Goal: Task Accomplishment & Management: Manage account settings

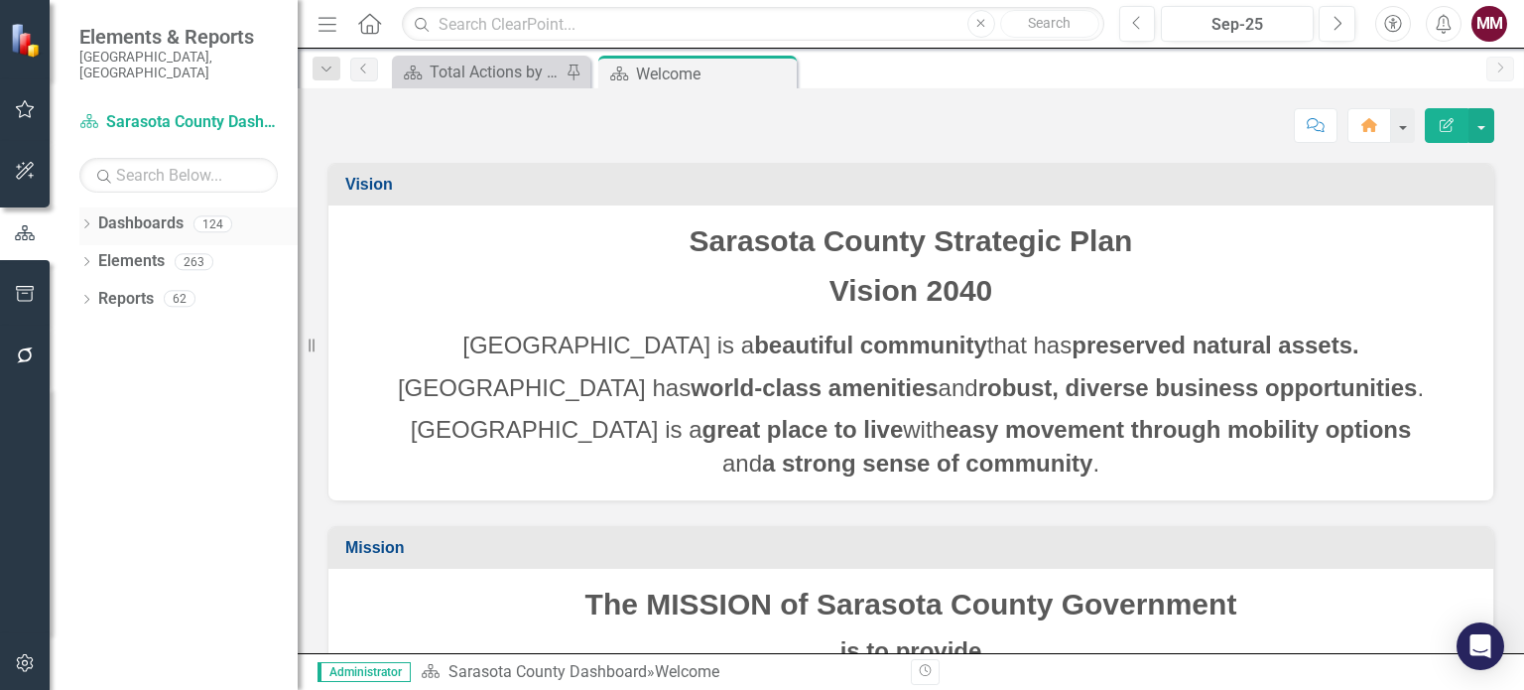
click at [87, 219] on icon at bounding box center [86, 223] width 5 height 9
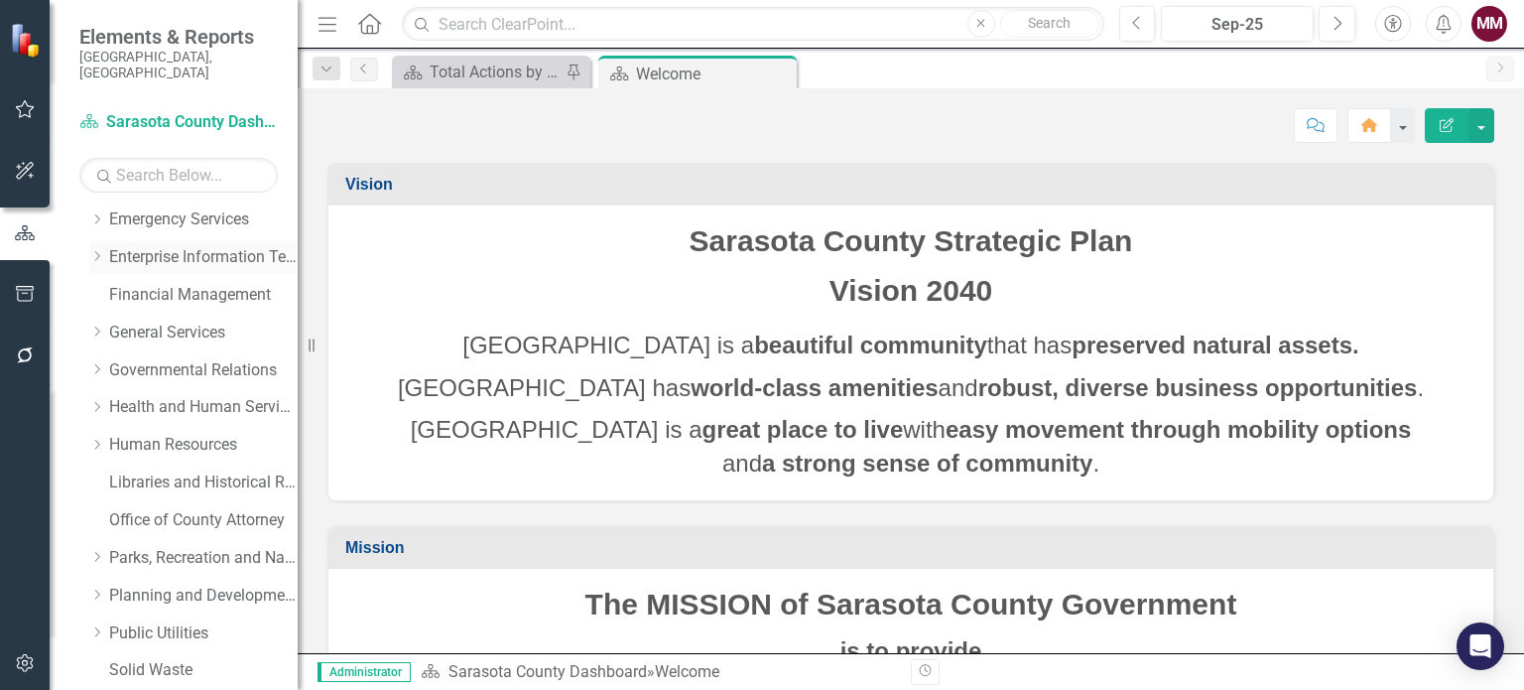
scroll to position [298, 0]
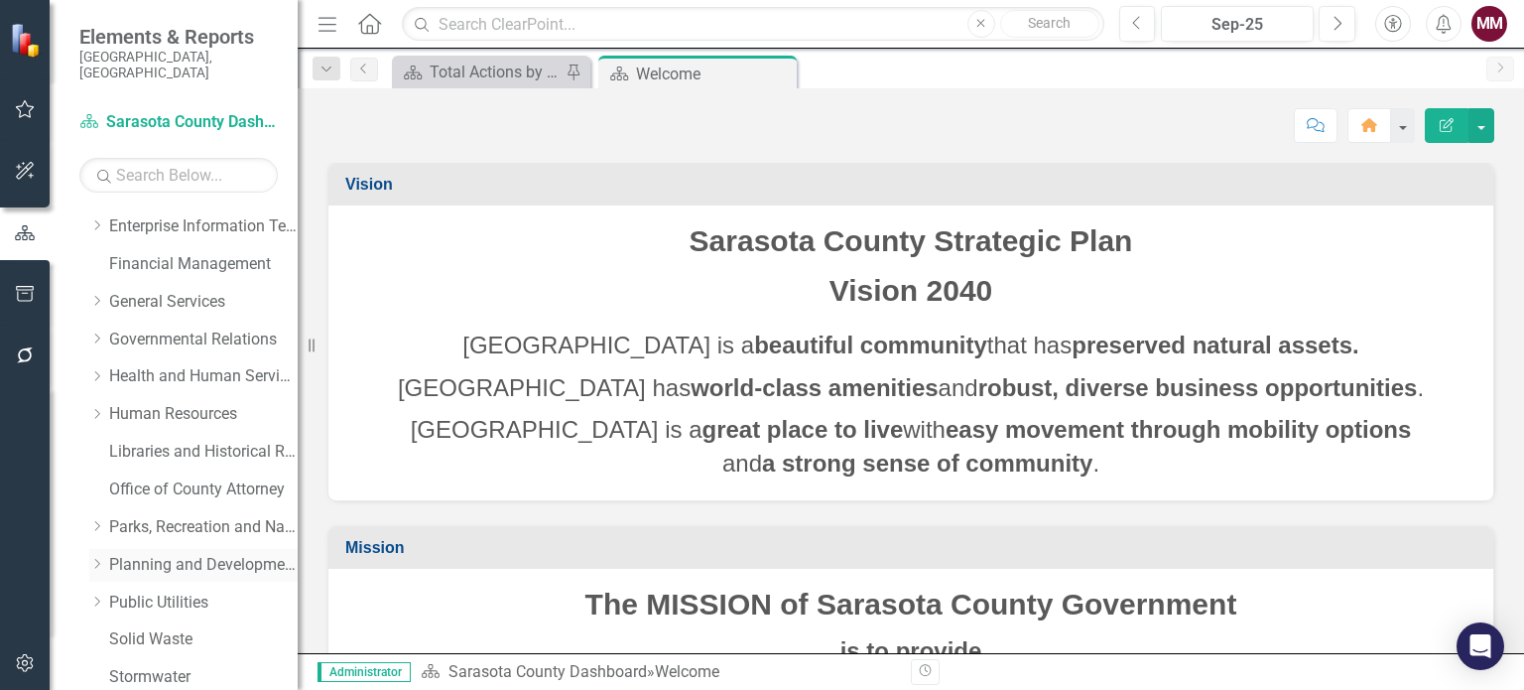
click at [138, 554] on link "Planning and Development Services" at bounding box center [203, 565] width 189 height 23
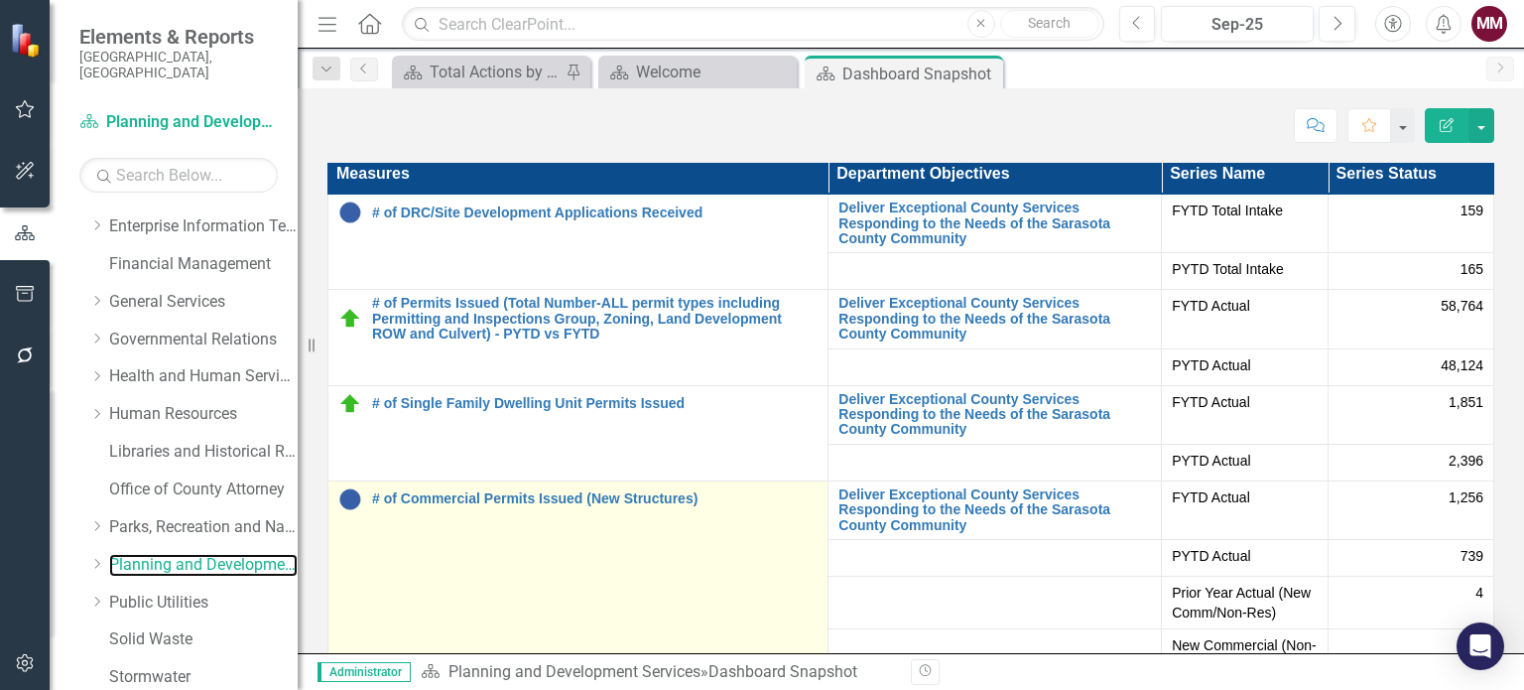
scroll to position [4961, 0]
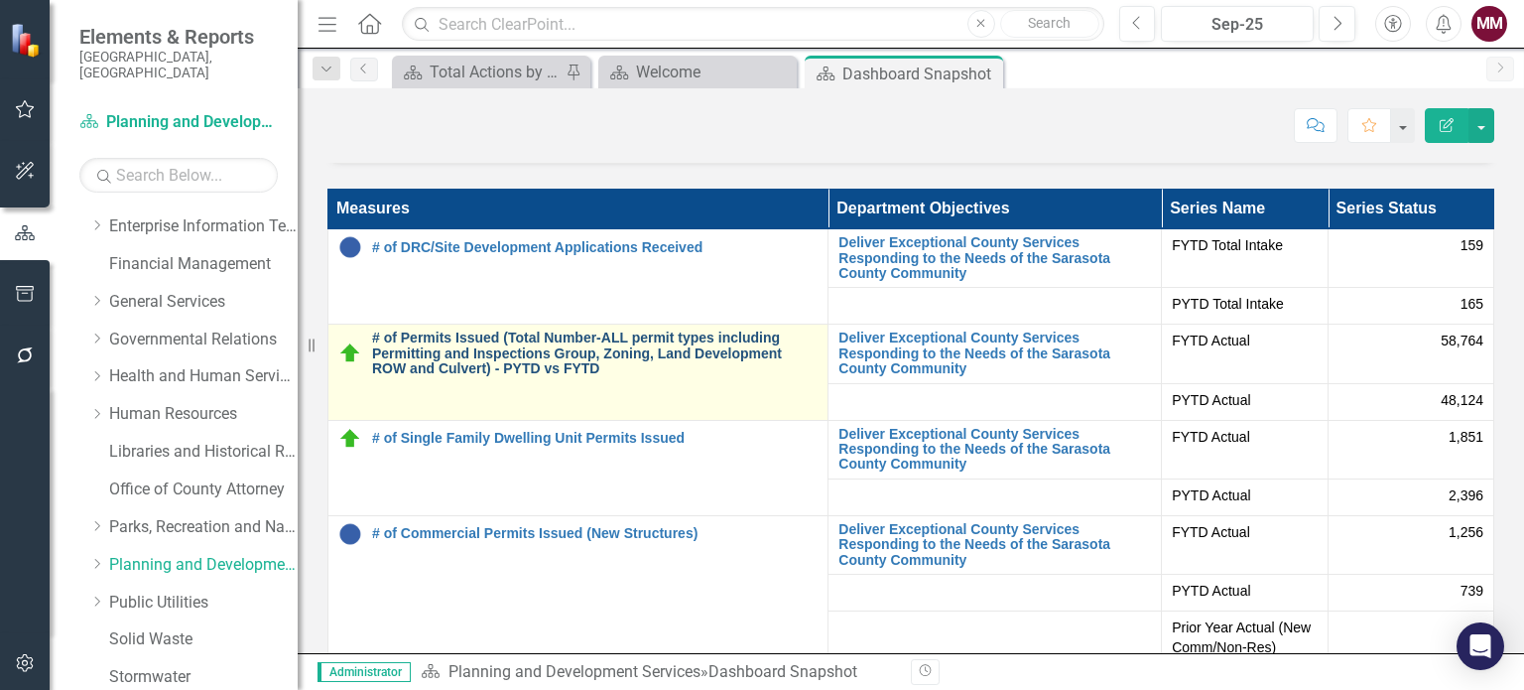
click at [559, 335] on link "# of Permits Issued (Total Number-ALL permit types including Permitting and Ins…" at bounding box center [595, 353] width 446 height 46
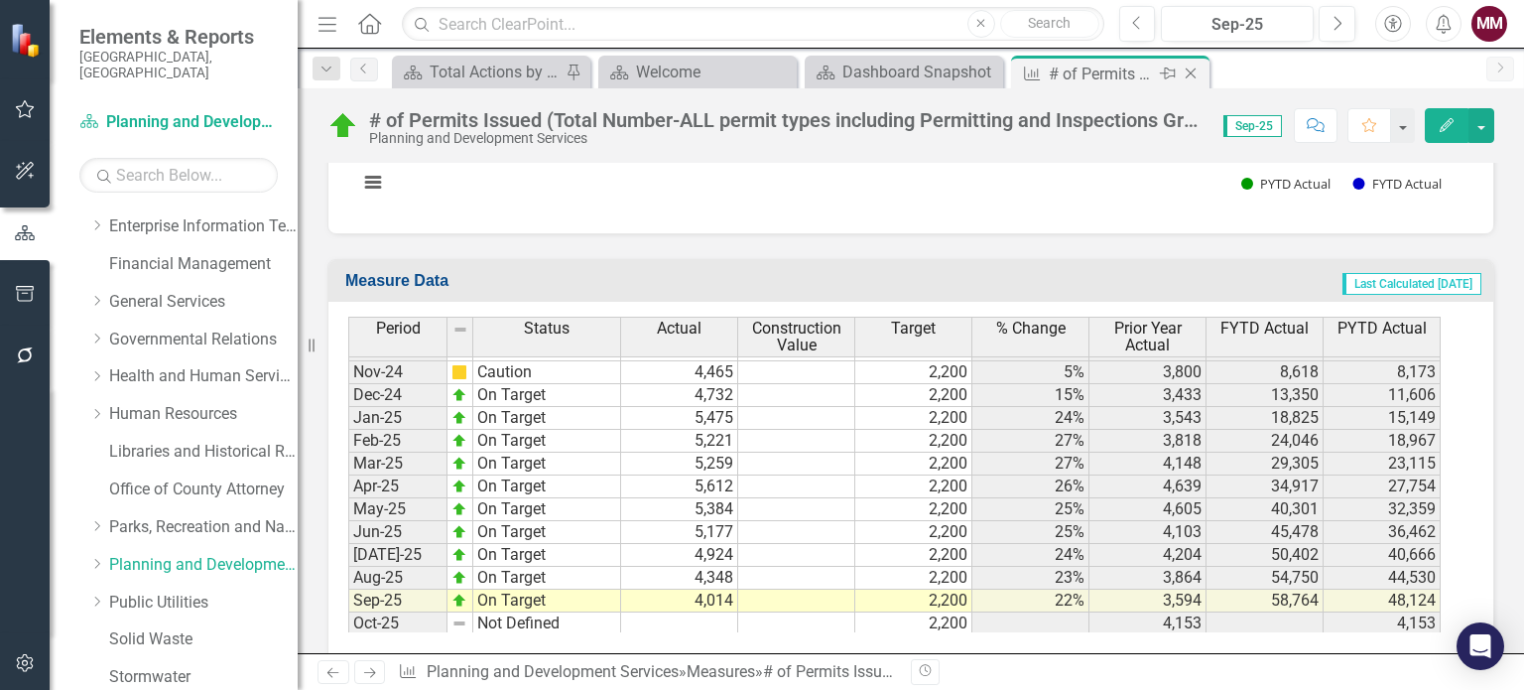
click at [1190, 66] on icon "Close" at bounding box center [1191, 73] width 20 height 16
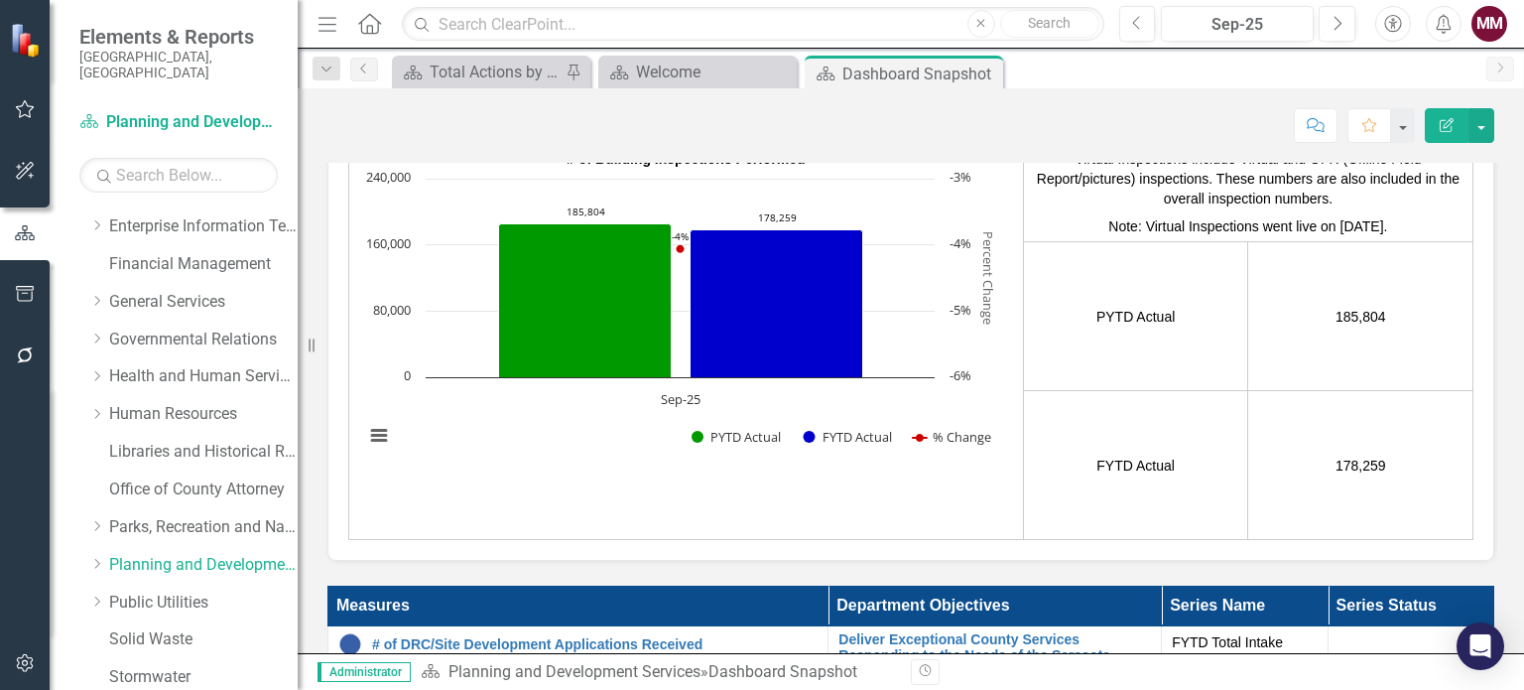
scroll to position [4961, 0]
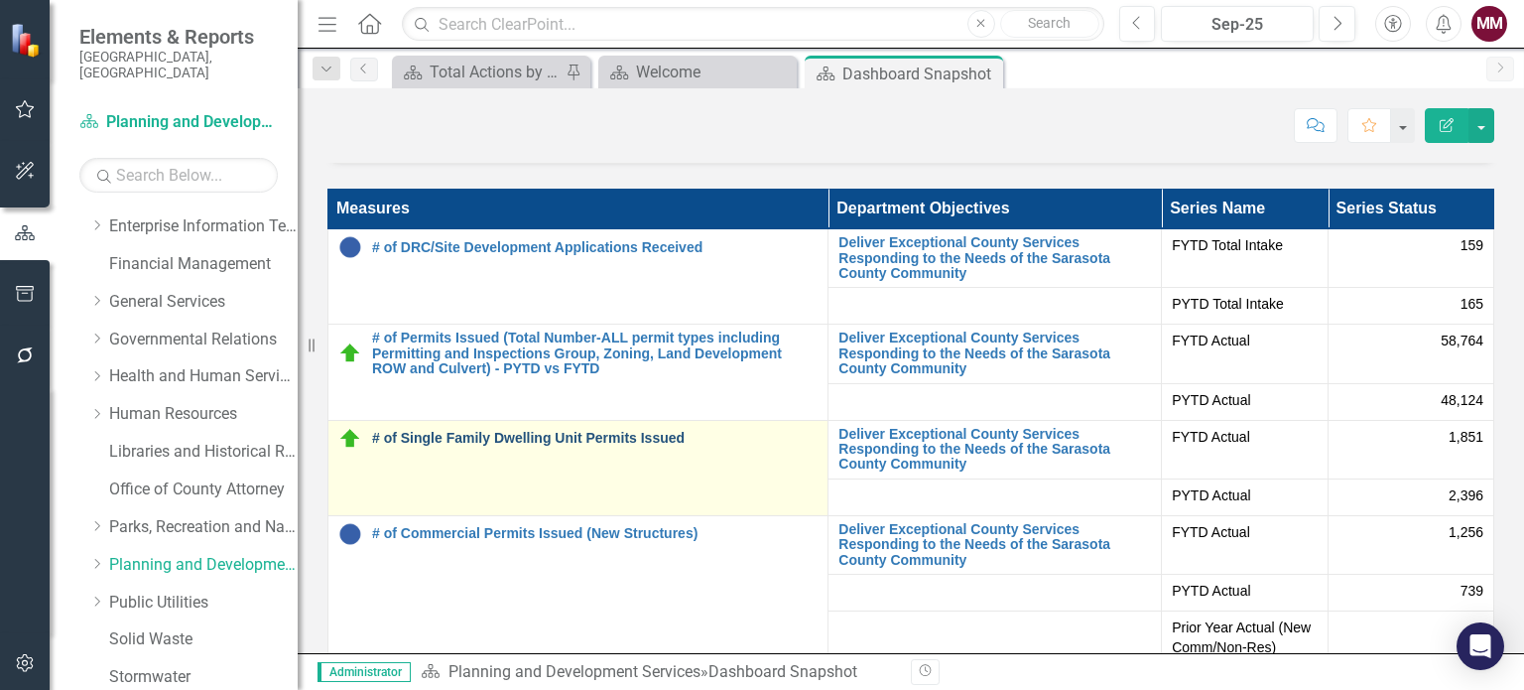
click at [633, 440] on link "# of Single Family Dwelling Unit Permits Issued" at bounding box center [595, 438] width 446 height 15
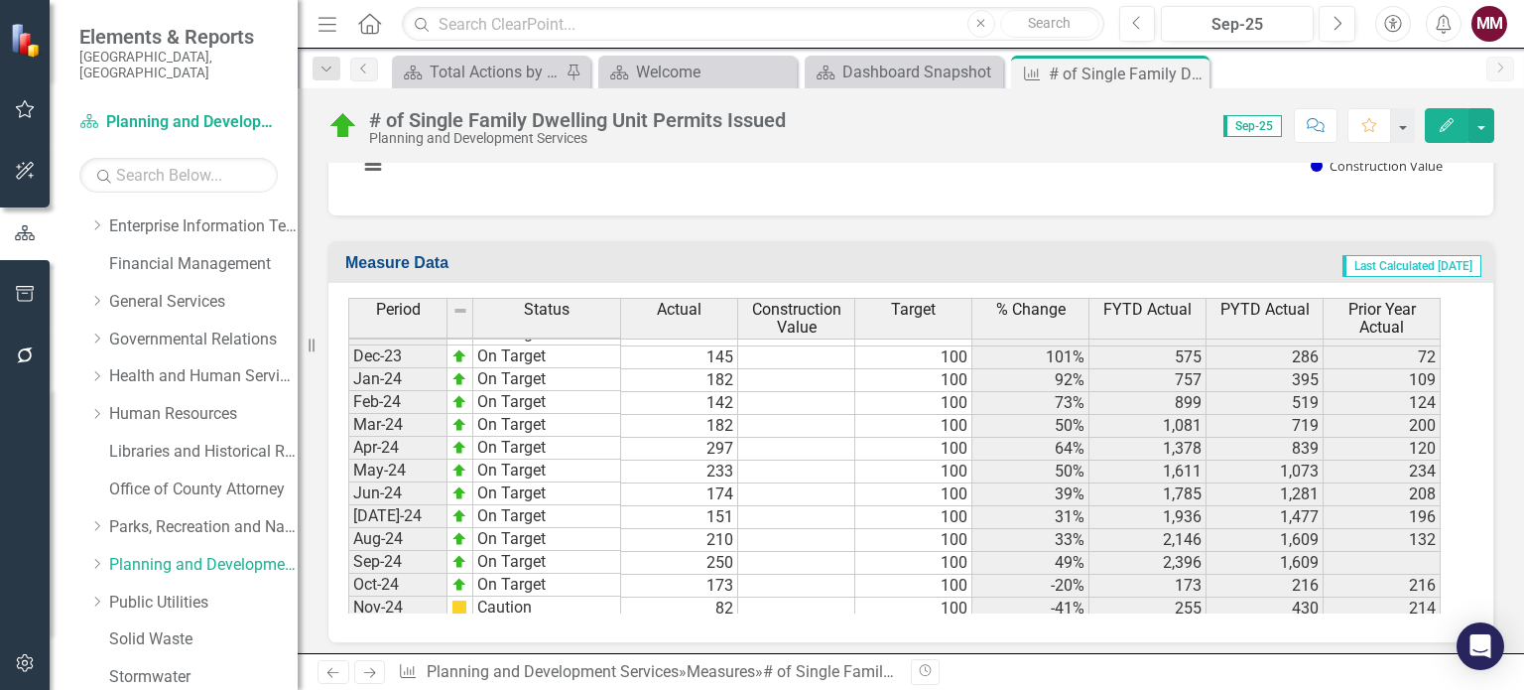
scroll to position [3080, 0]
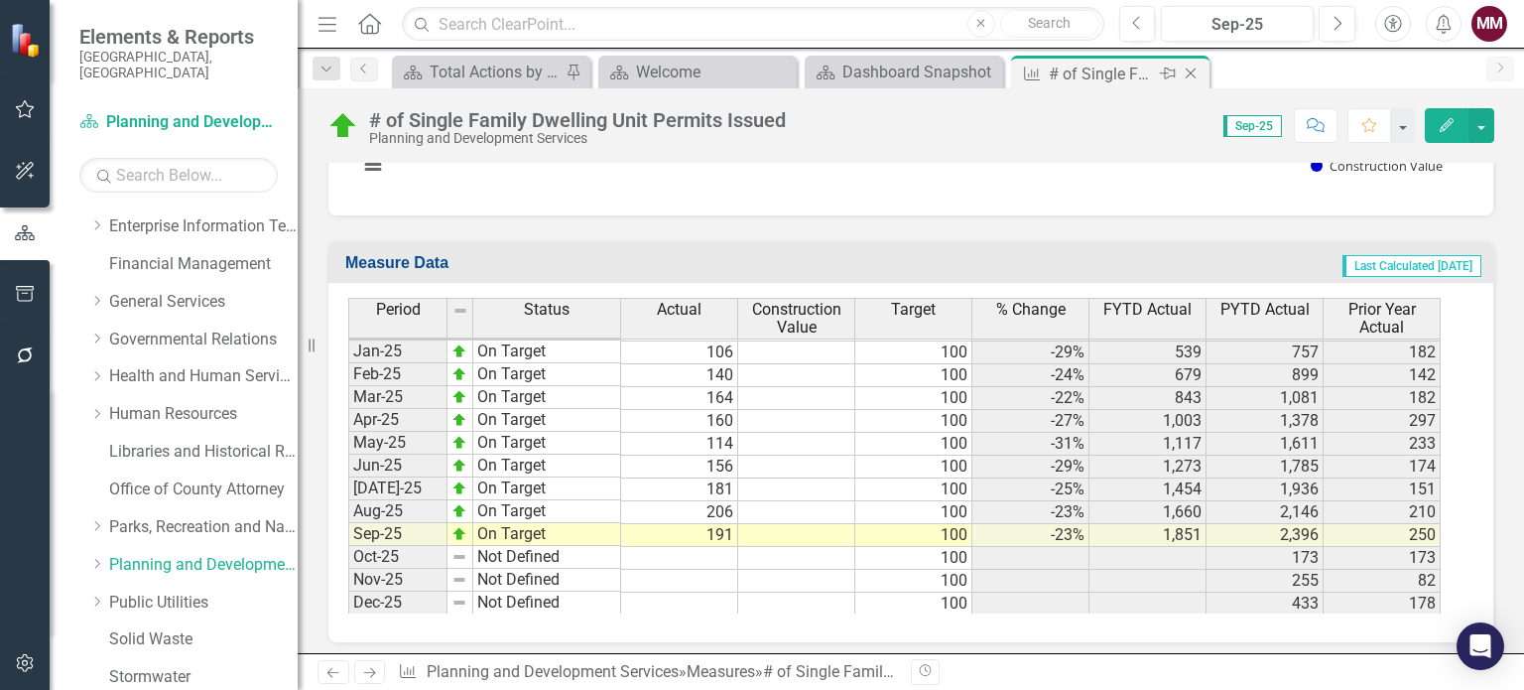
click at [1187, 74] on icon "Close" at bounding box center [1191, 73] width 20 height 16
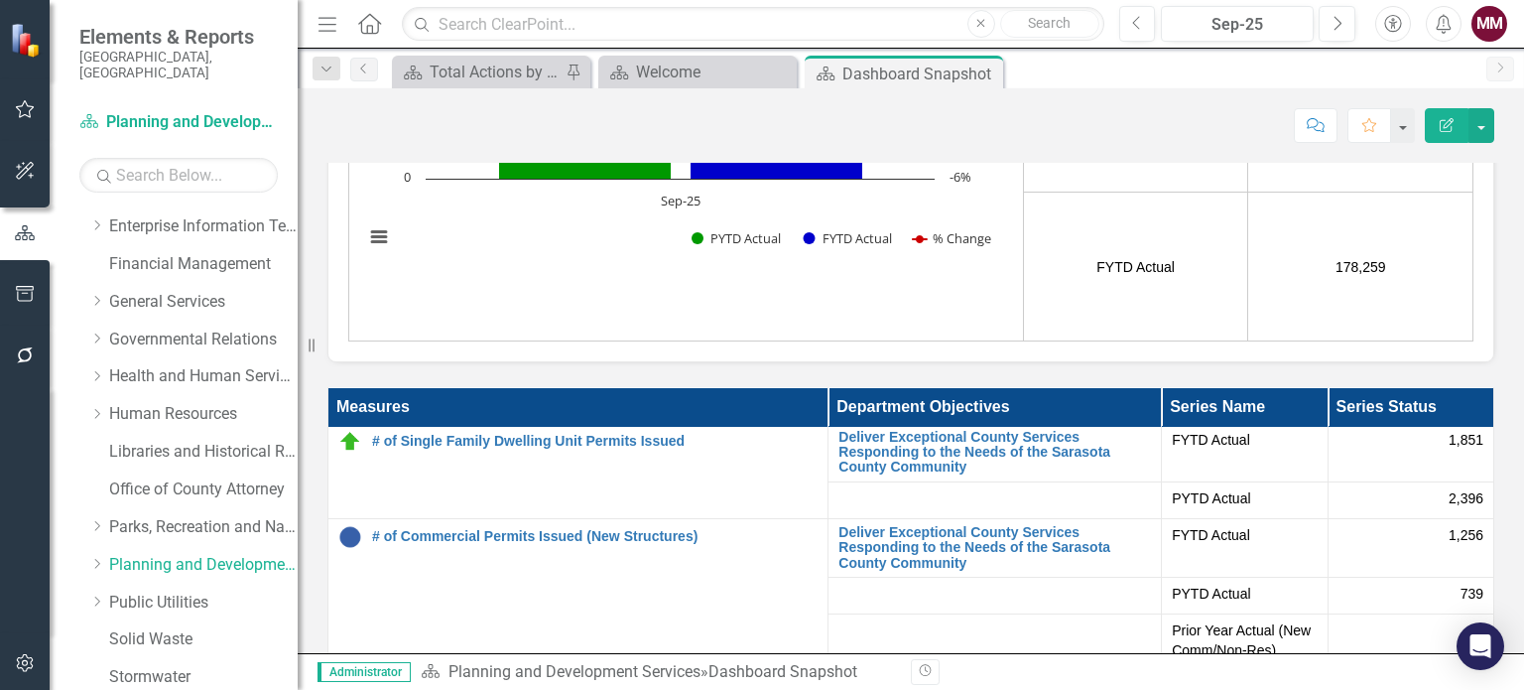
scroll to position [198, 0]
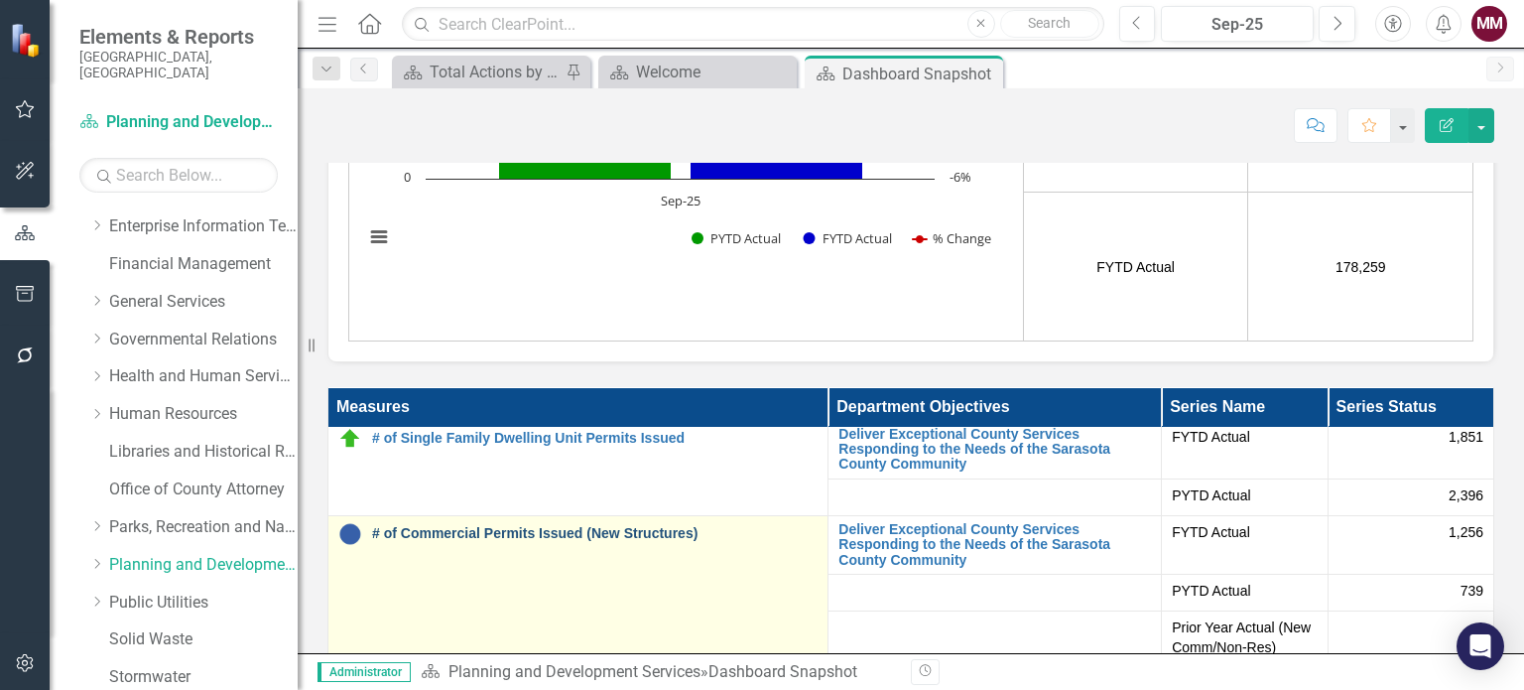
click at [603, 539] on link "# of Commercial Permits Issued (New Structures)" at bounding box center [595, 533] width 446 height 15
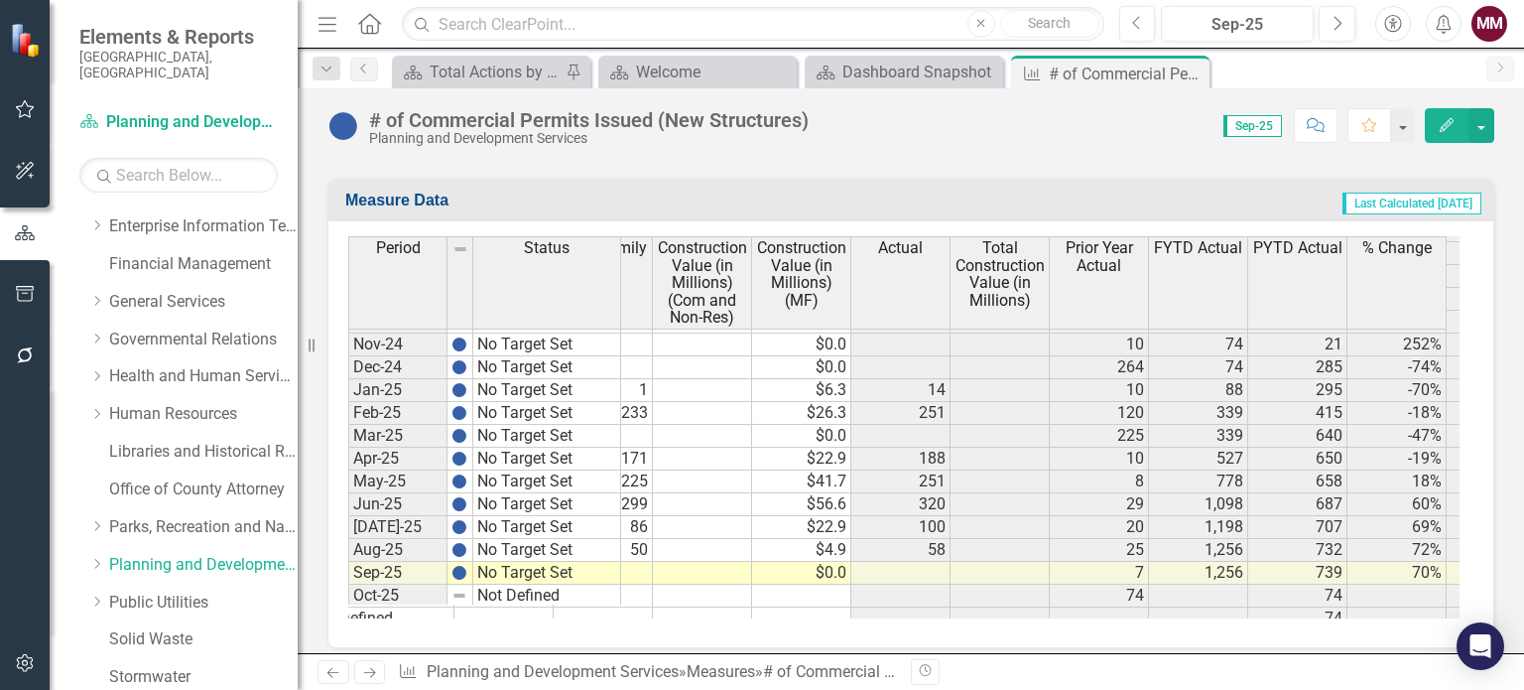
scroll to position [3671, 173]
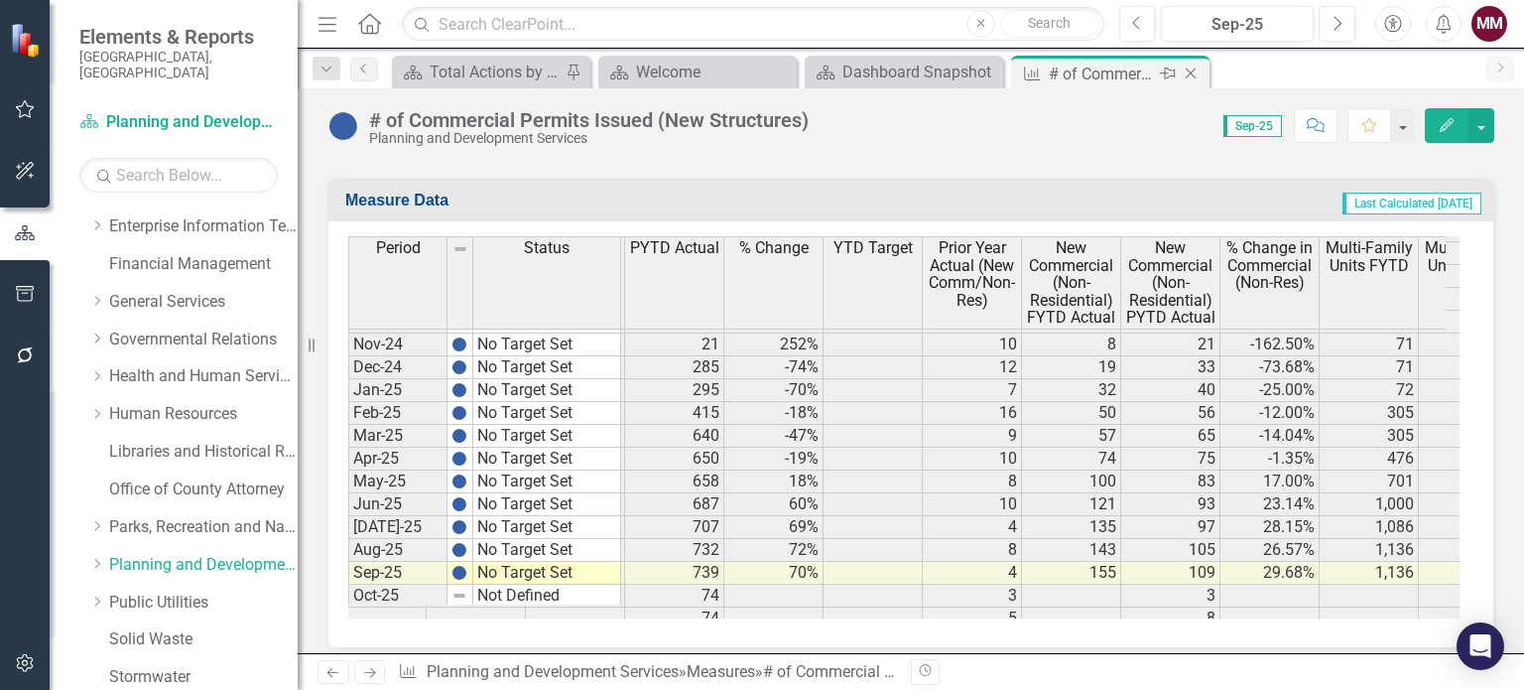
click at [1194, 66] on icon "Close" at bounding box center [1191, 73] width 20 height 16
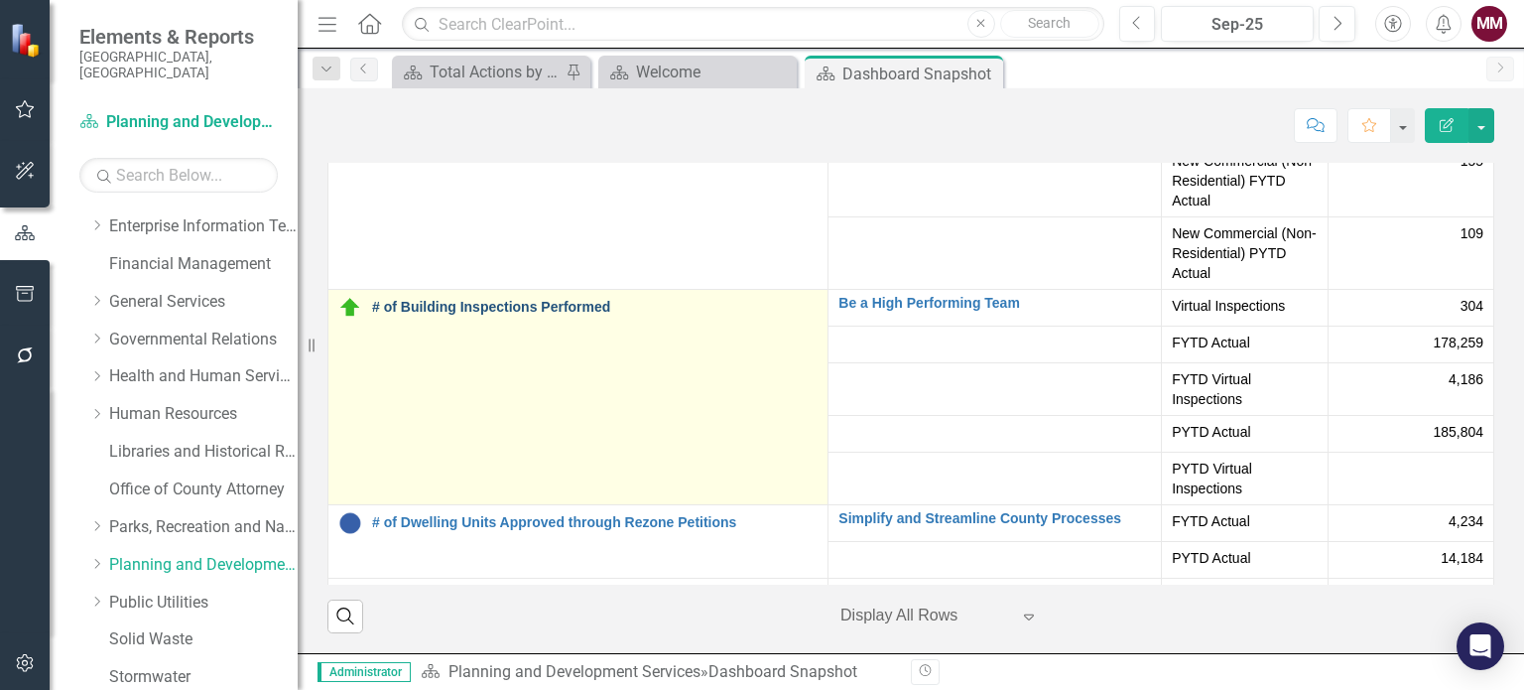
click at [419, 303] on link "# of Building Inspections Performed" at bounding box center [595, 307] width 446 height 15
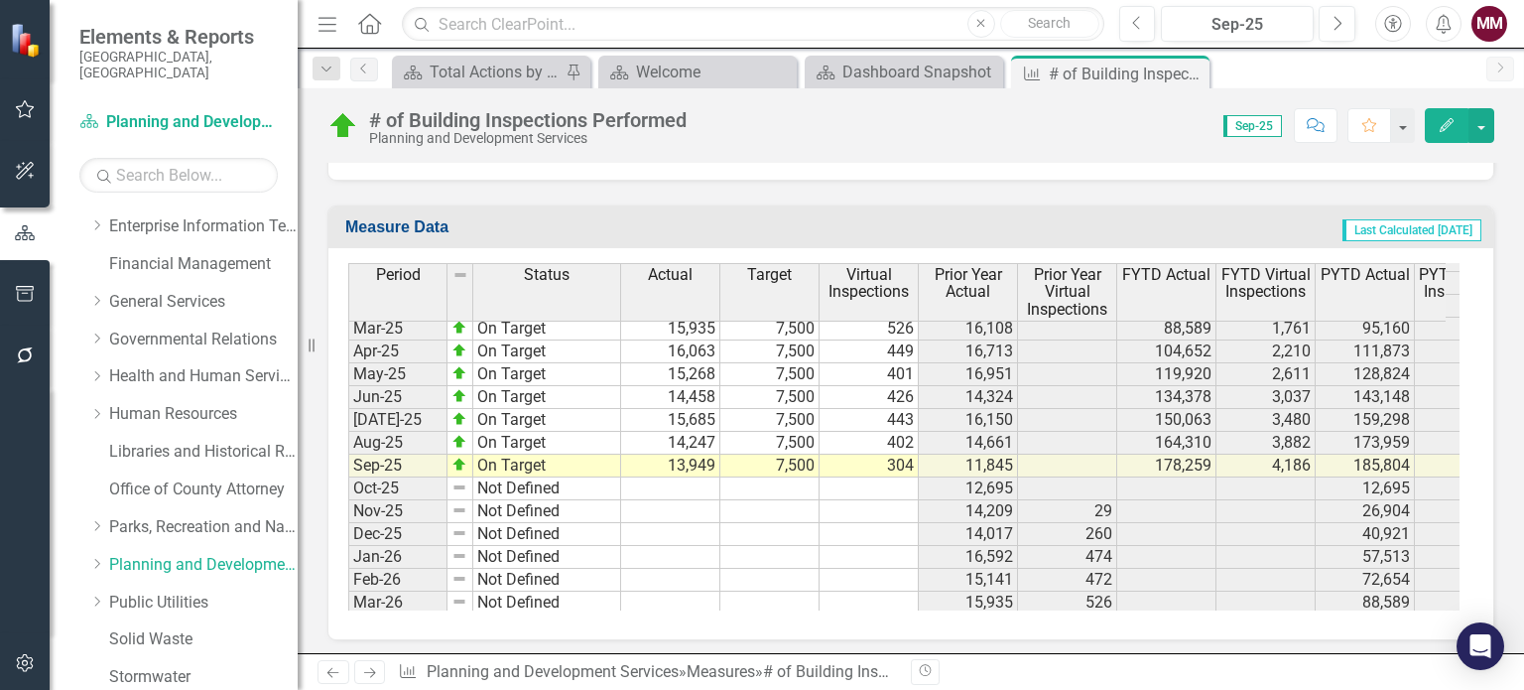
scroll to position [3671, 0]
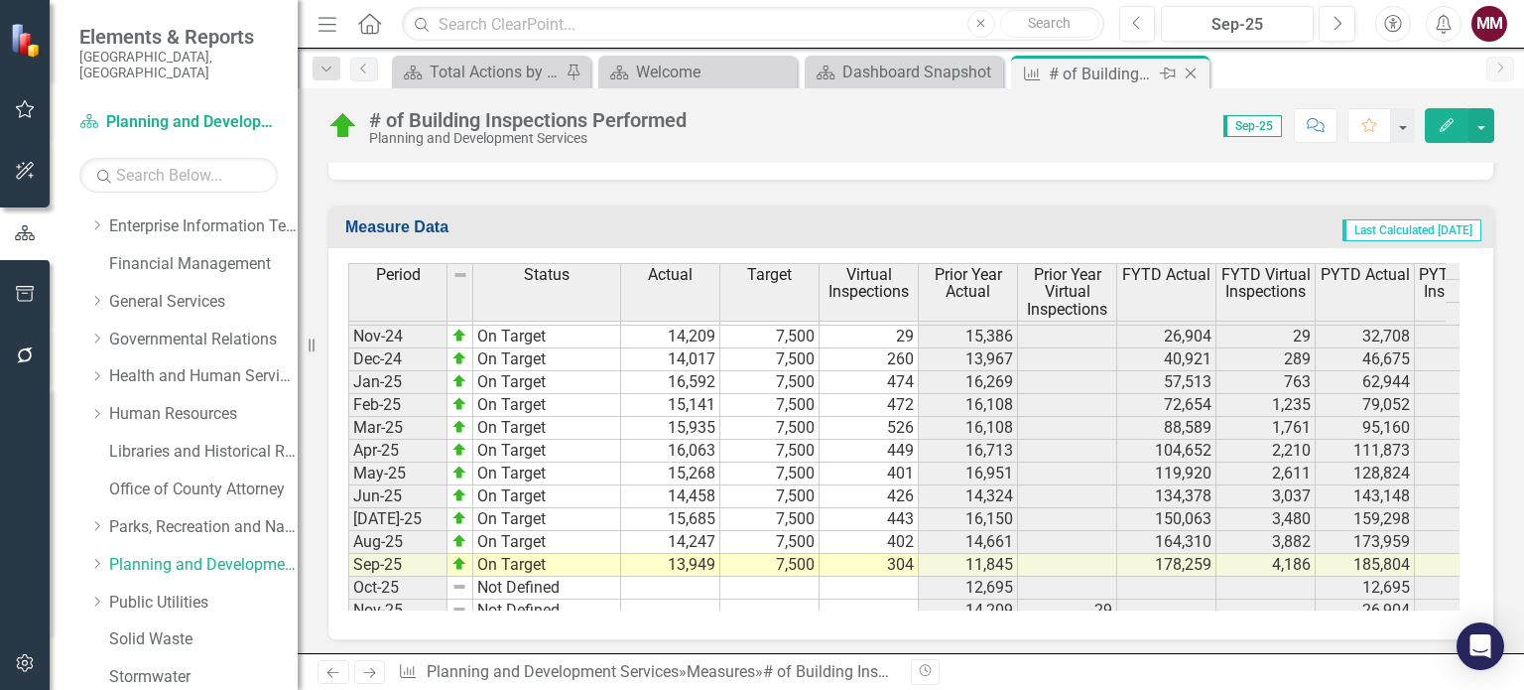
click at [1193, 77] on icon "Close" at bounding box center [1191, 73] width 20 height 16
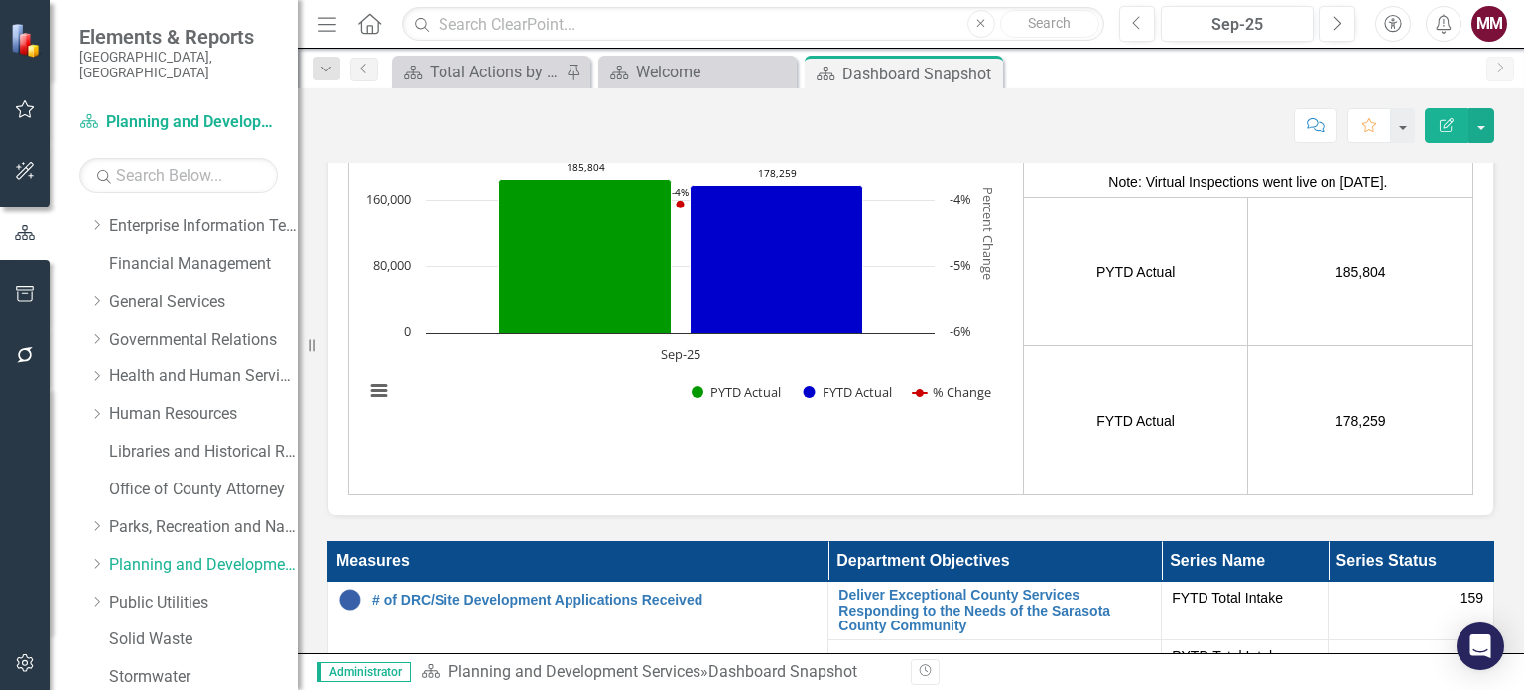
scroll to position [4862, 0]
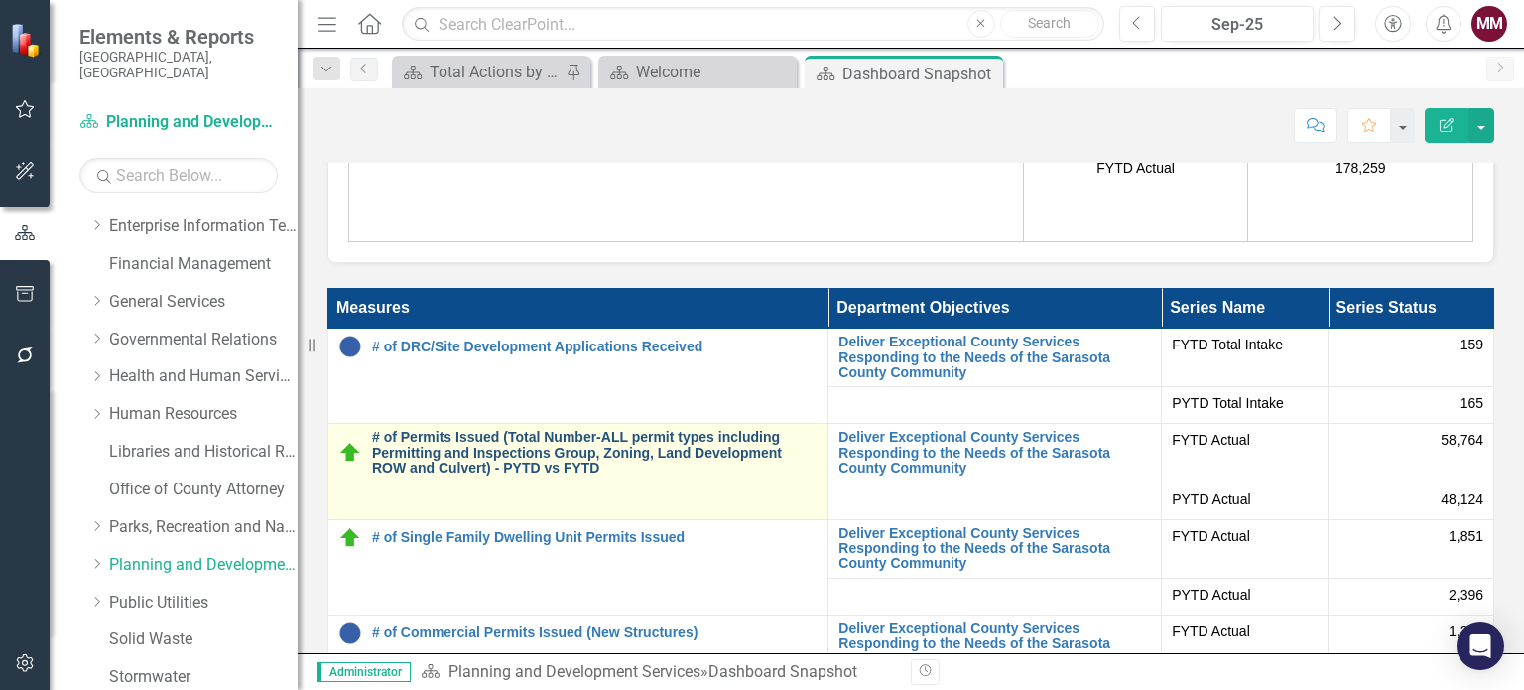
click at [514, 454] on link "# of Permits Issued (Total Number-ALL permit types including Permitting and Ins…" at bounding box center [595, 453] width 446 height 46
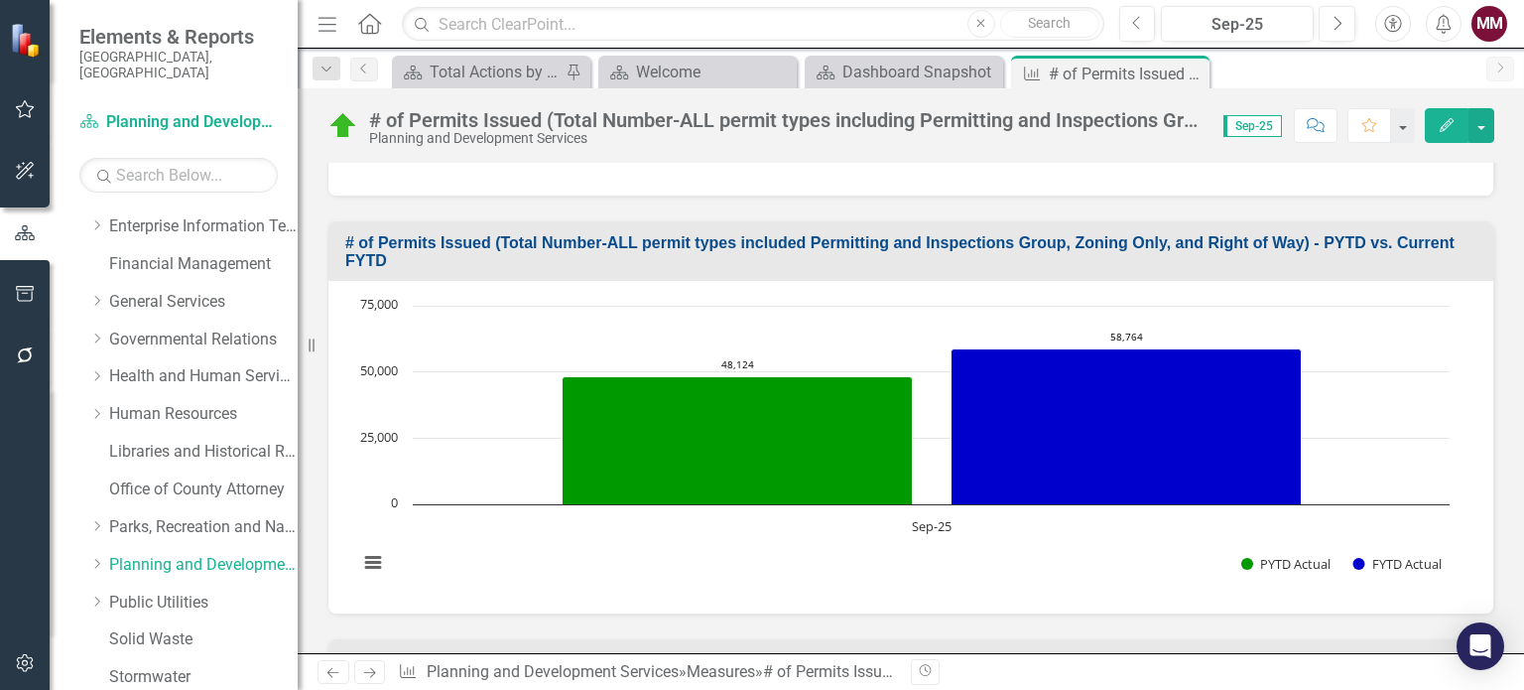
scroll to position [1191, 0]
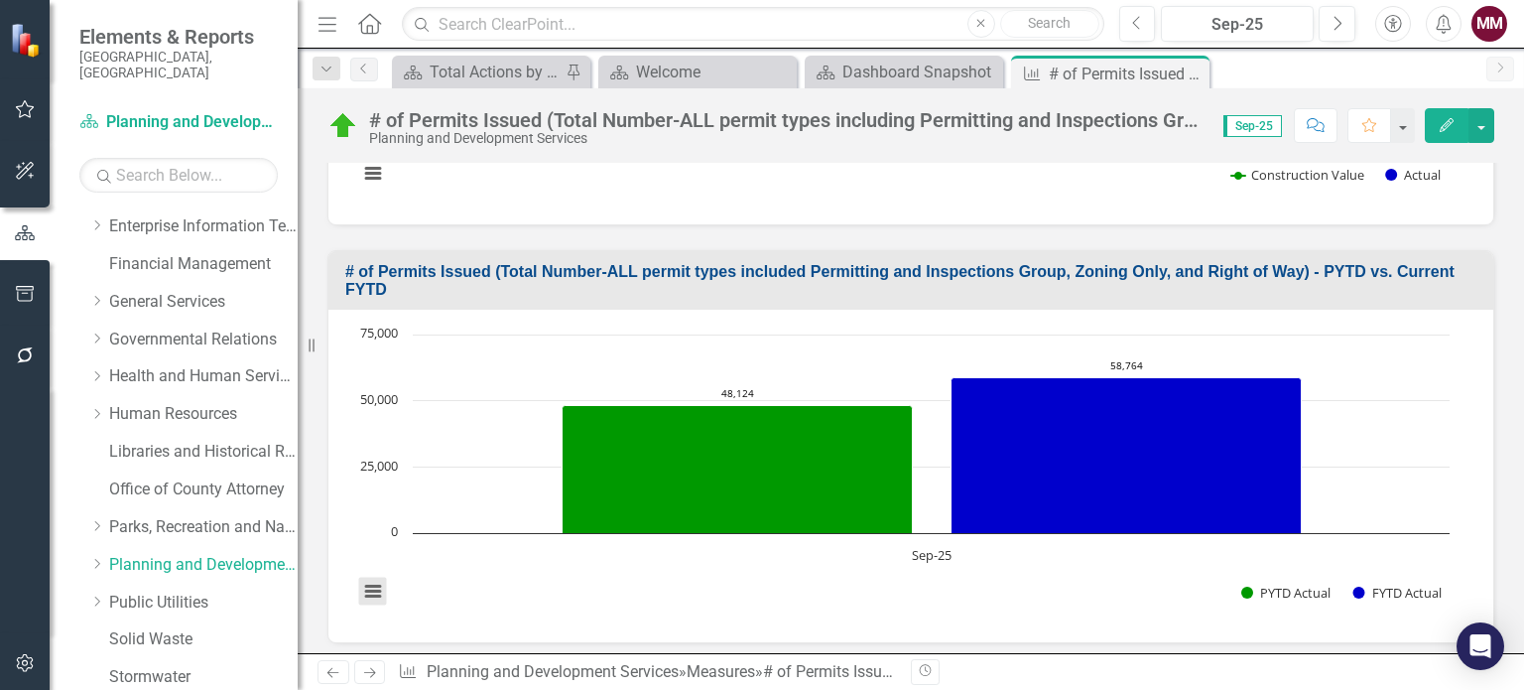
click at [379, 578] on button "View chart menu, Chart" at bounding box center [373, 592] width 28 height 28
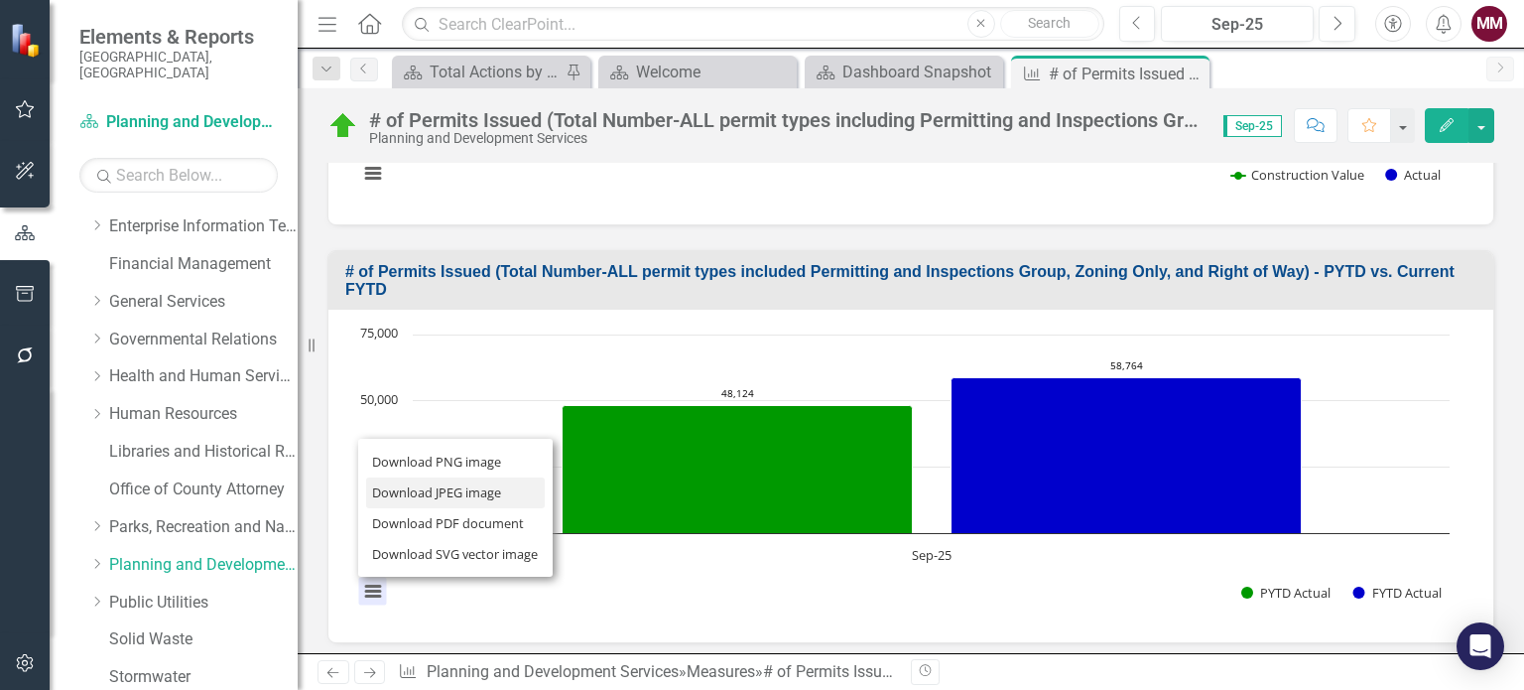
click at [441, 477] on li "Download JPEG image" at bounding box center [455, 492] width 179 height 31
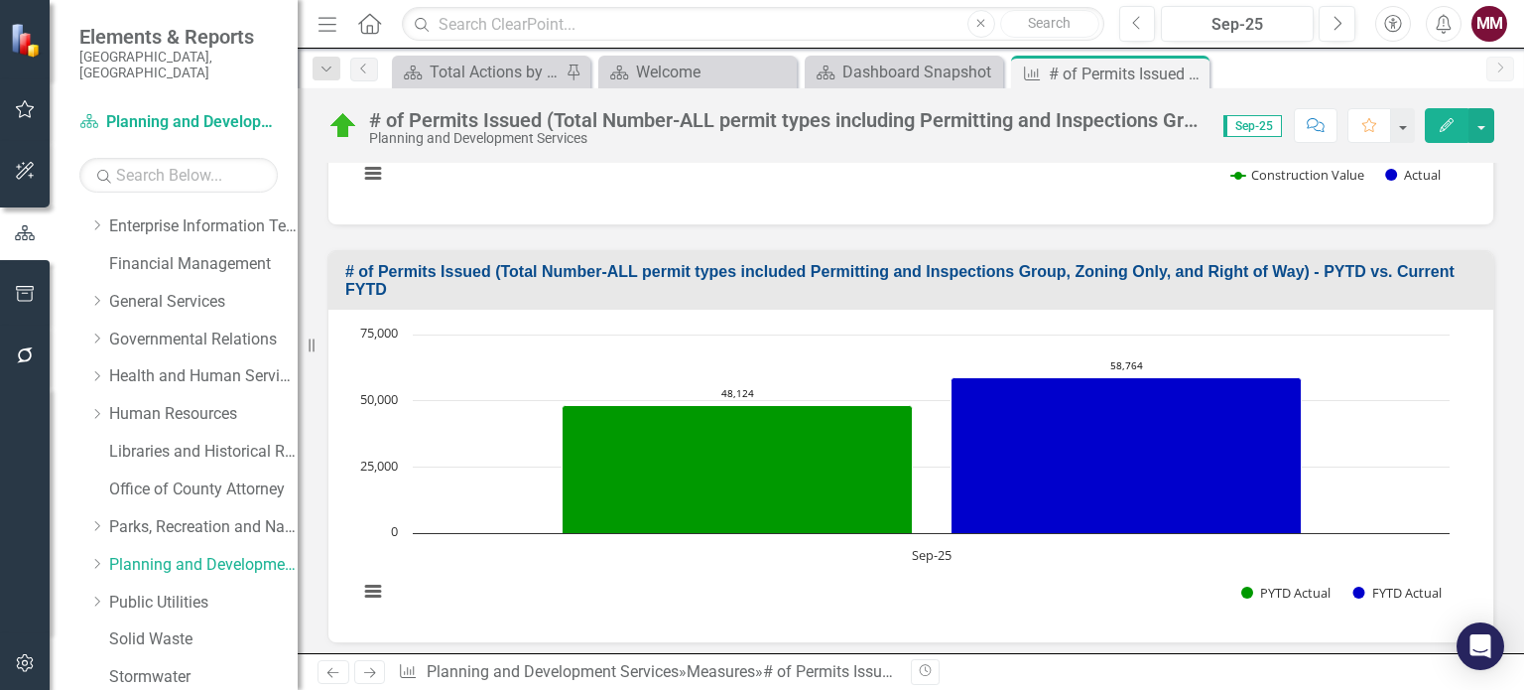
click at [1147, 225] on div "# of Permits Issued (Total Number-ALL permit types included Permitting and Insp…" at bounding box center [911, 434] width 1197 height 418
click at [373, 578] on button "View chart menu, Chart" at bounding box center [373, 592] width 28 height 28
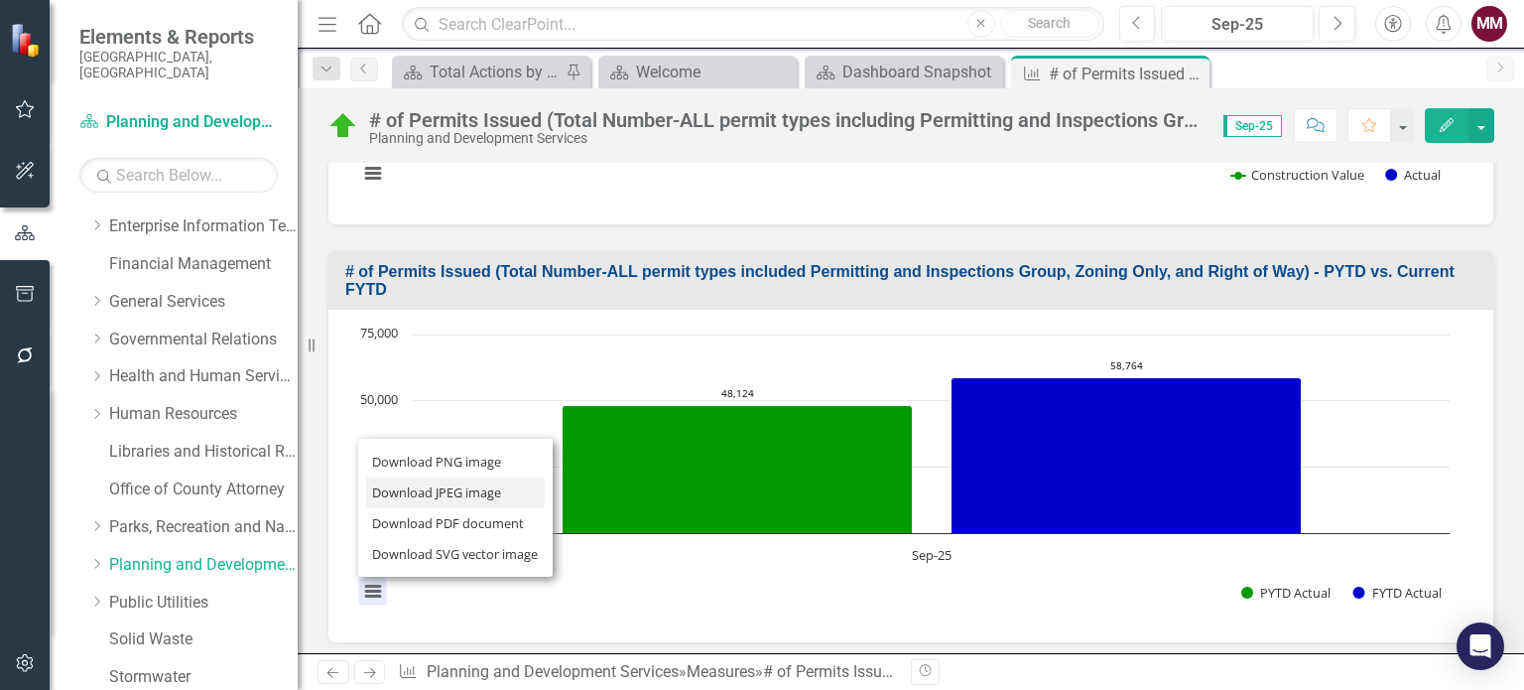
click at [425, 477] on li "Download JPEG image" at bounding box center [455, 492] width 179 height 31
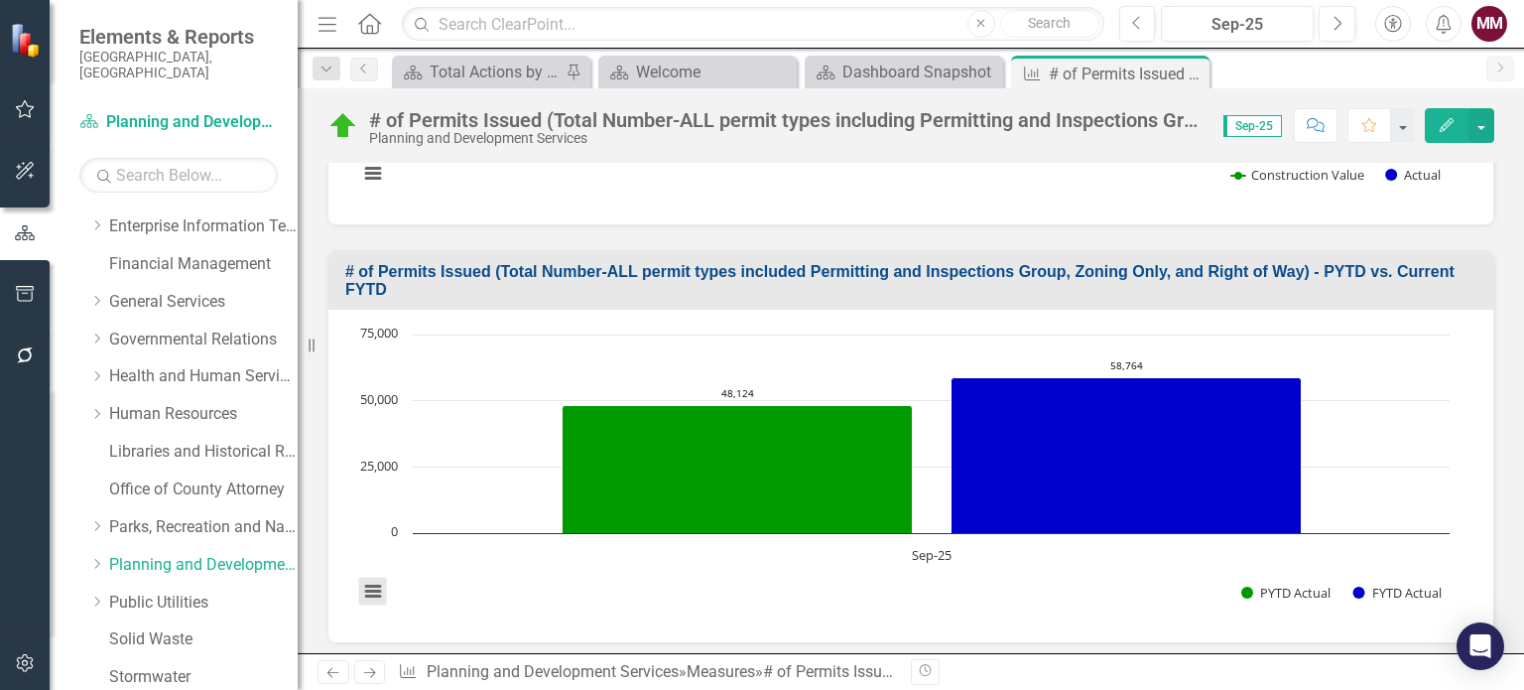
click at [369, 578] on button "View chart menu, Chart" at bounding box center [373, 592] width 28 height 28
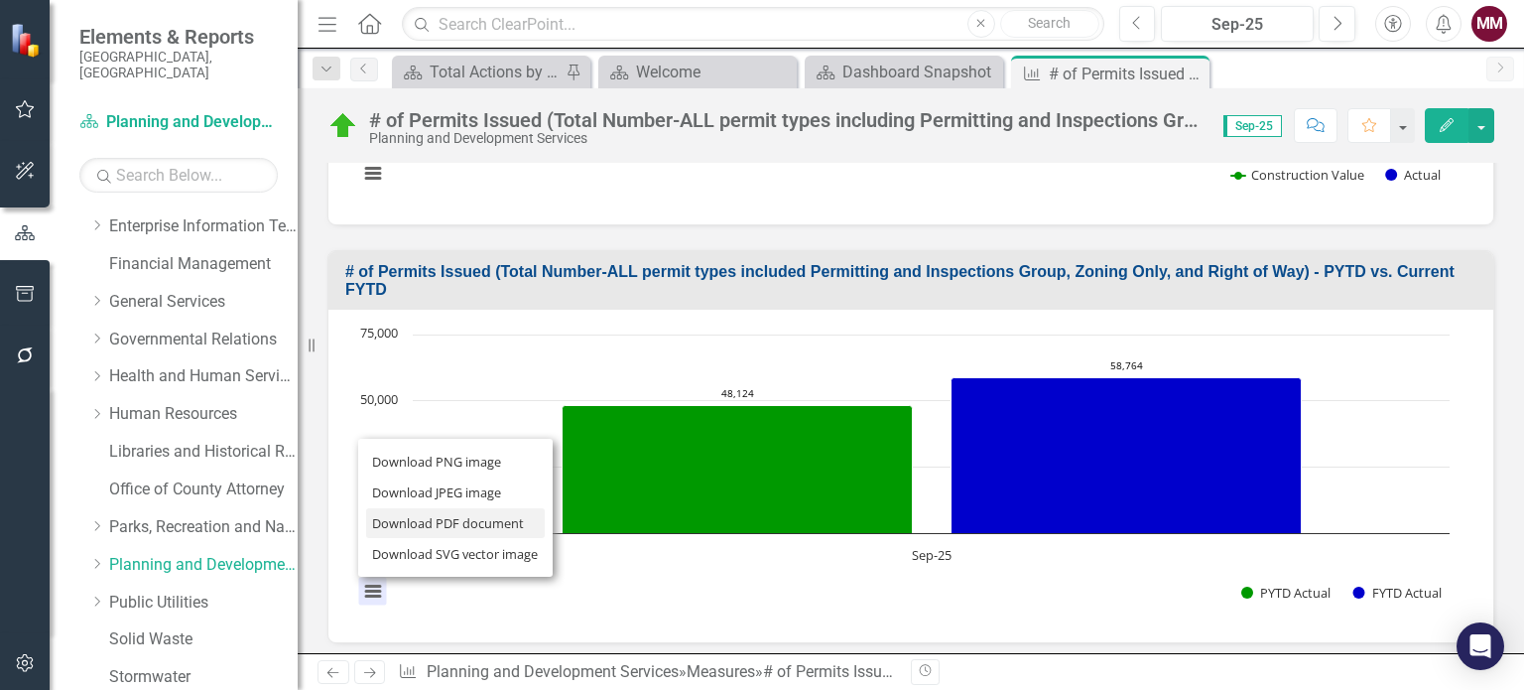
click at [406, 508] on li "Download PDF document" at bounding box center [455, 523] width 179 height 31
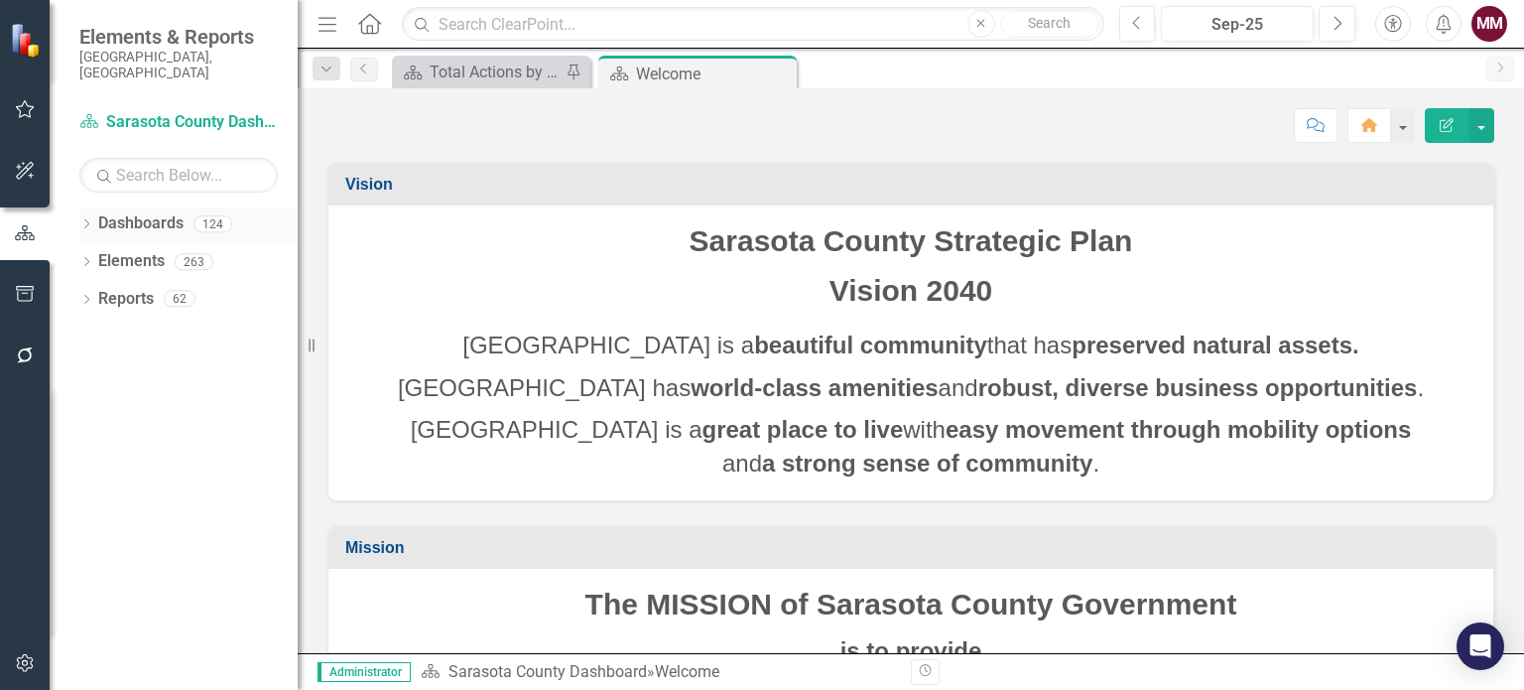
click at [83, 220] on icon "Dropdown" at bounding box center [86, 225] width 14 height 11
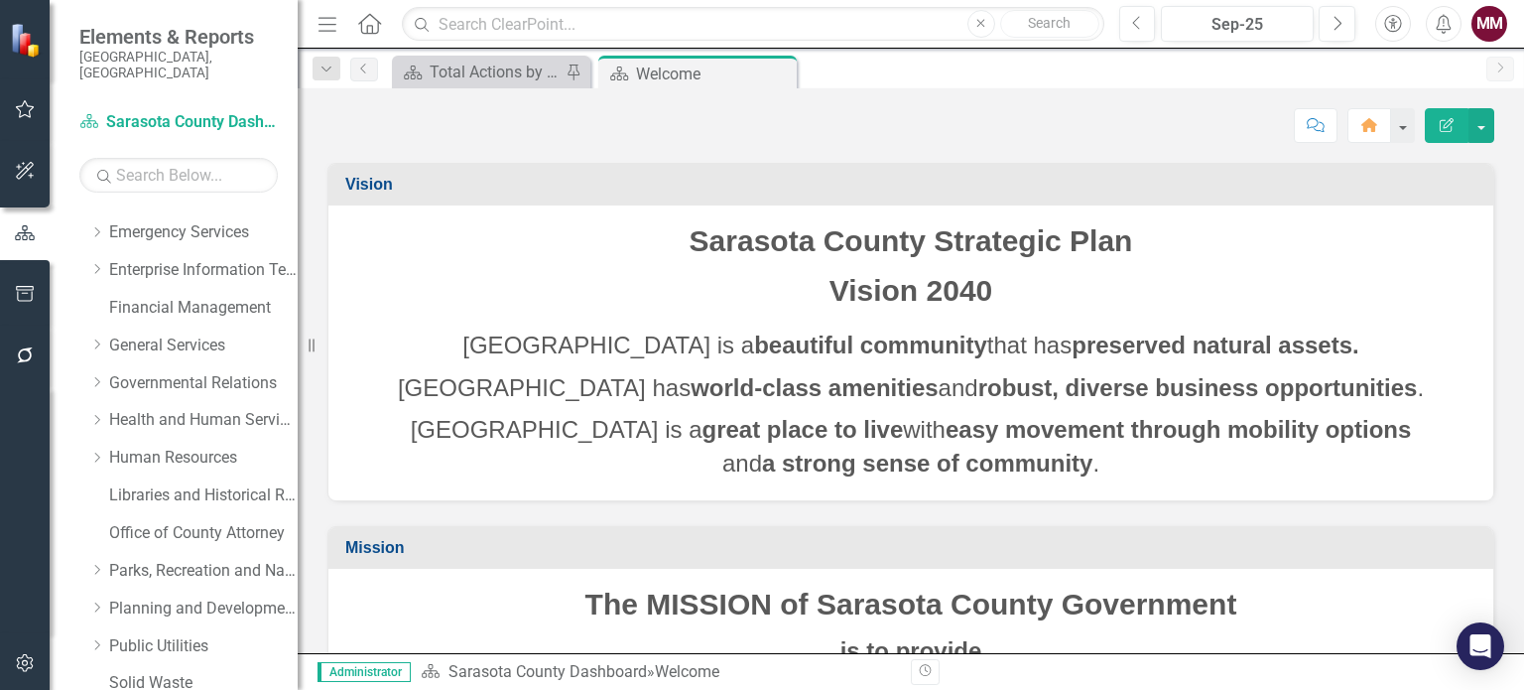
scroll to position [298, 0]
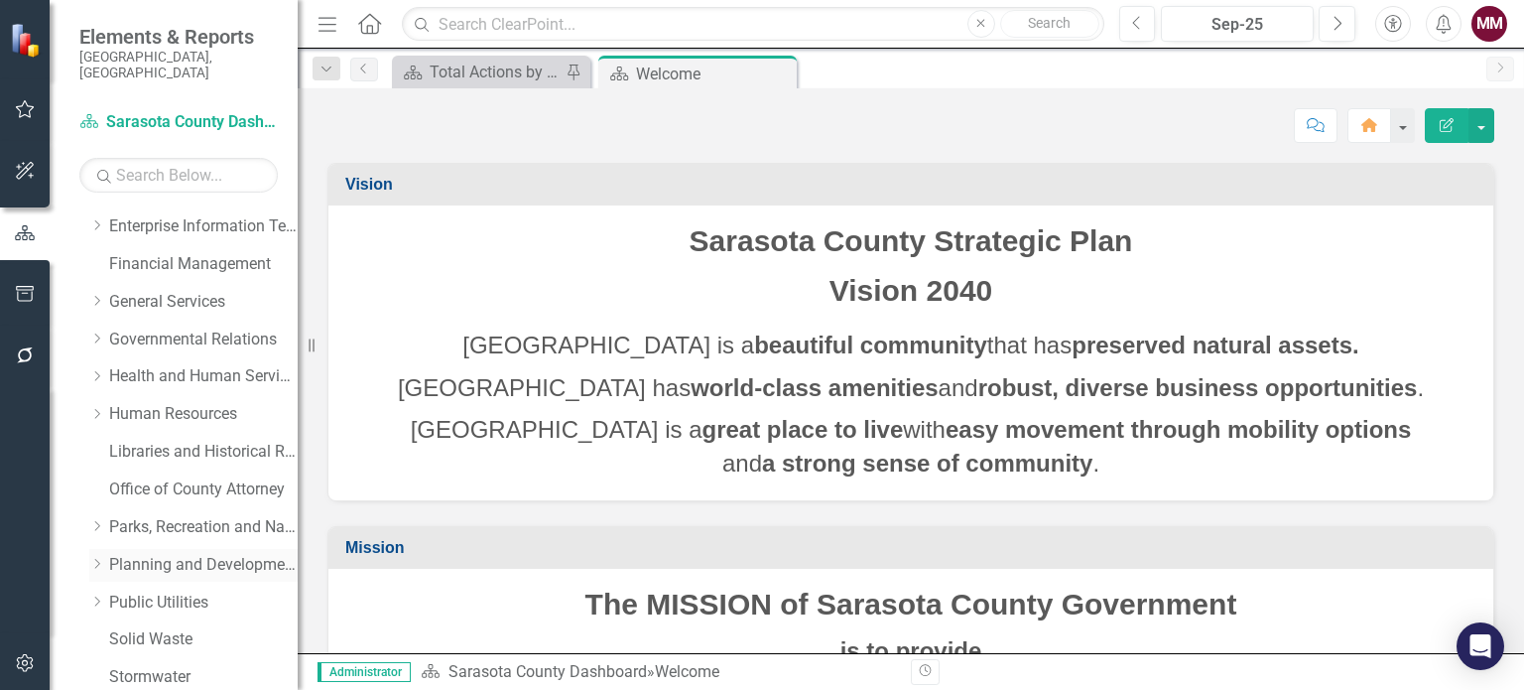
click at [191, 554] on link "Planning and Development Services" at bounding box center [203, 565] width 189 height 23
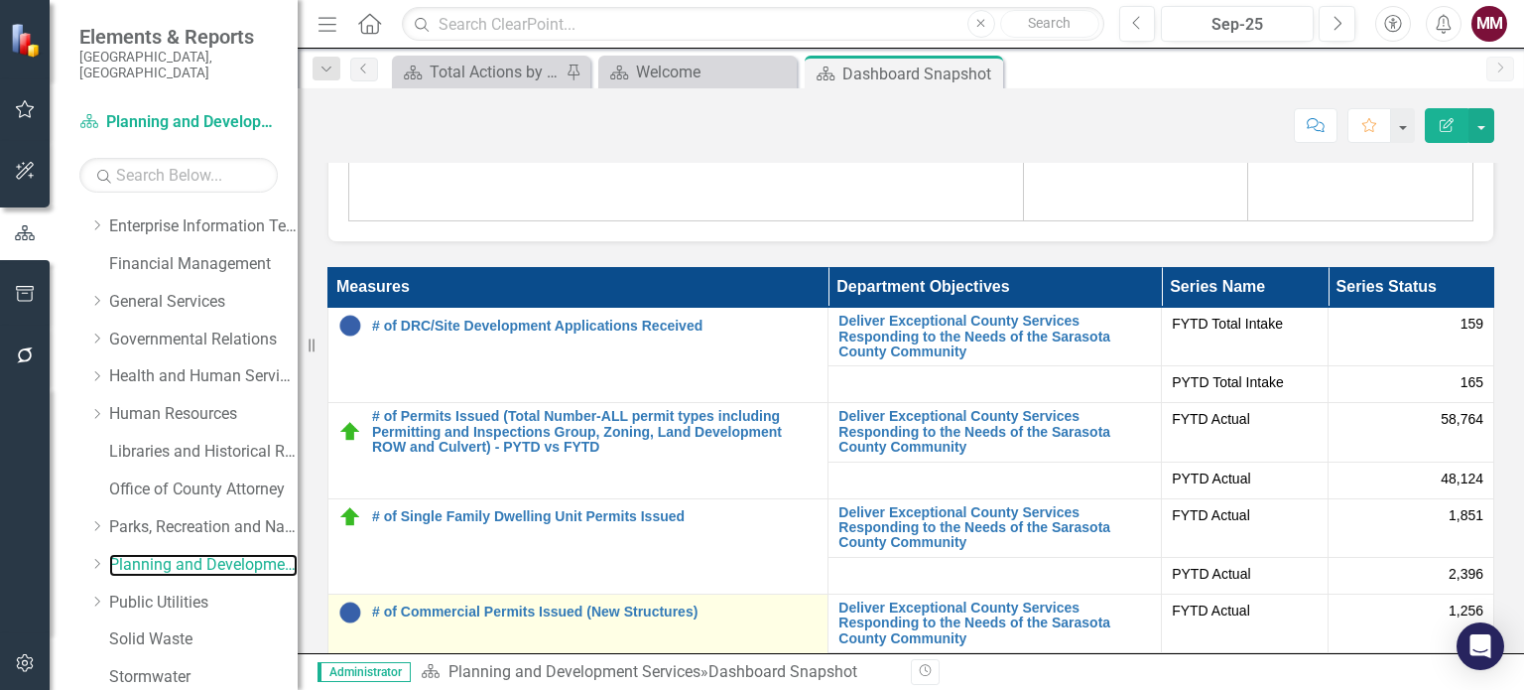
scroll to position [4862, 0]
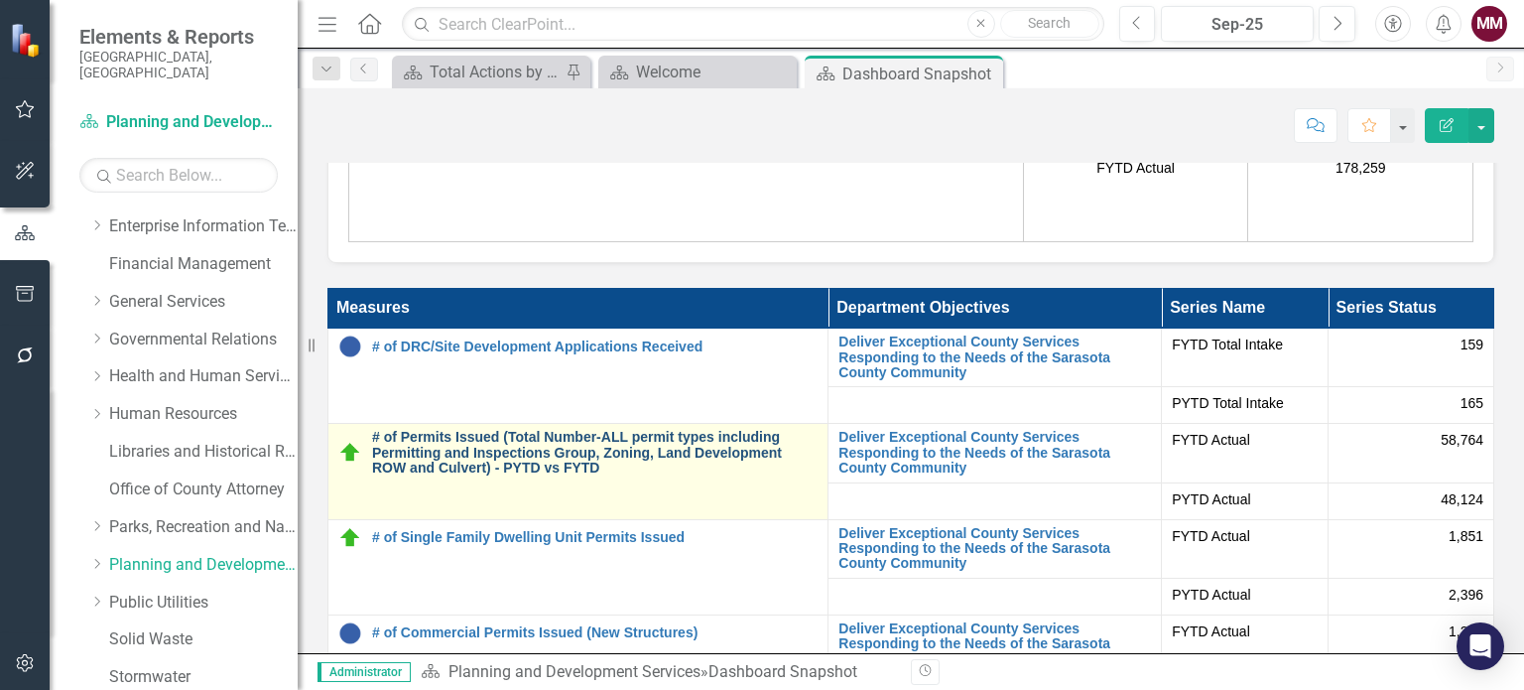
click at [549, 459] on link "# of Permits Issued (Total Number-ALL permit types including Permitting and Ins…" at bounding box center [595, 453] width 446 height 46
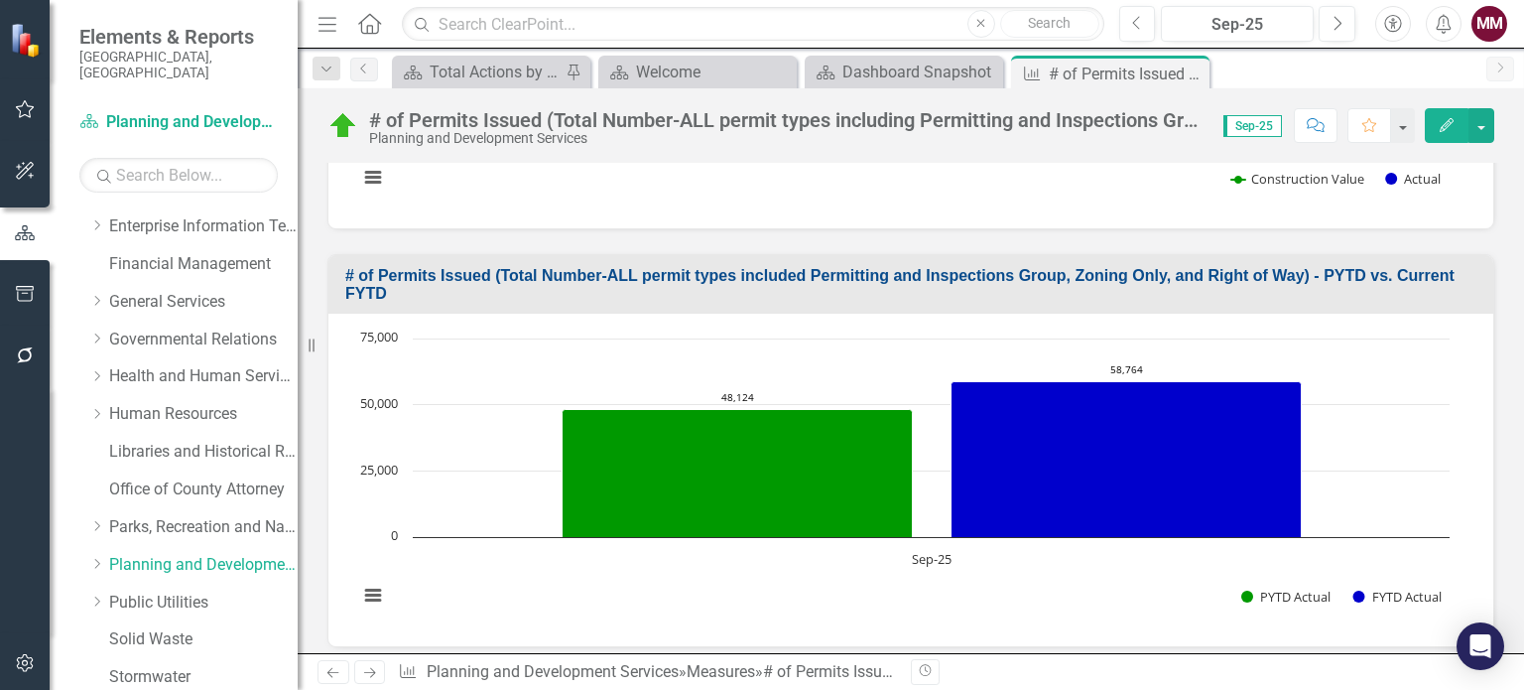
scroll to position [1191, 0]
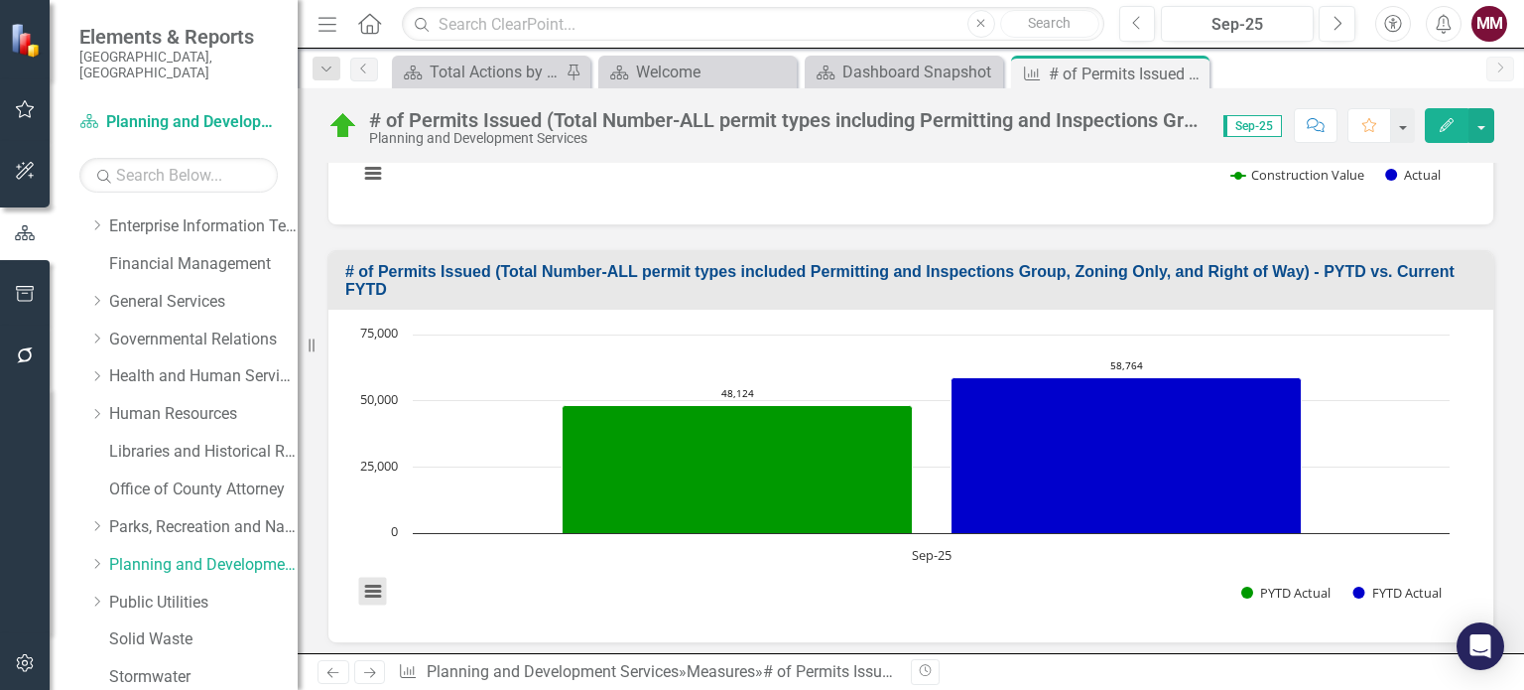
click at [373, 578] on button "View chart menu, Chart" at bounding box center [373, 592] width 28 height 28
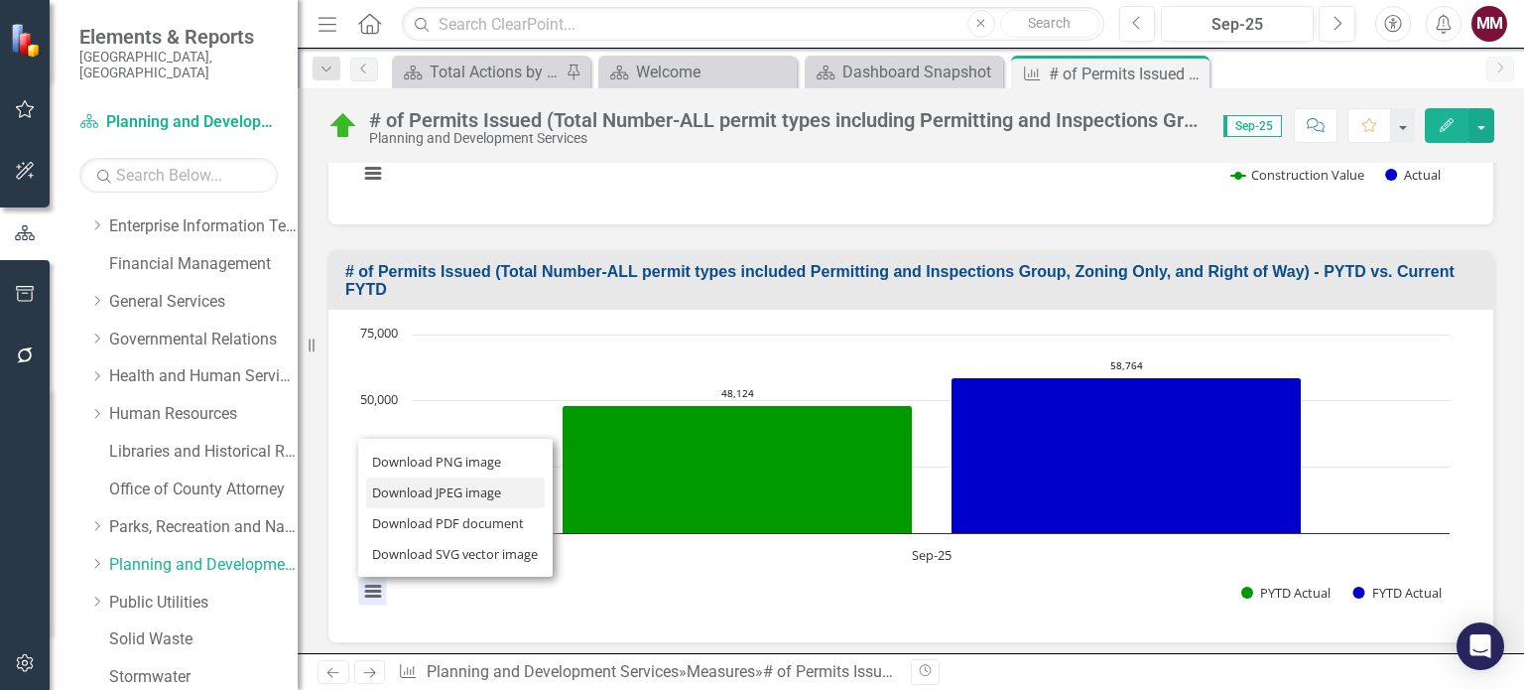
click at [406, 477] on li "Download JPEG image" at bounding box center [455, 492] width 179 height 31
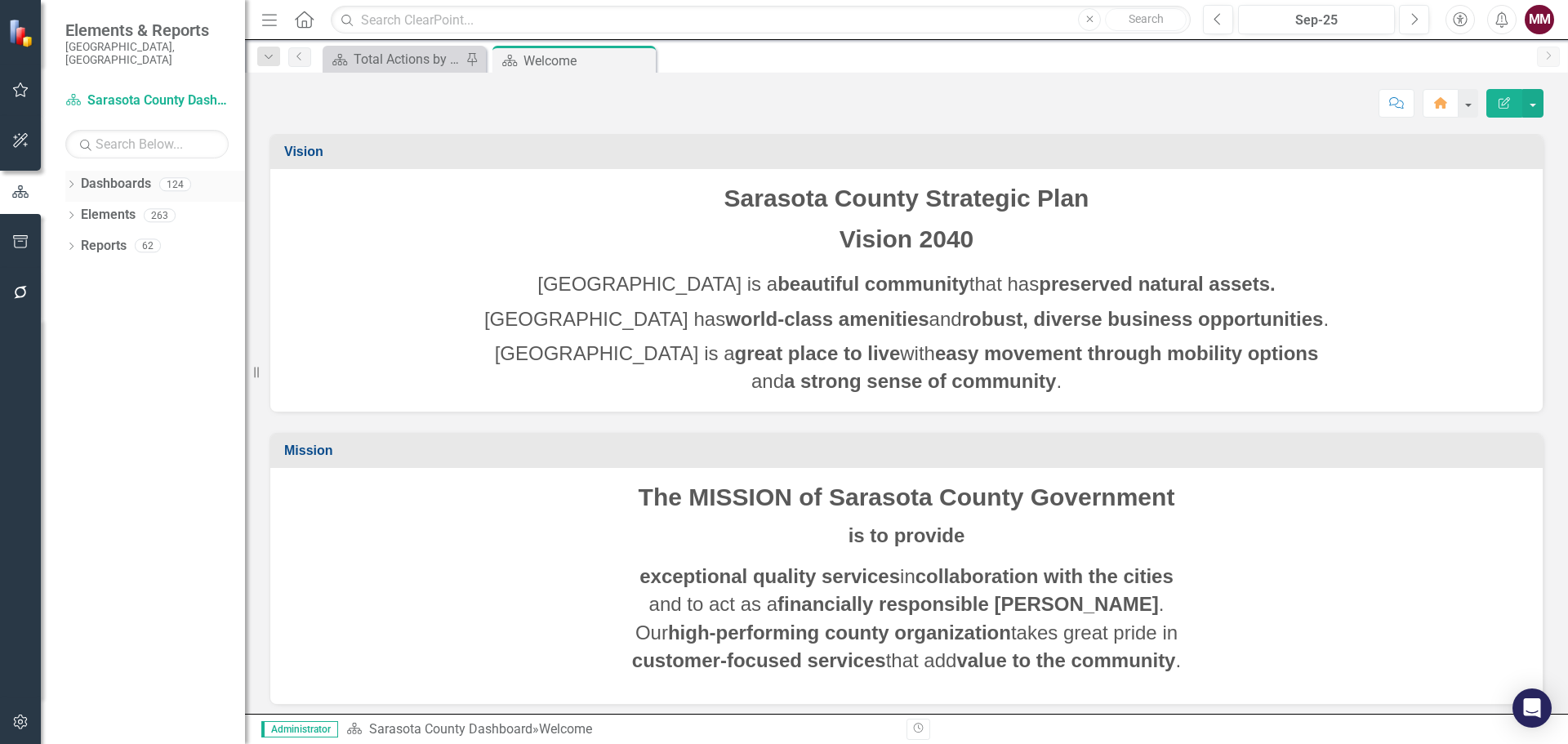
click at [69, 181] on icon "Dropdown" at bounding box center [71, 185] width 12 height 9
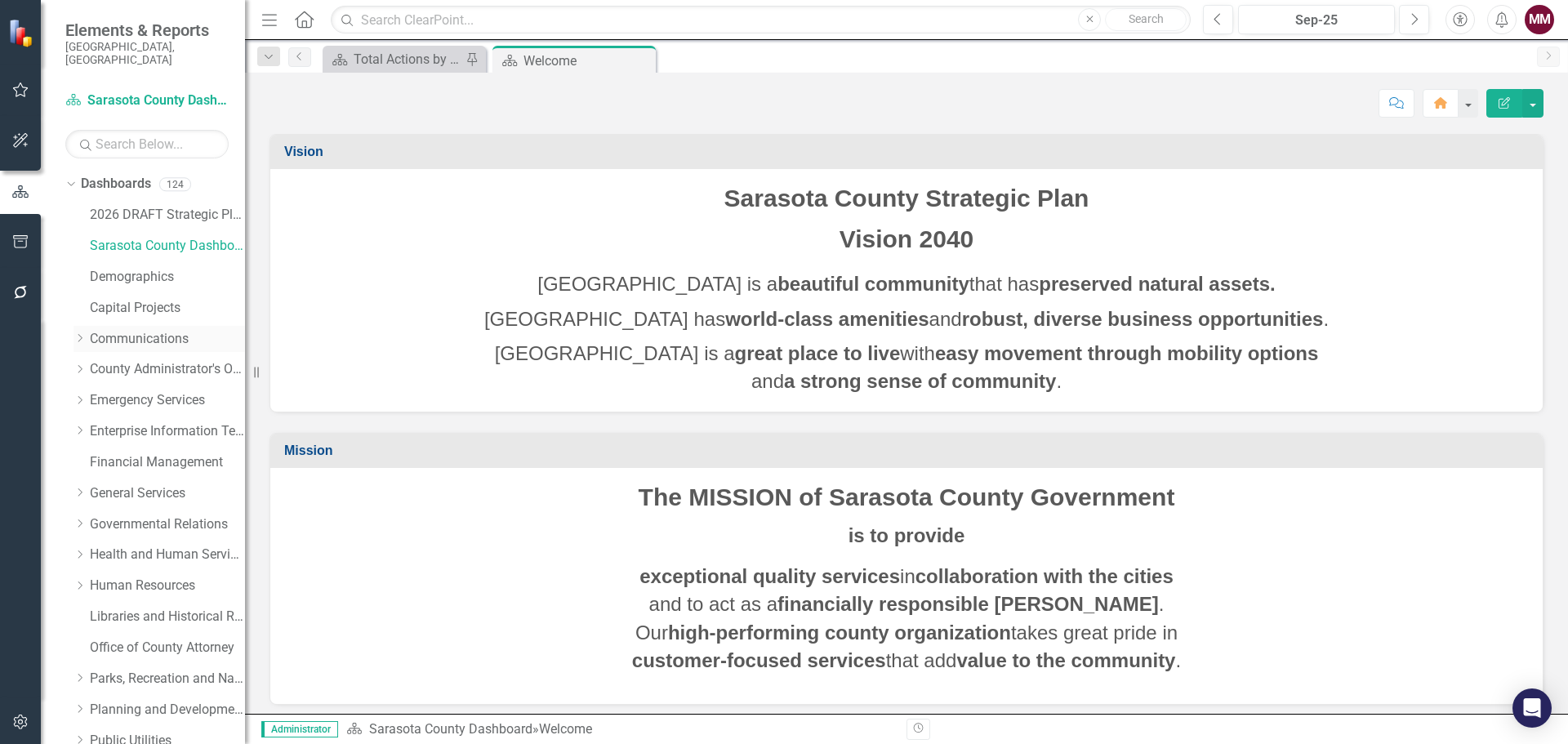
click at [116, 330] on link "Communications" at bounding box center [167, 339] width 156 height 19
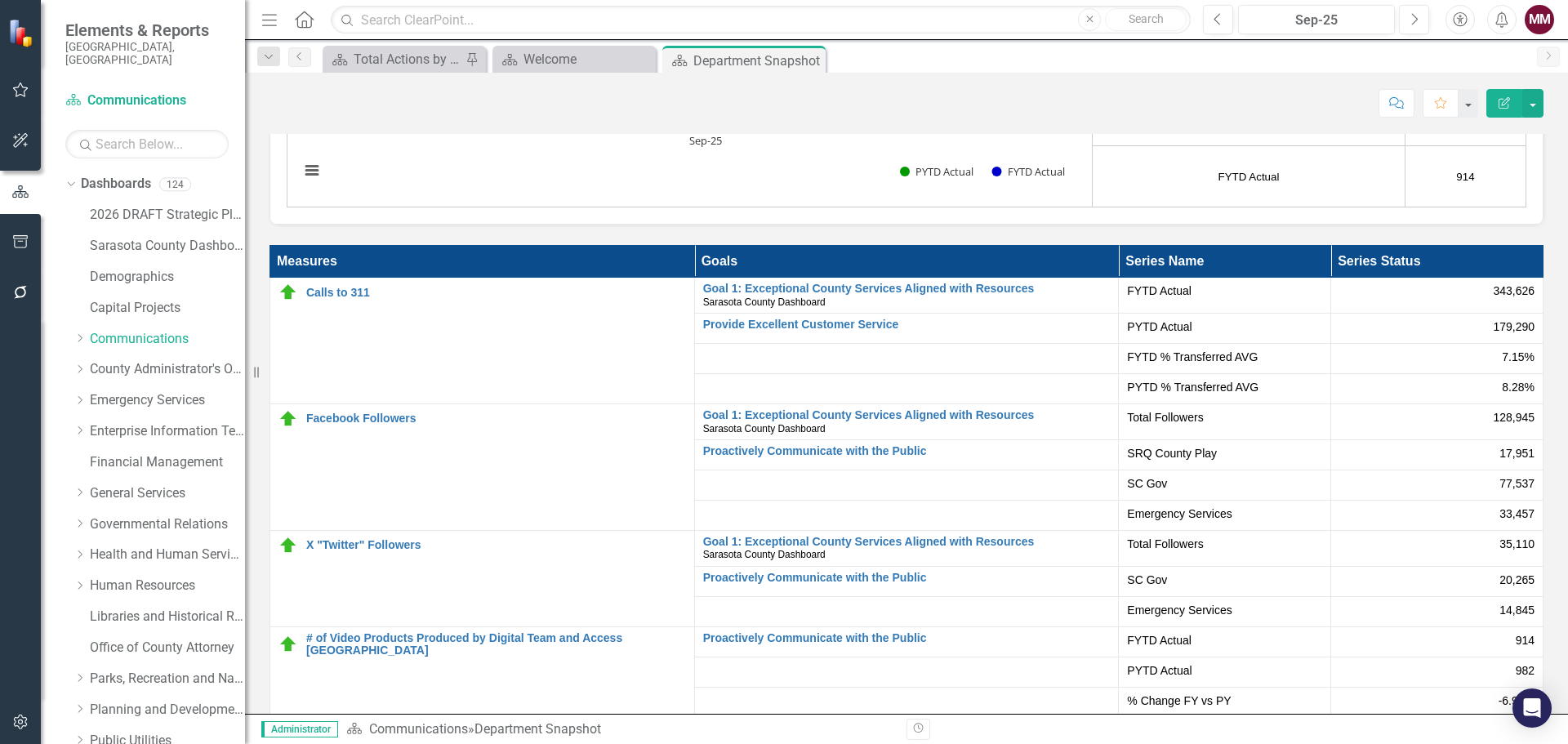
scroll to position [3267, 0]
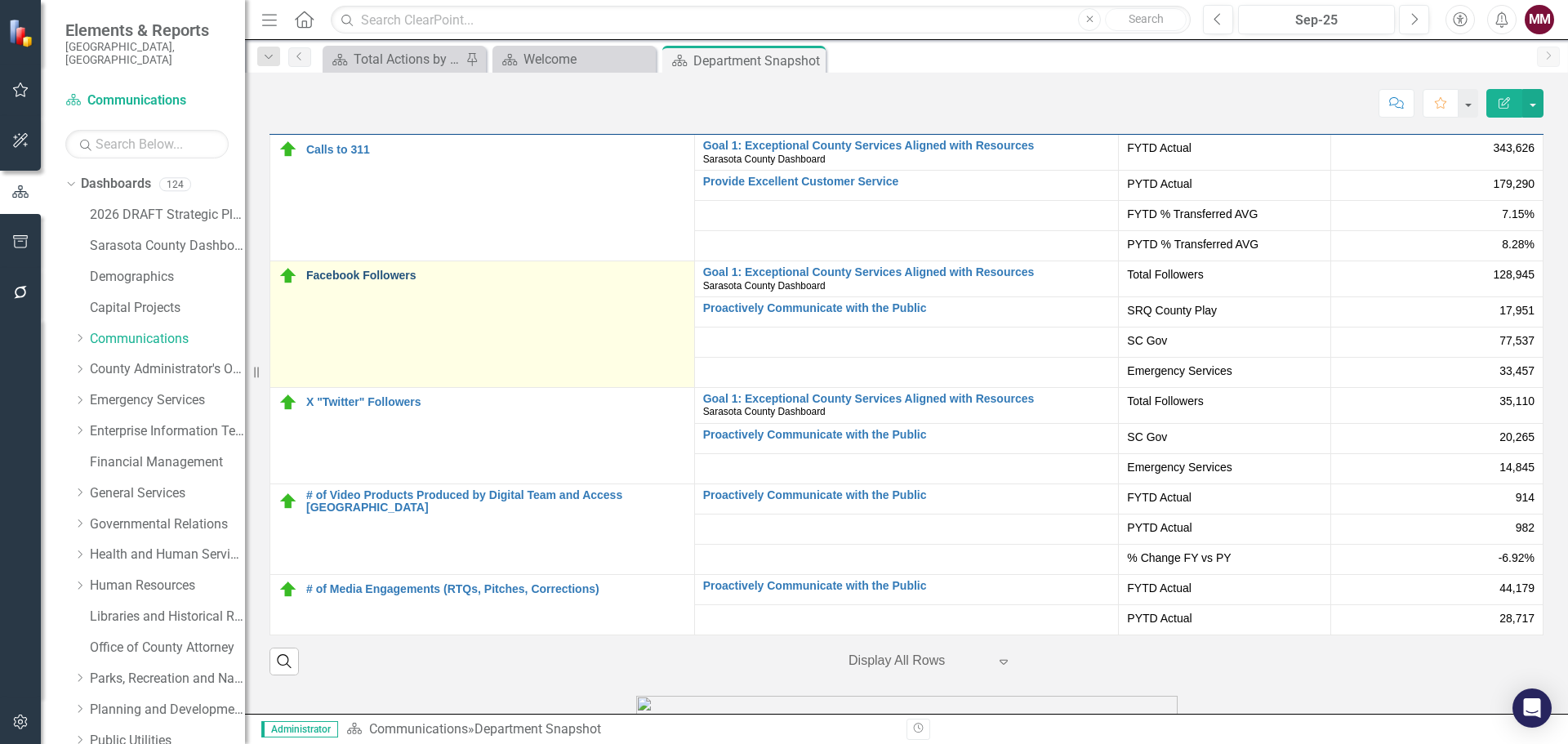
click at [337, 277] on link "Facebook Followers" at bounding box center [496, 275] width 379 height 12
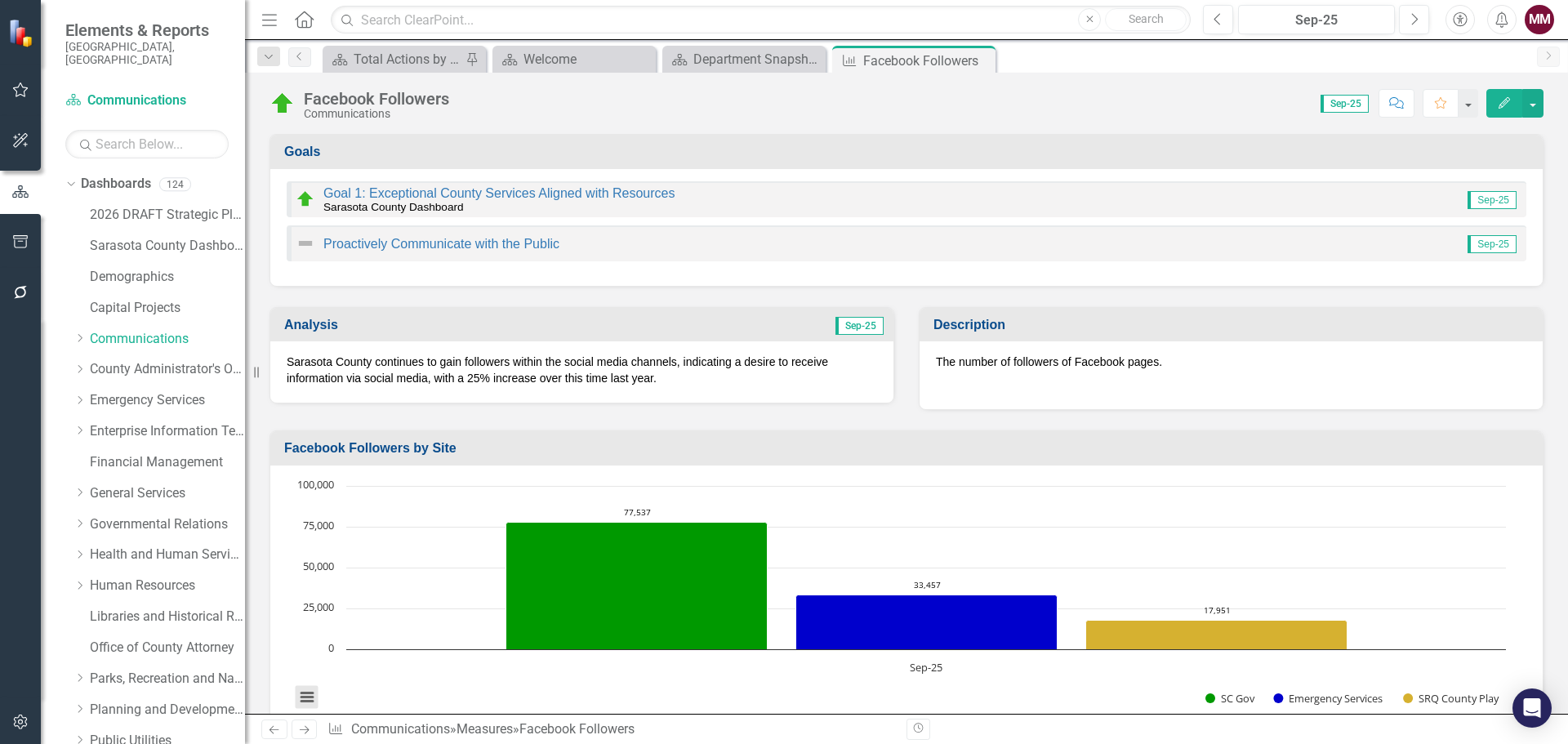
click at [303, 696] on button "View chart menu, Chart" at bounding box center [307, 698] width 23 height 23
click at [333, 616] on li "Download JPEG image" at bounding box center [375, 615] width 147 height 26
click at [137, 700] on link "Planning and Development Services" at bounding box center [167, 709] width 156 height 19
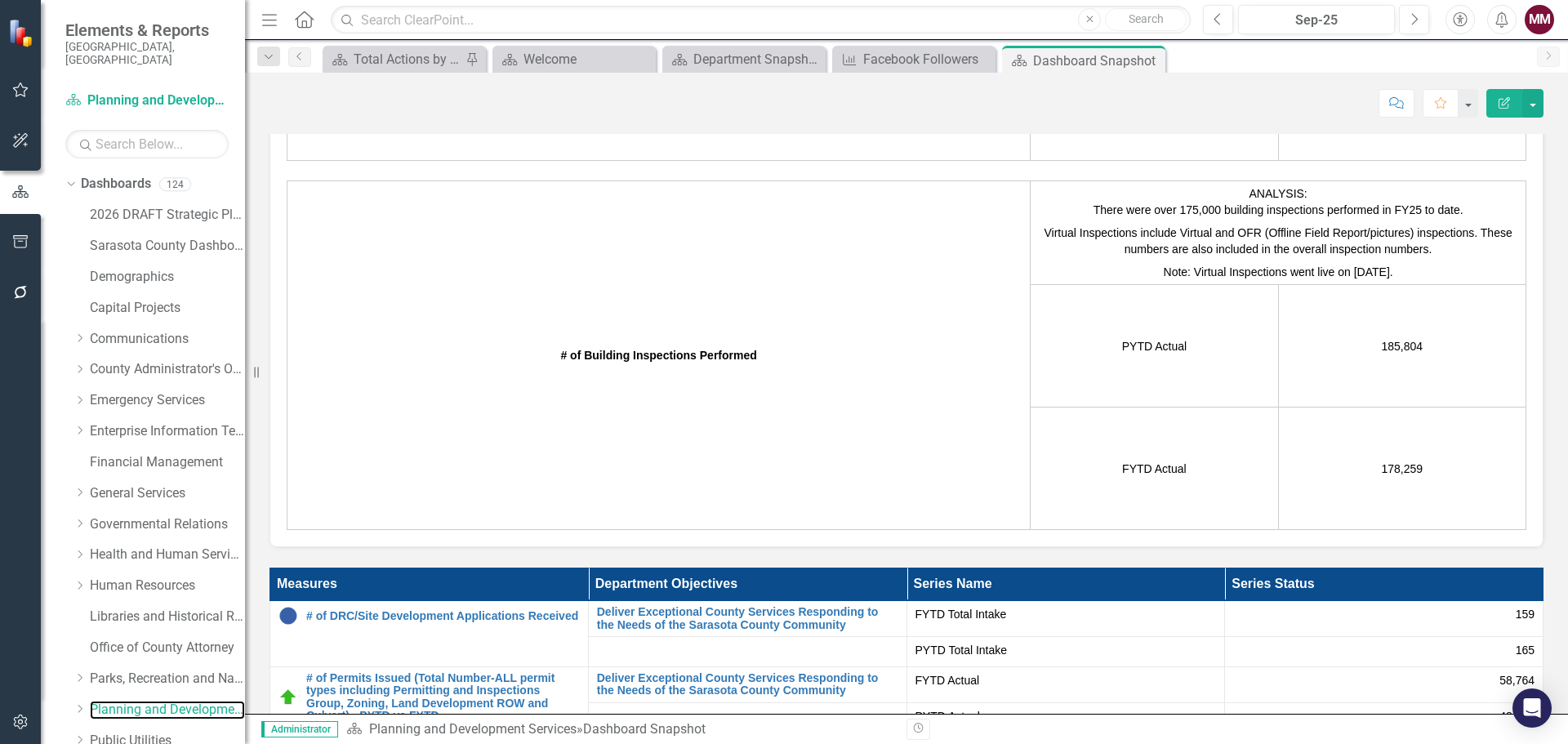
scroll to position [3966, 0]
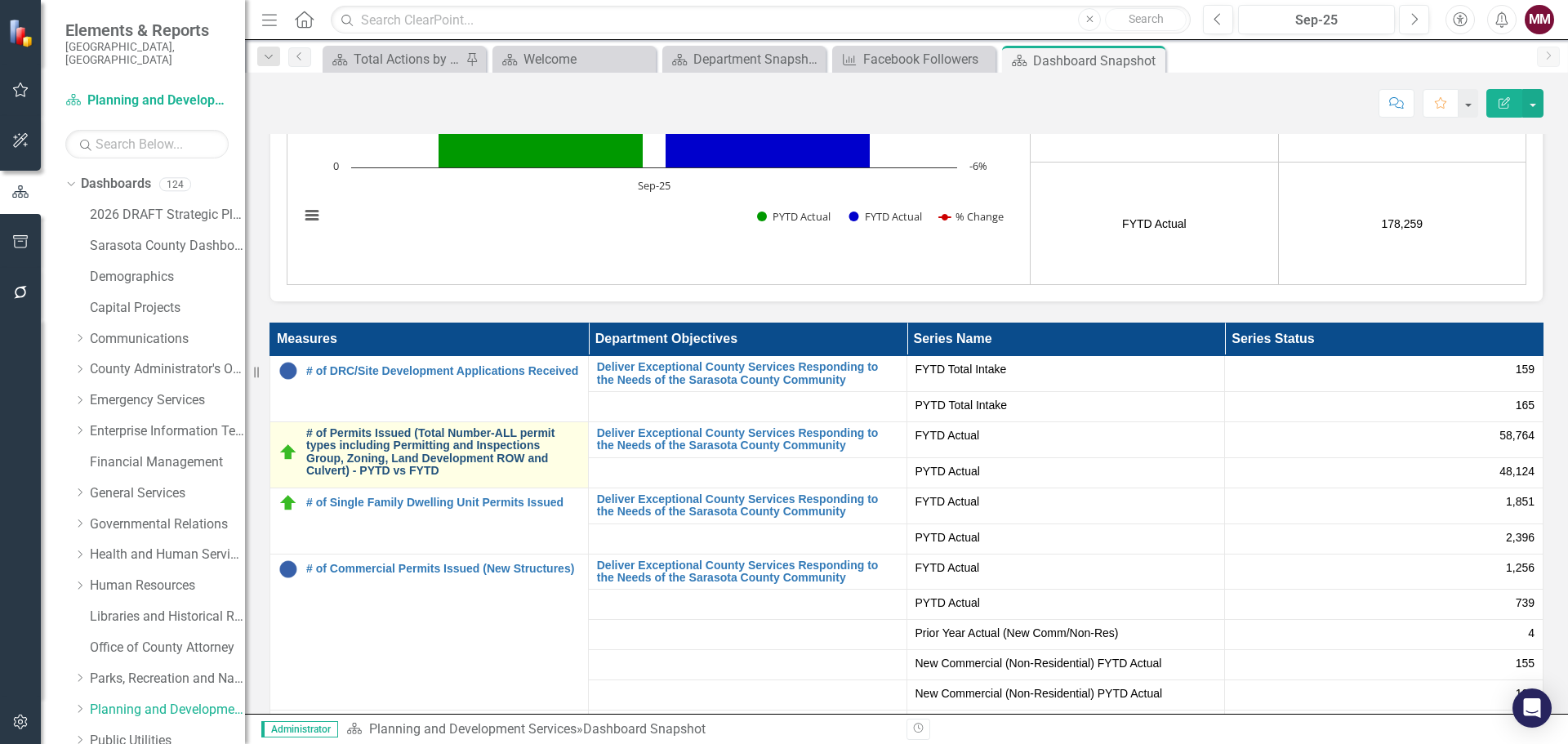
click at [393, 439] on link "# of Permits Issued (Total Number-ALL permit types including Permitting and Ins…" at bounding box center [443, 453] width 273 height 51
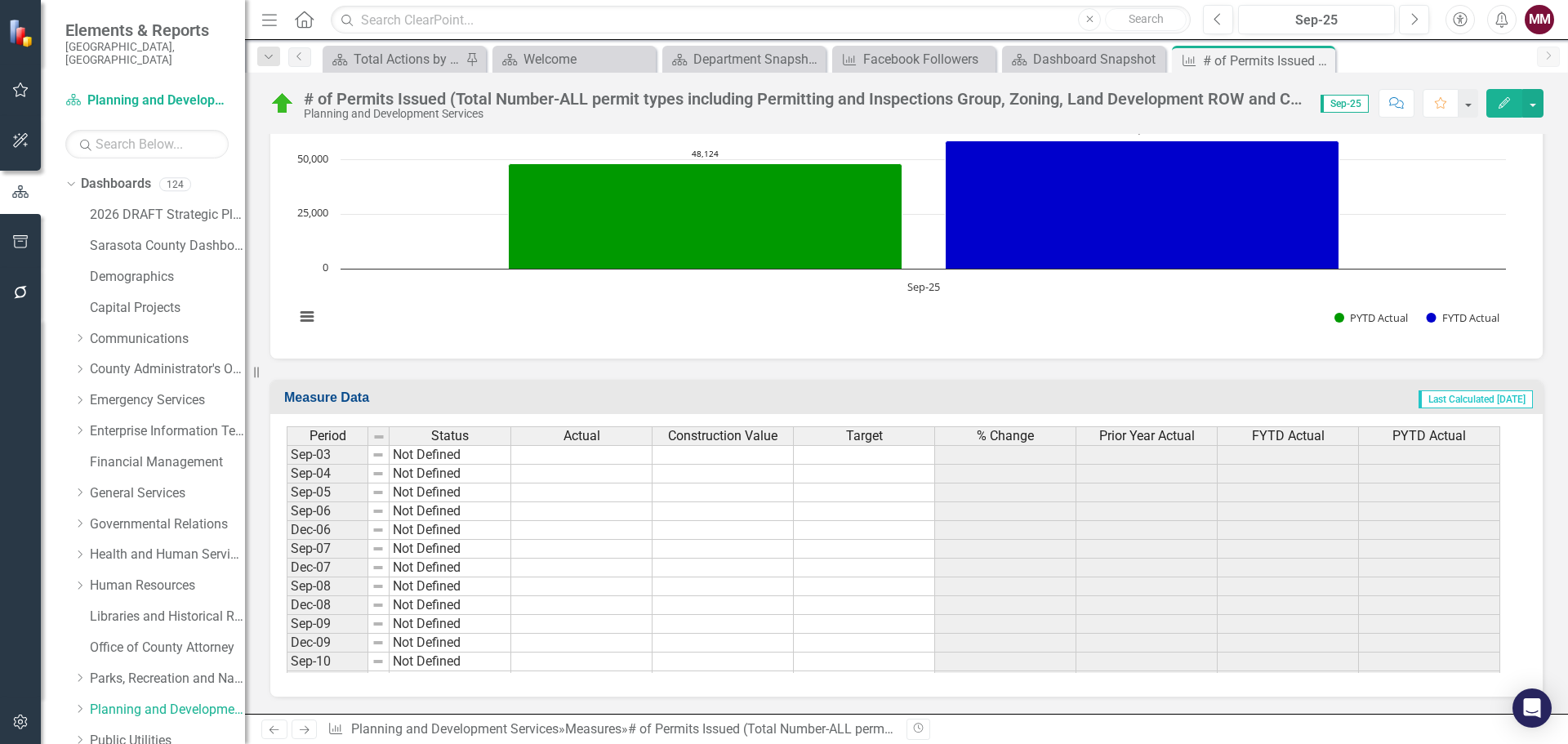
scroll to position [956, 0]
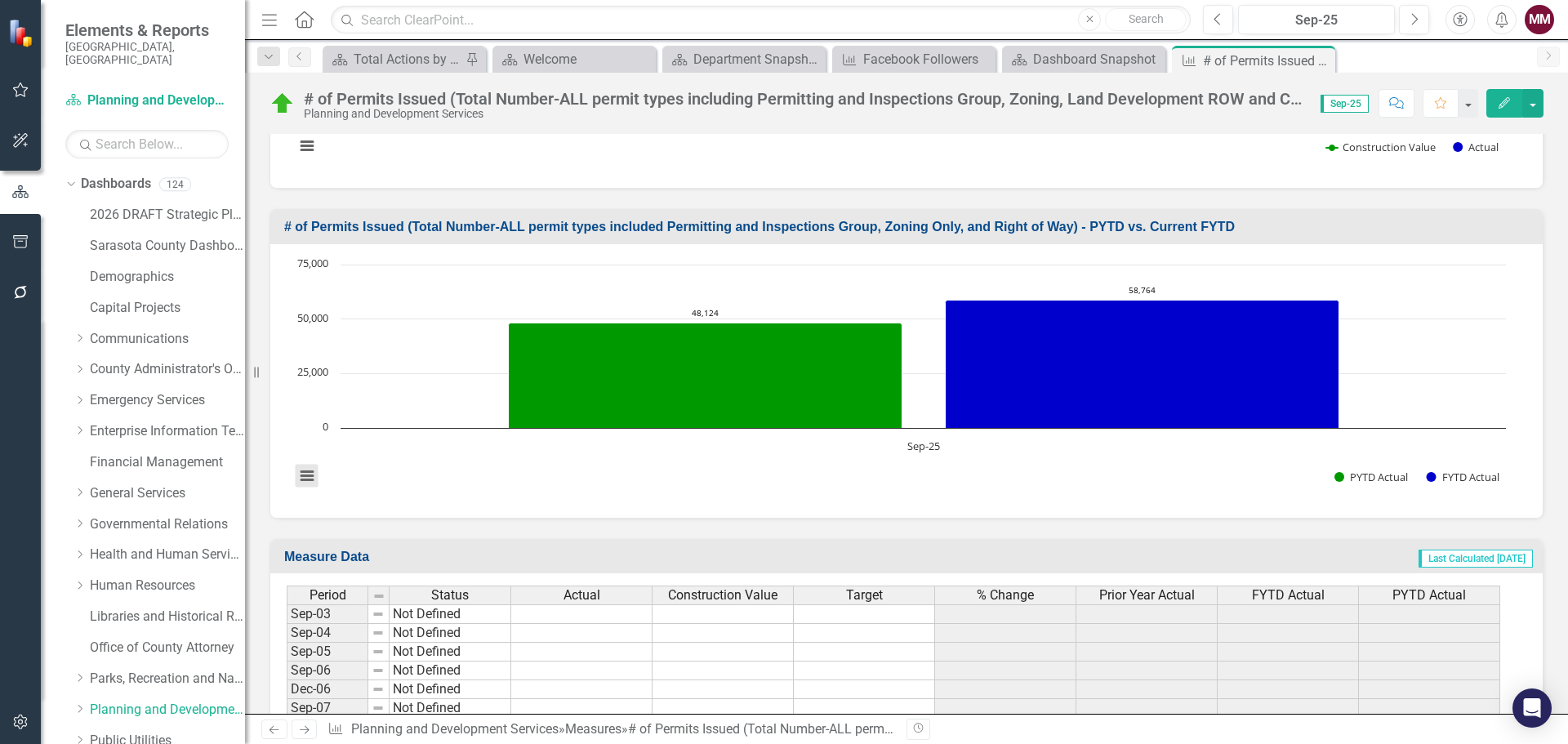
click at [300, 478] on button "View chart menu, Chart" at bounding box center [307, 477] width 23 height 23
click at [320, 397] on li "Download JPEG image" at bounding box center [375, 393] width 147 height 26
click at [451, 467] on rect "Interactive chart" at bounding box center [900, 379] width 1227 height 245
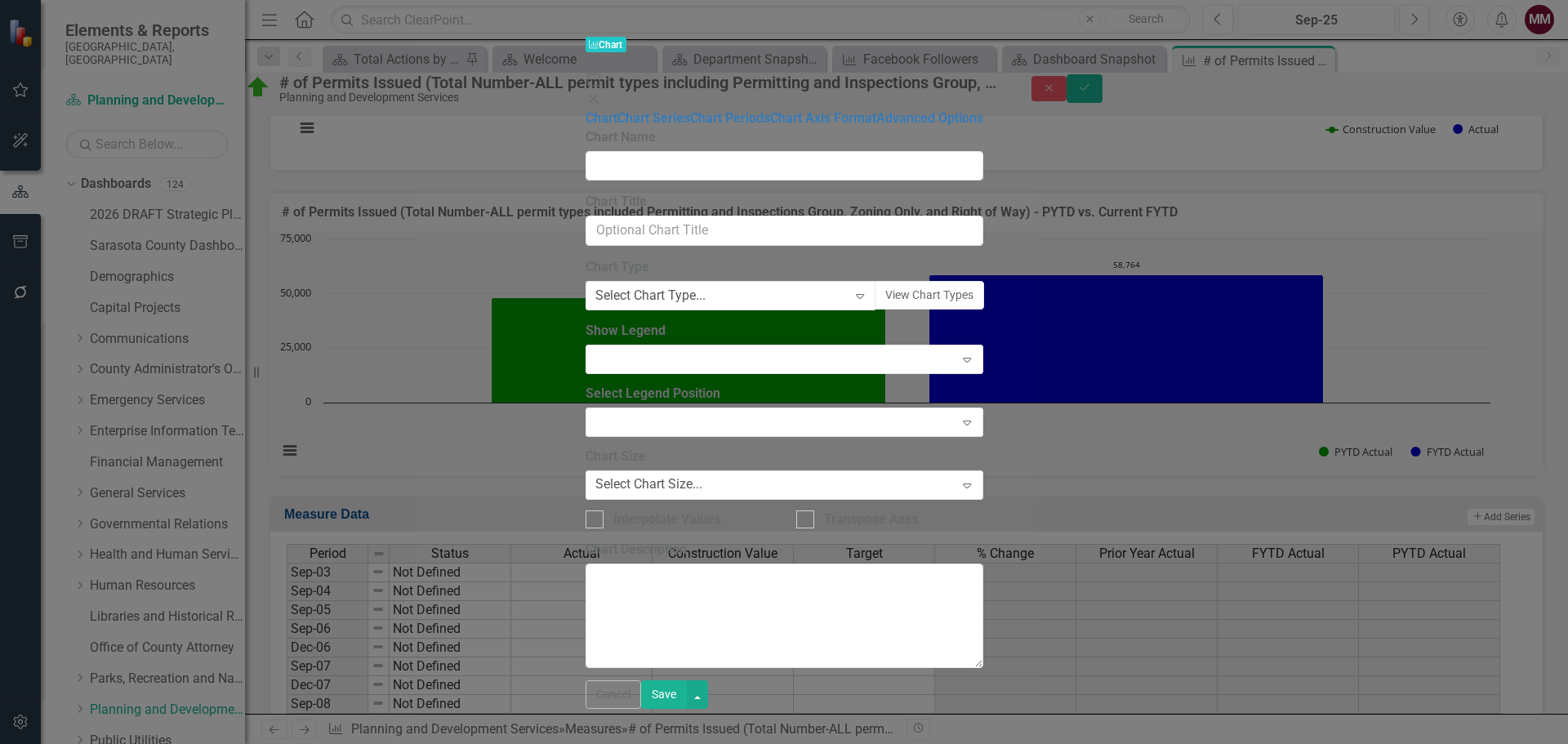
type input "# of Permits Issued (Total Number-ALL permit types included Permitting and Insp…"
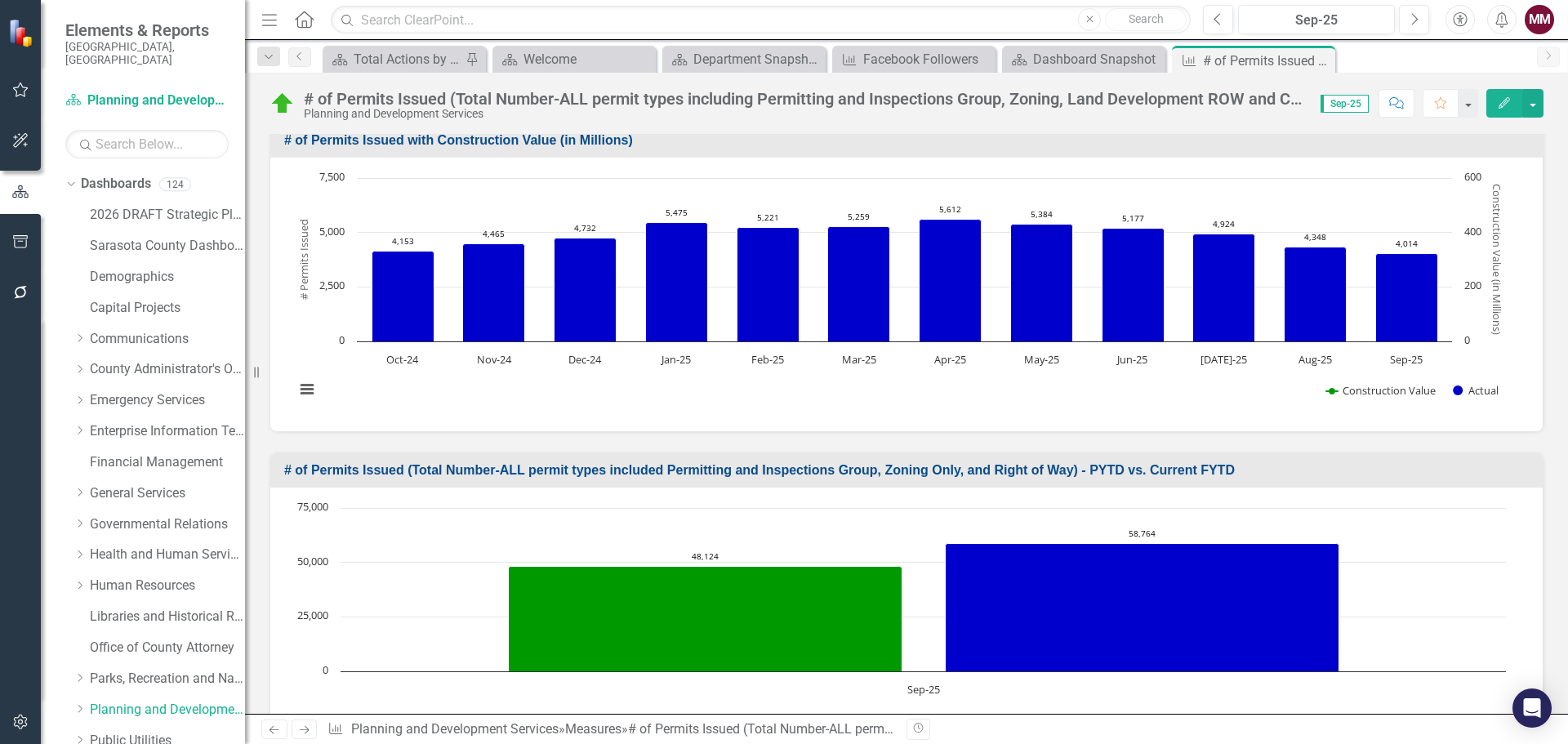
scroll to position [711, 0]
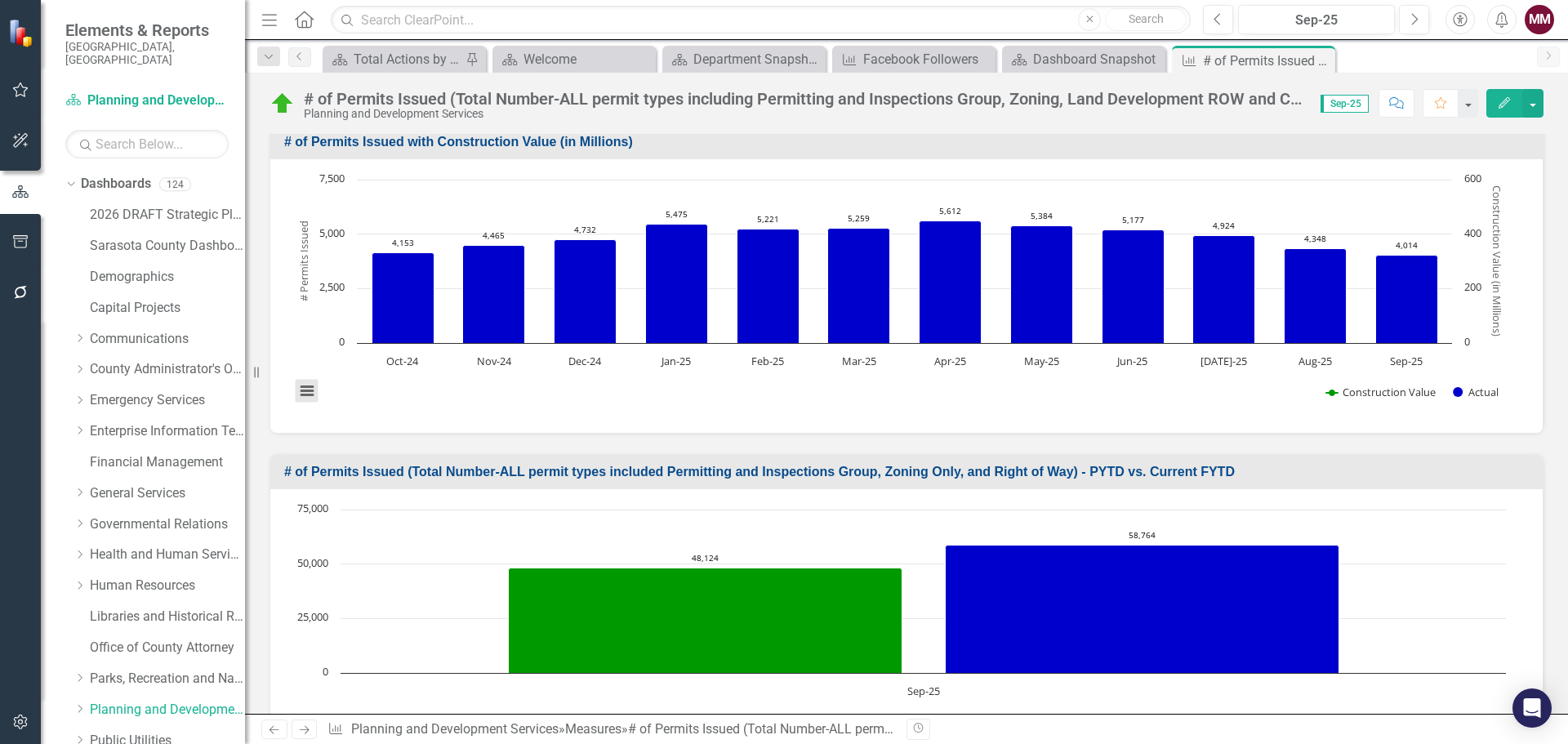
click at [309, 396] on button "View chart menu, Chart" at bounding box center [307, 391] width 23 height 23
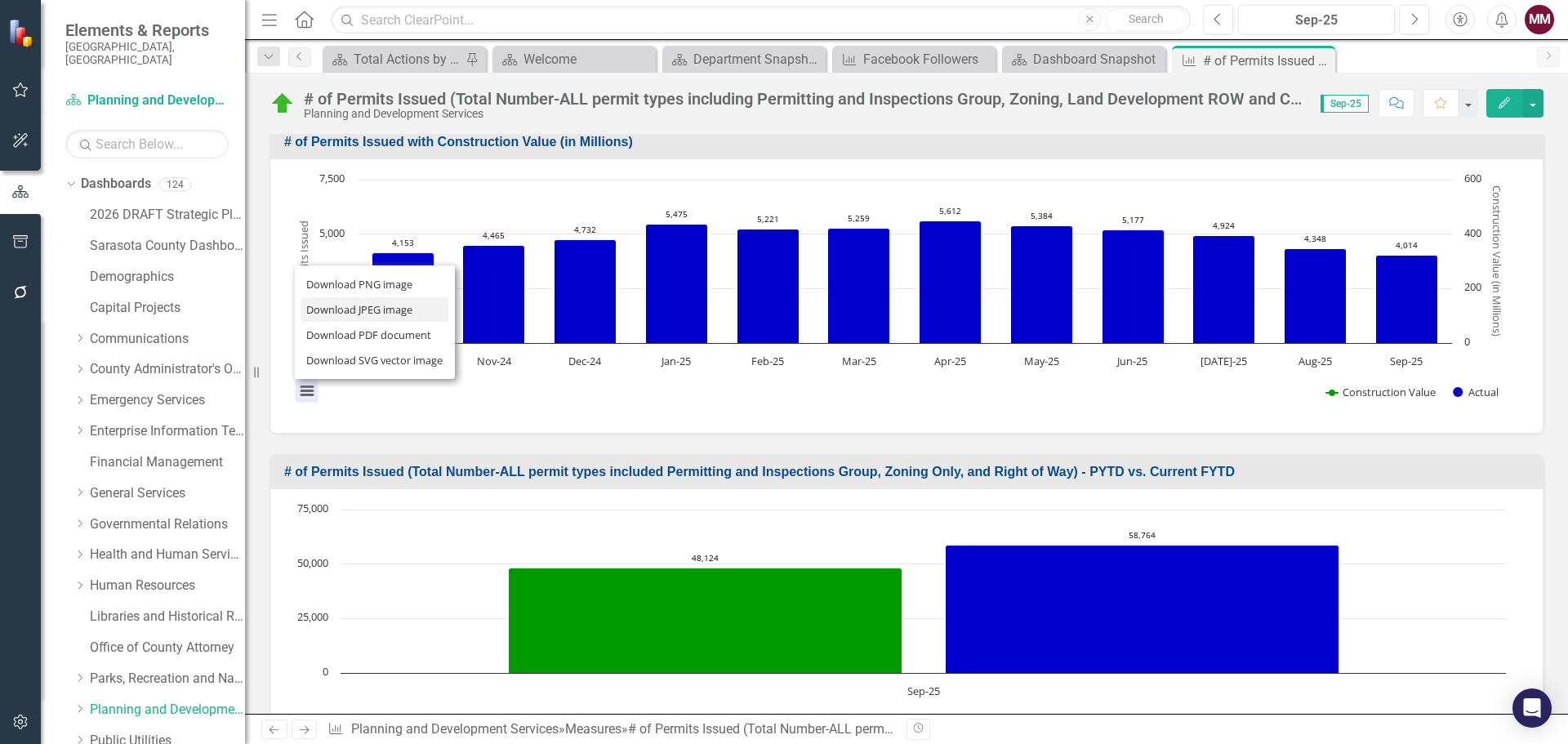
click at [329, 317] on li "Download JPEG image" at bounding box center [375, 309] width 147 height 26
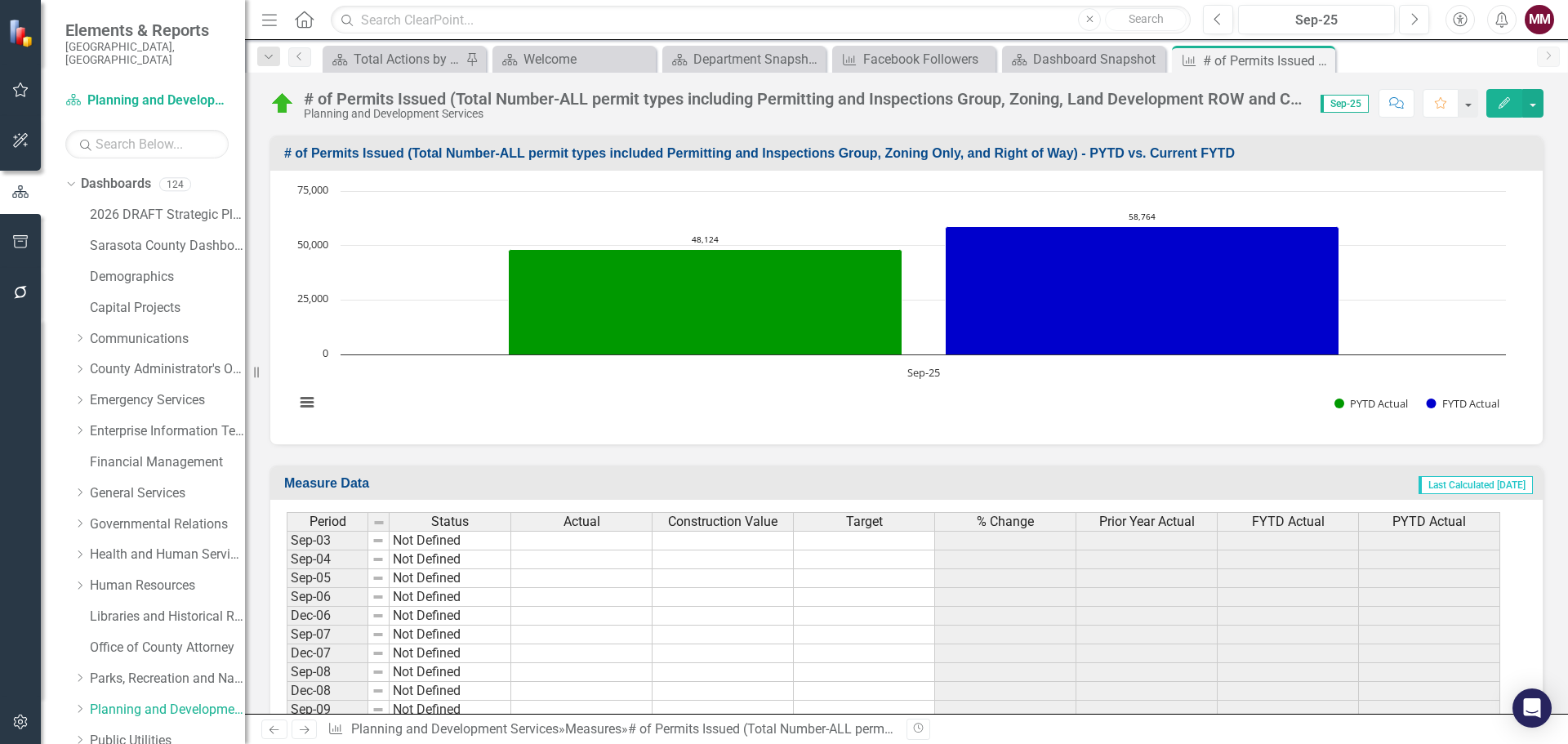
scroll to position [956, 0]
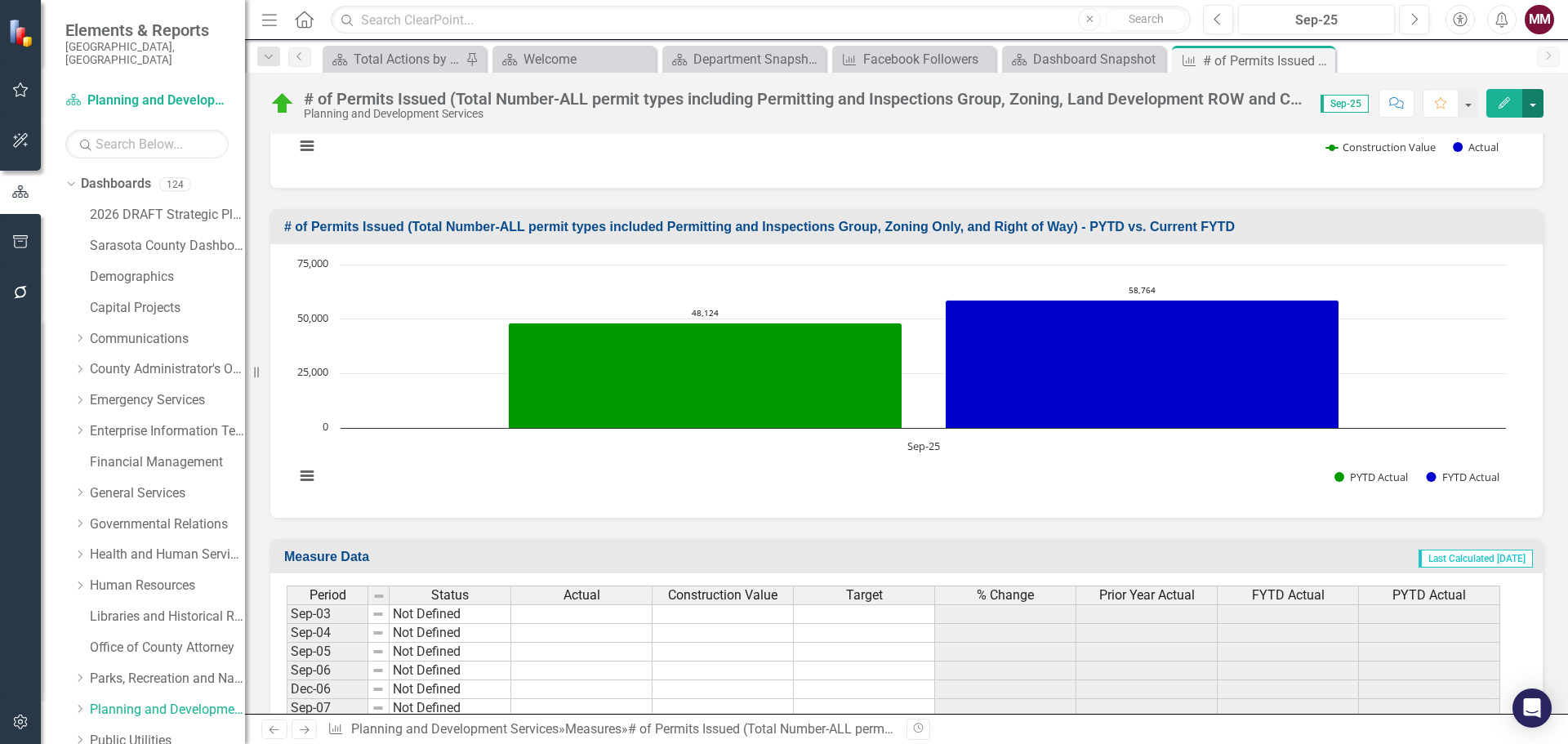
click at [1537, 106] on button "button" at bounding box center [1533, 103] width 21 height 29
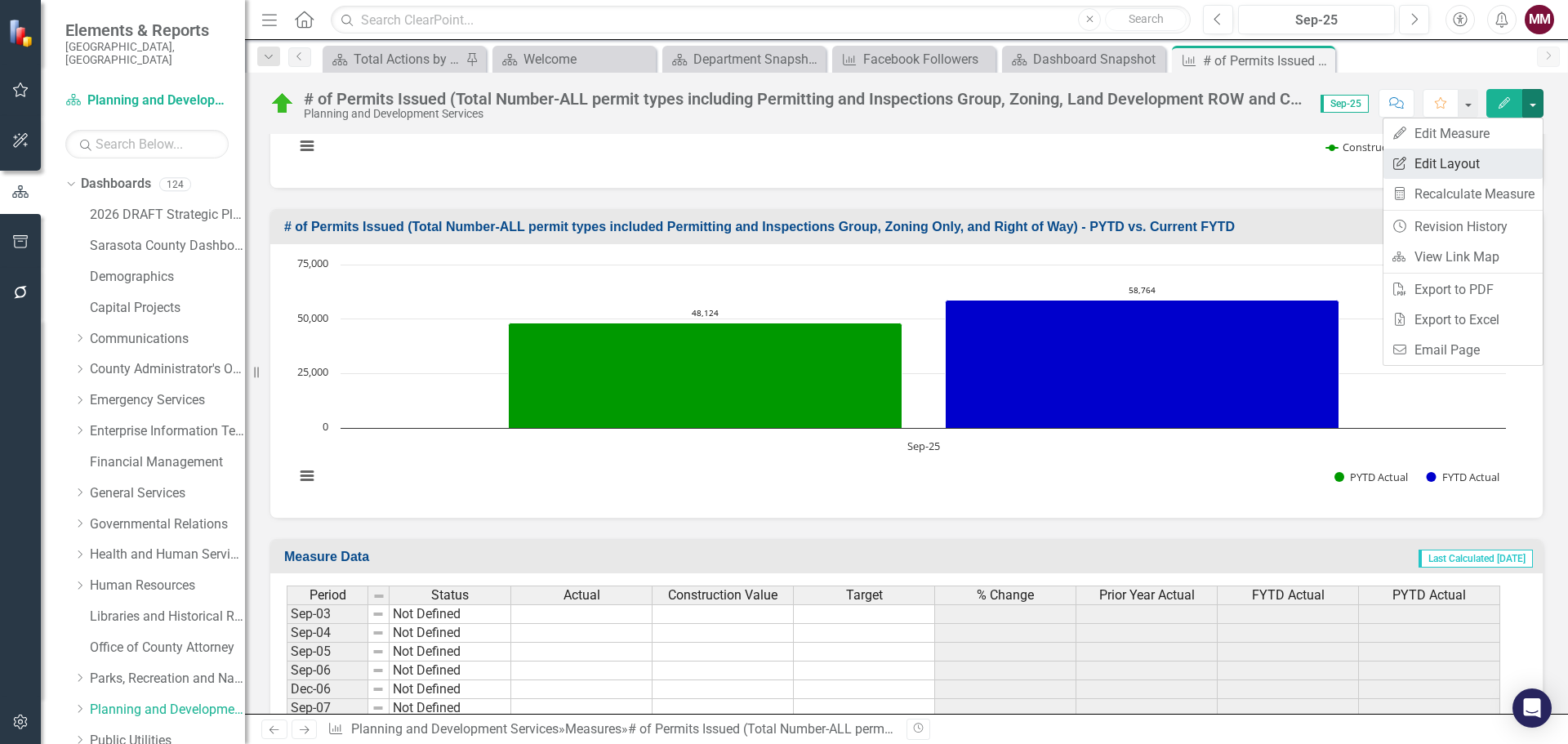
click at [1442, 159] on link "Edit Report Edit Layout" at bounding box center [1463, 164] width 159 height 30
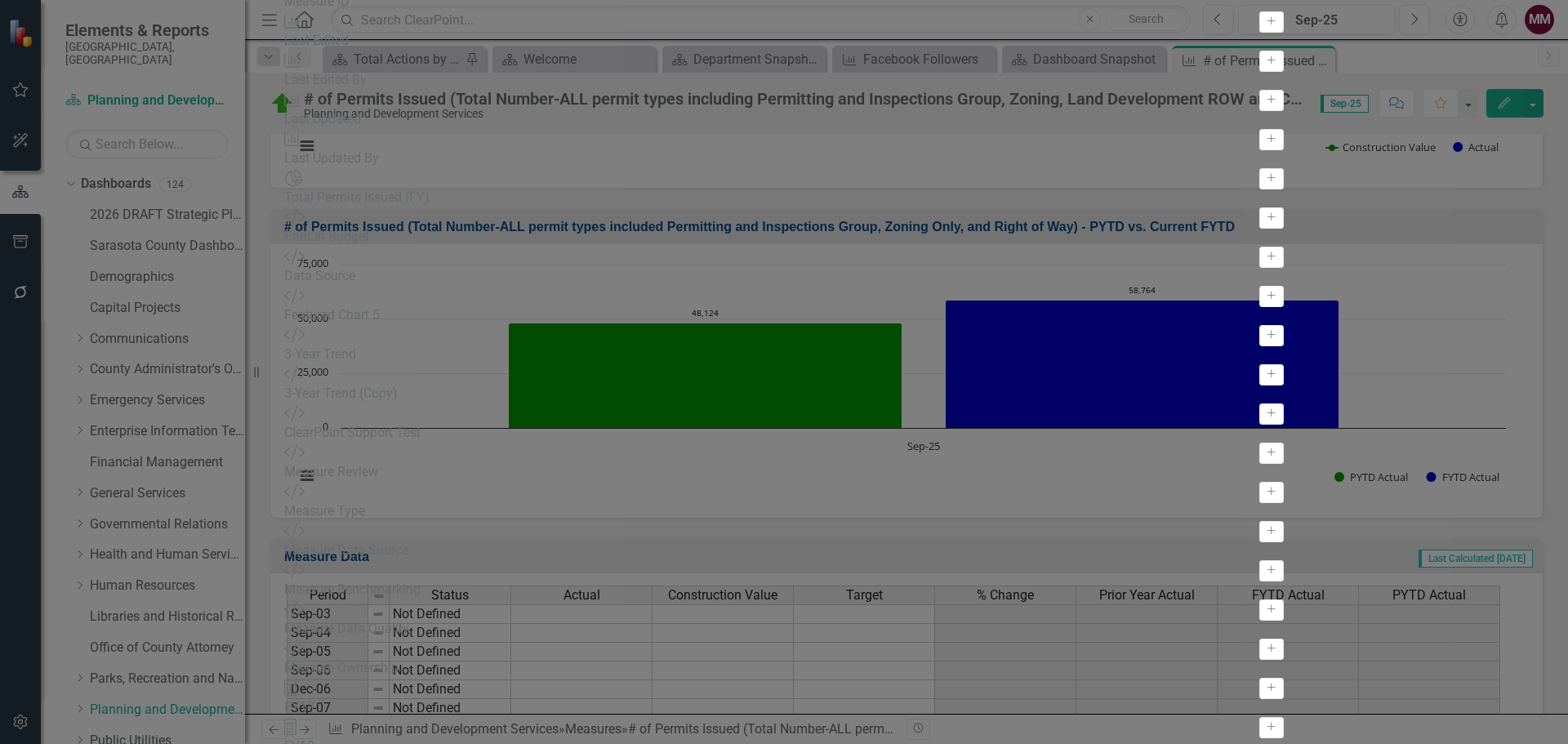
scroll to position [803, 0]
click at [1265, 222] on icon "Add" at bounding box center [1271, 217] width 12 height 10
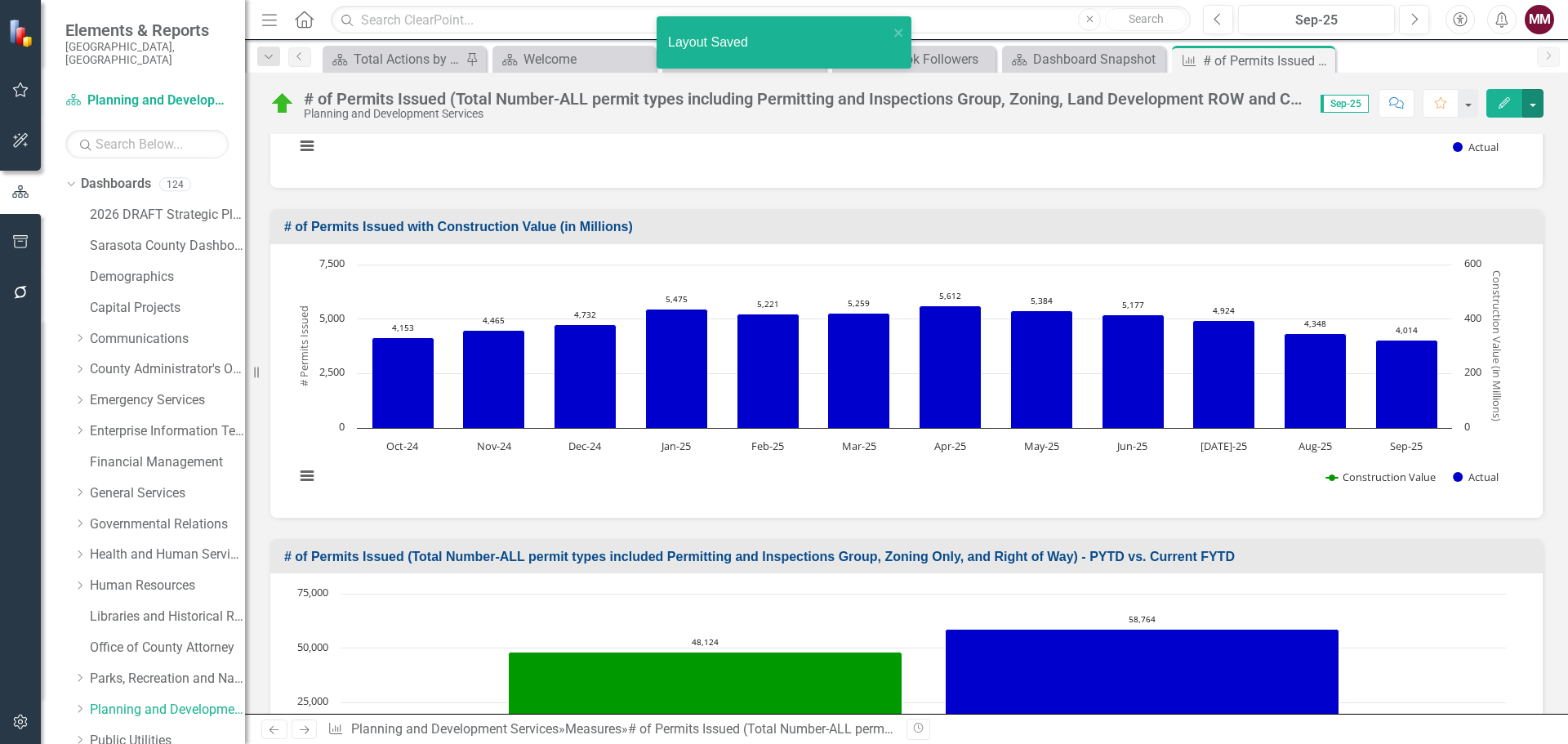
scroll to position [1286, 0]
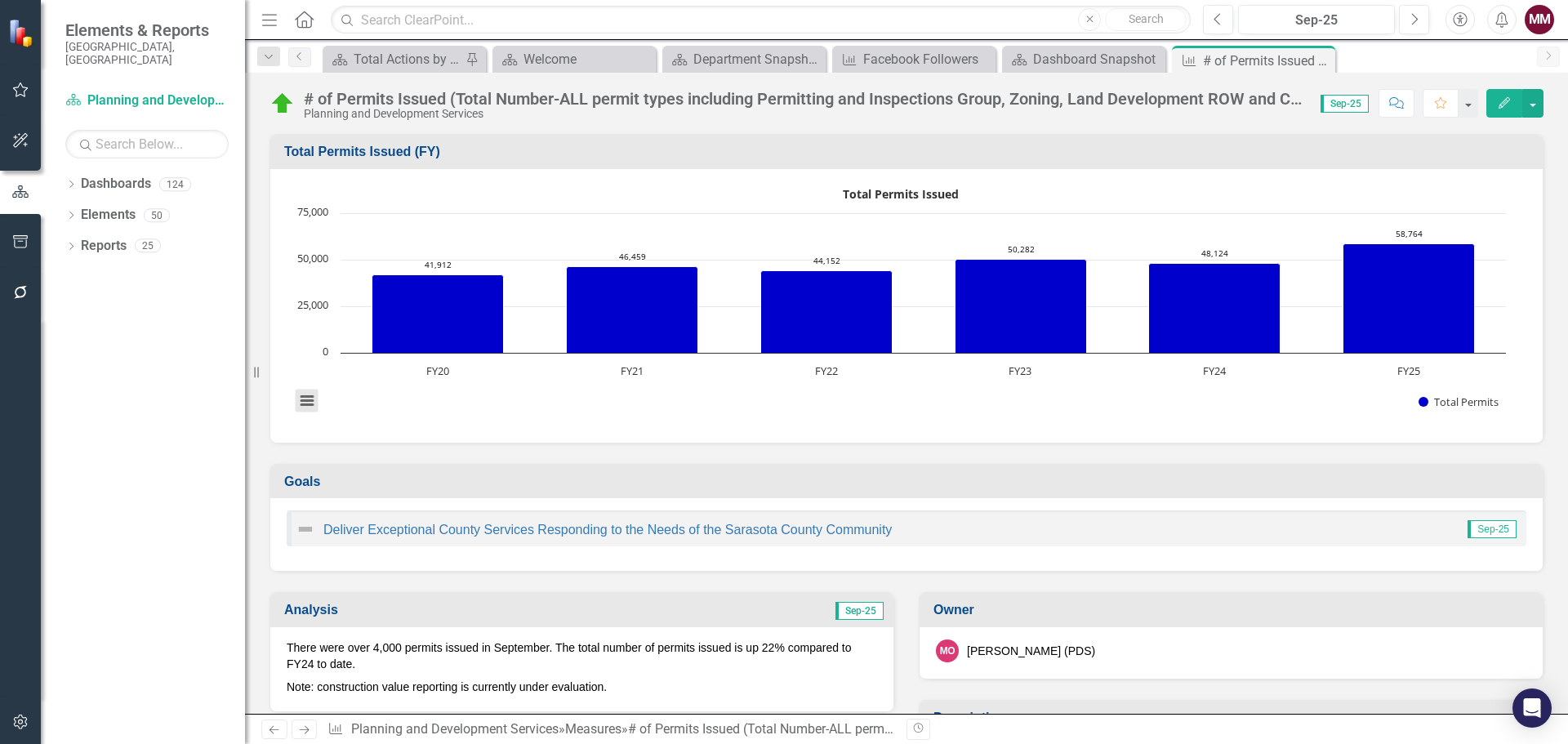
click at [308, 404] on button "View chart menu, Total Permits Issued" at bounding box center [307, 401] width 23 height 23
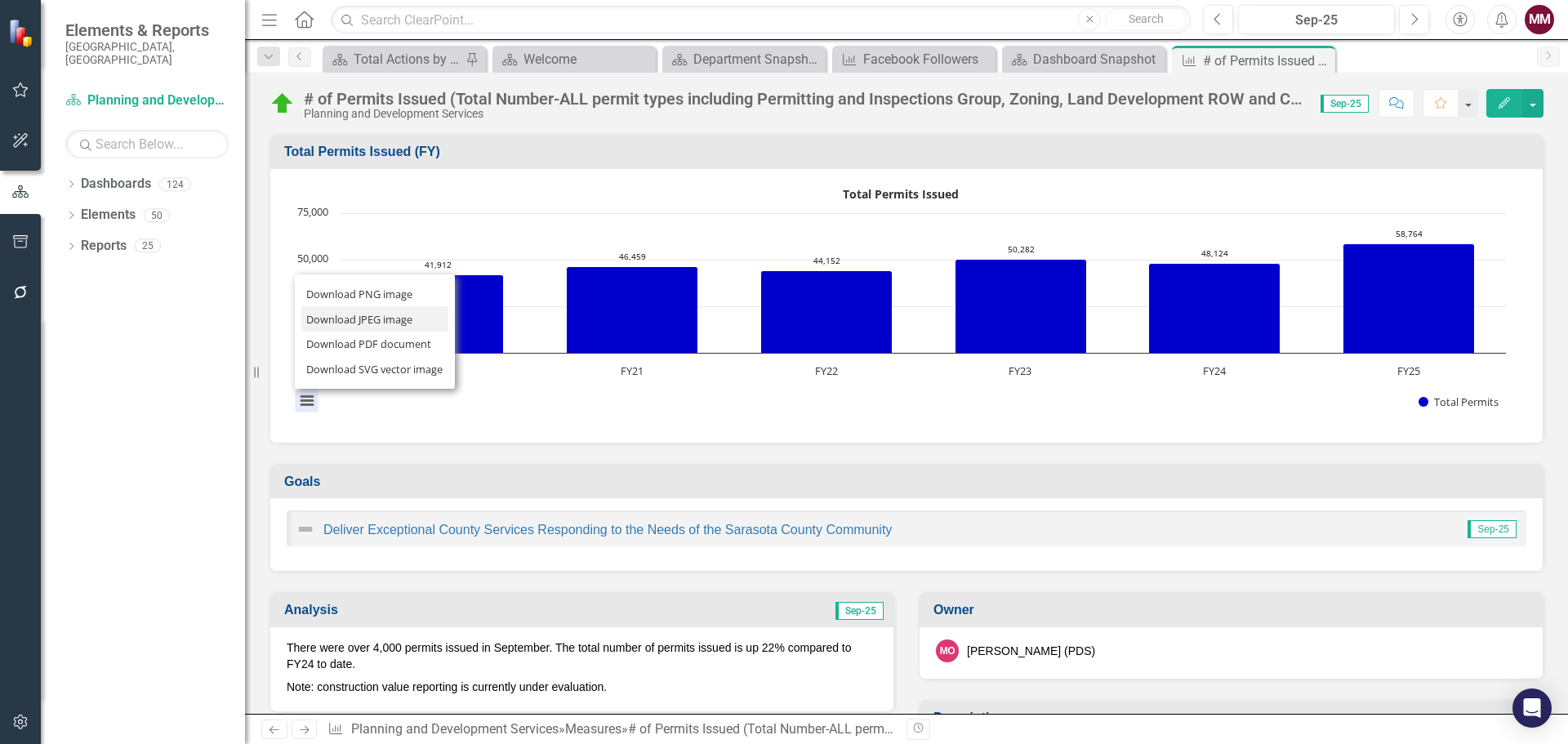
click at [339, 319] on li "Download JPEG image" at bounding box center [375, 319] width 147 height 26
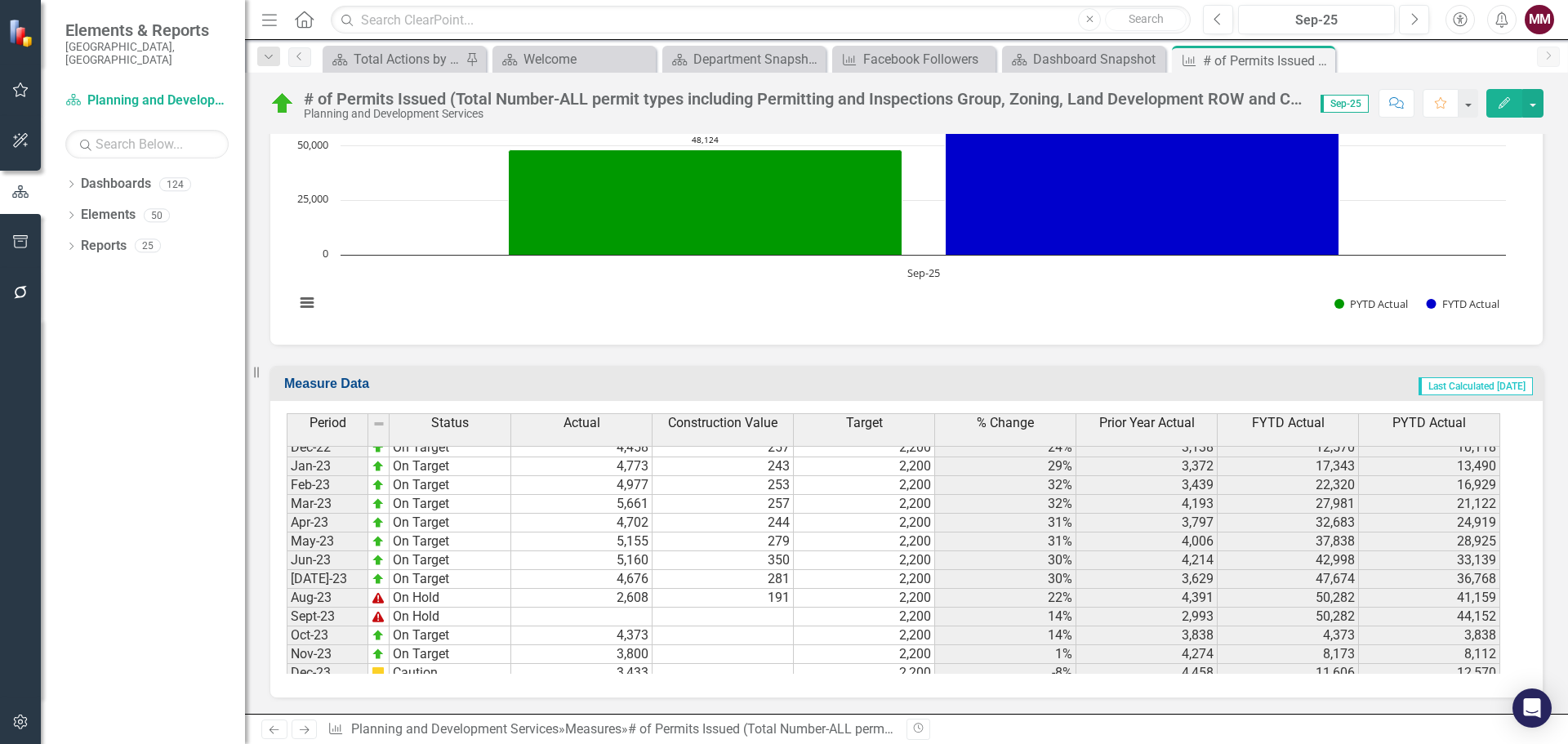
scroll to position [2858, 0]
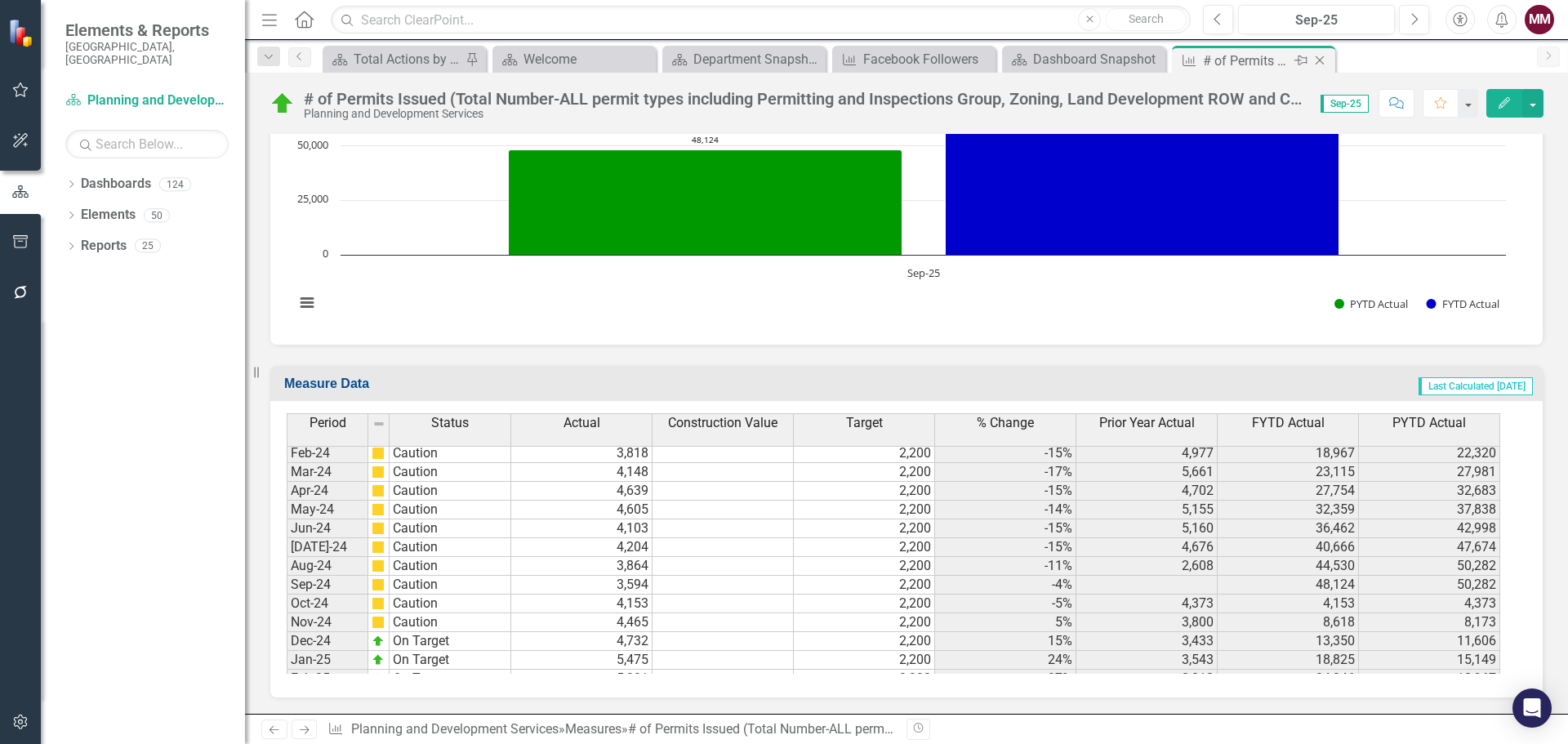
click at [1321, 58] on icon "Close" at bounding box center [1320, 60] width 16 height 13
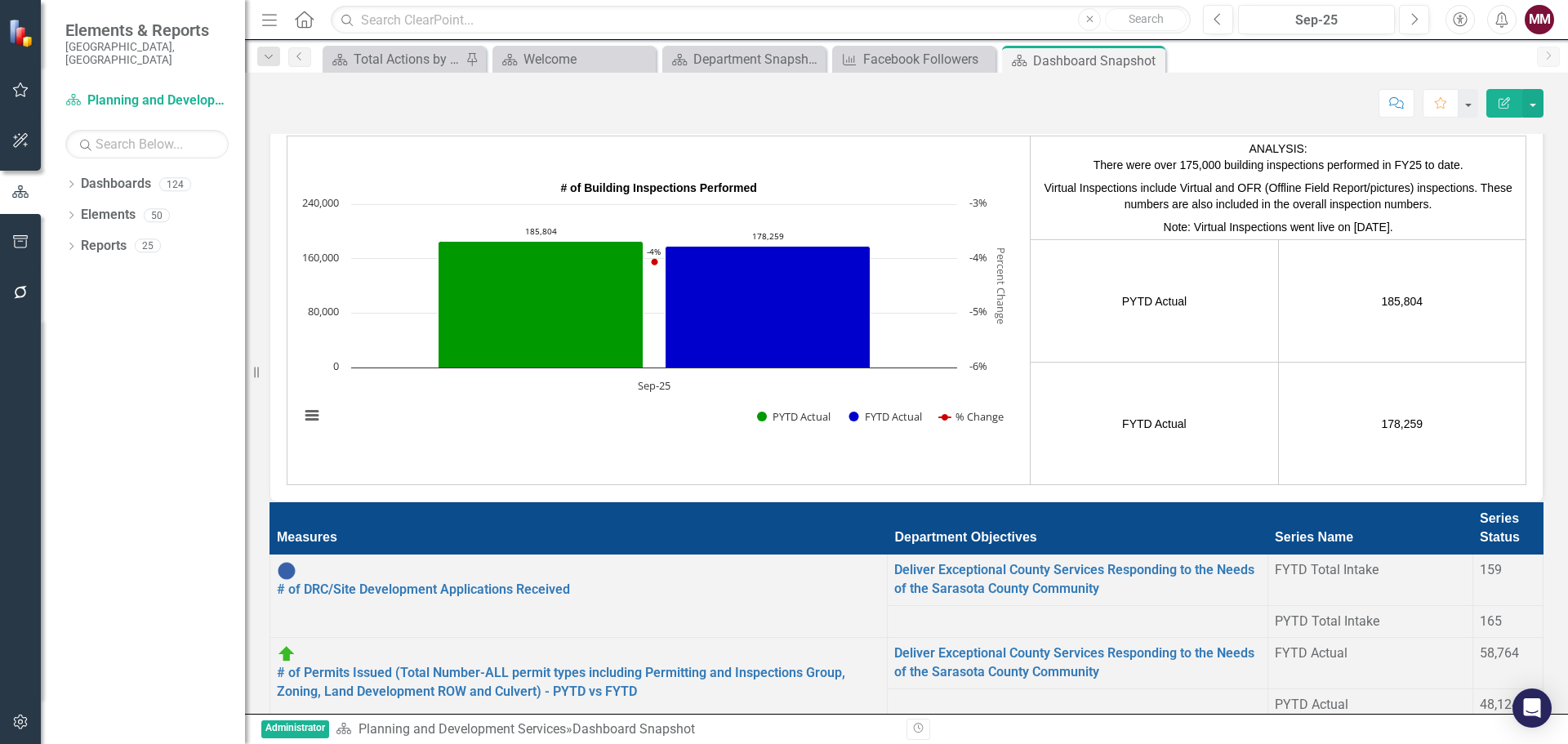
scroll to position [4165, 0]
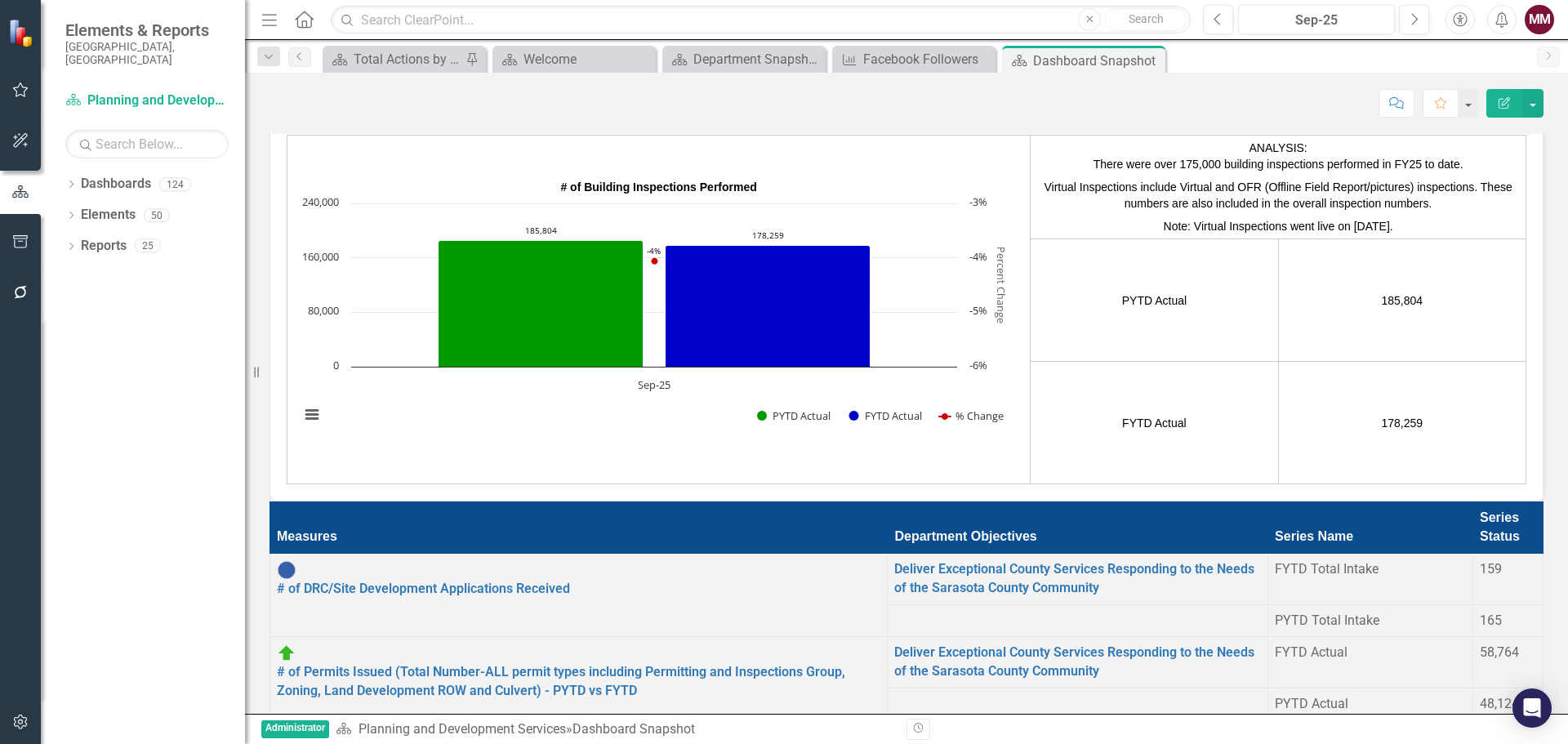
click at [370, 743] on link "# of Single Family Dwelling Unit Permits Issued" at bounding box center [415, 756] width 277 height 16
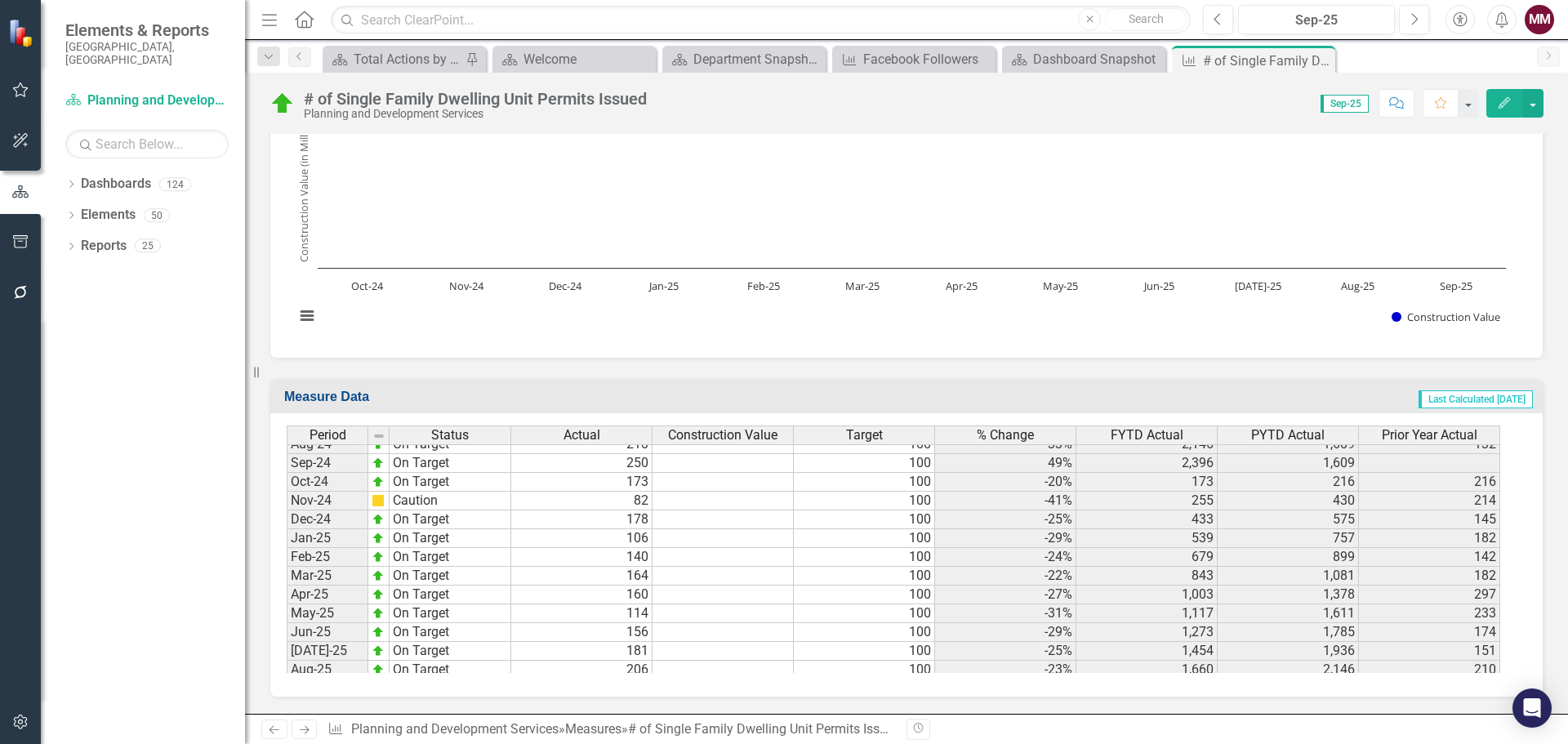
scroll to position [2532, 0]
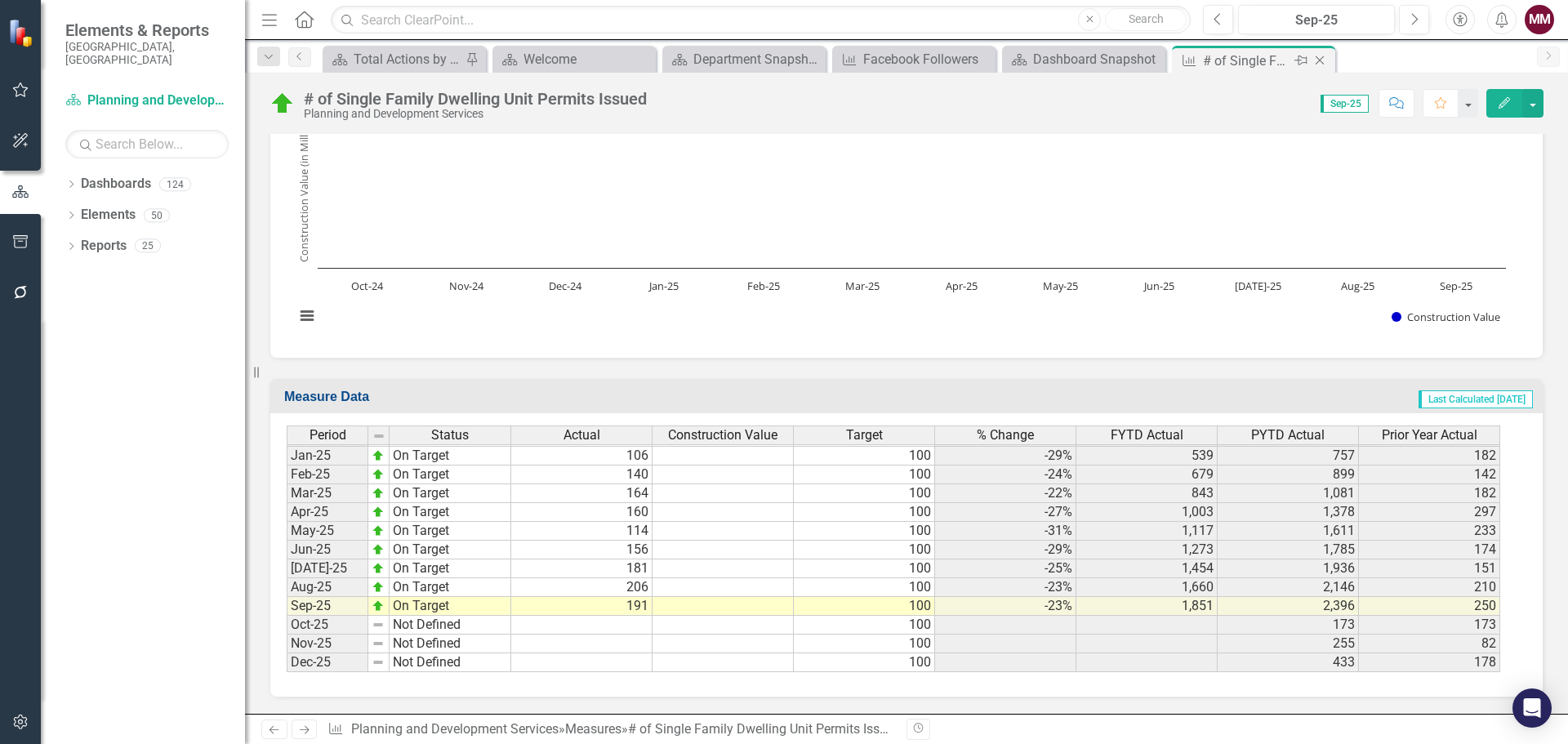
click at [1321, 59] on icon "Close" at bounding box center [1320, 60] width 16 height 13
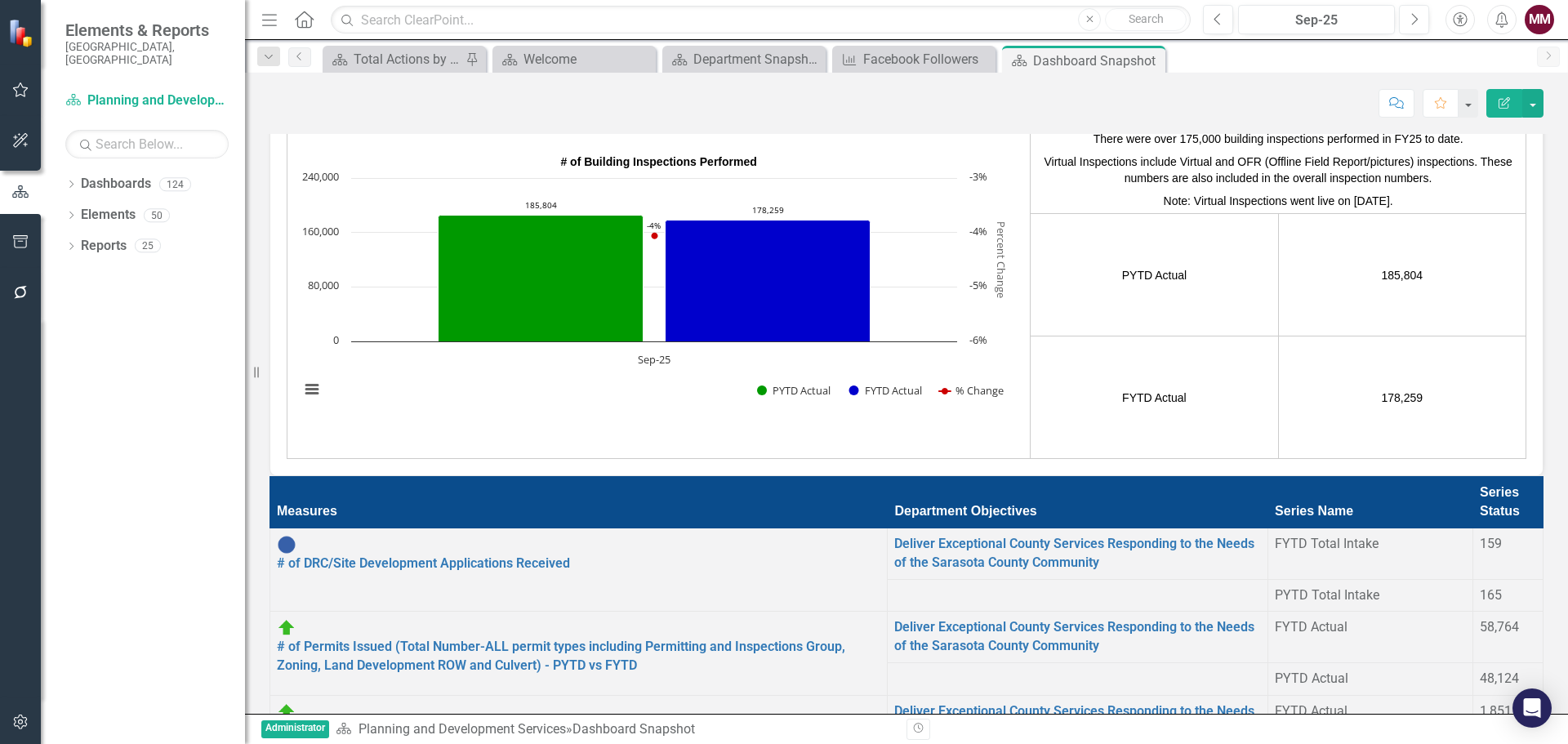
scroll to position [81, 0]
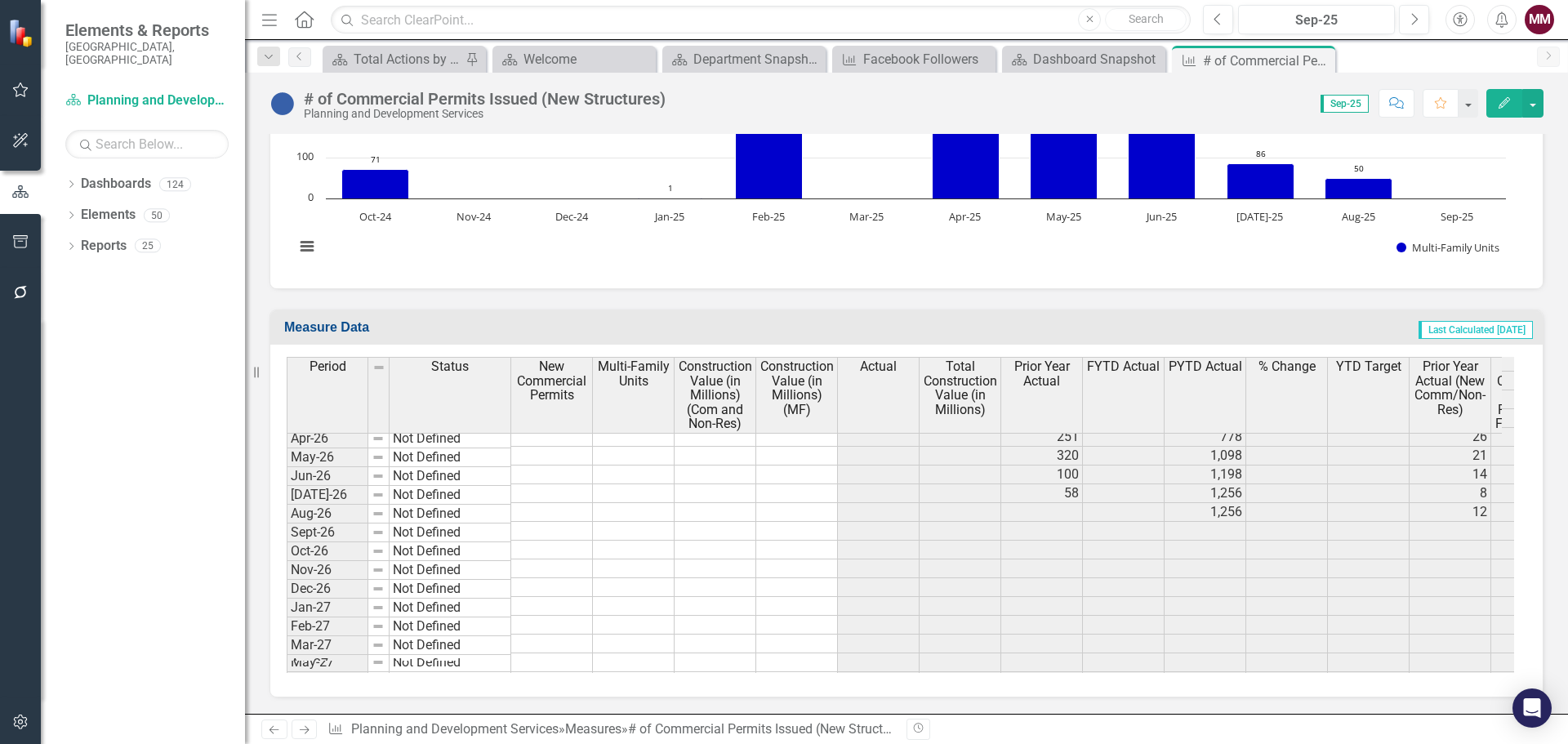
scroll to position [3430, 0]
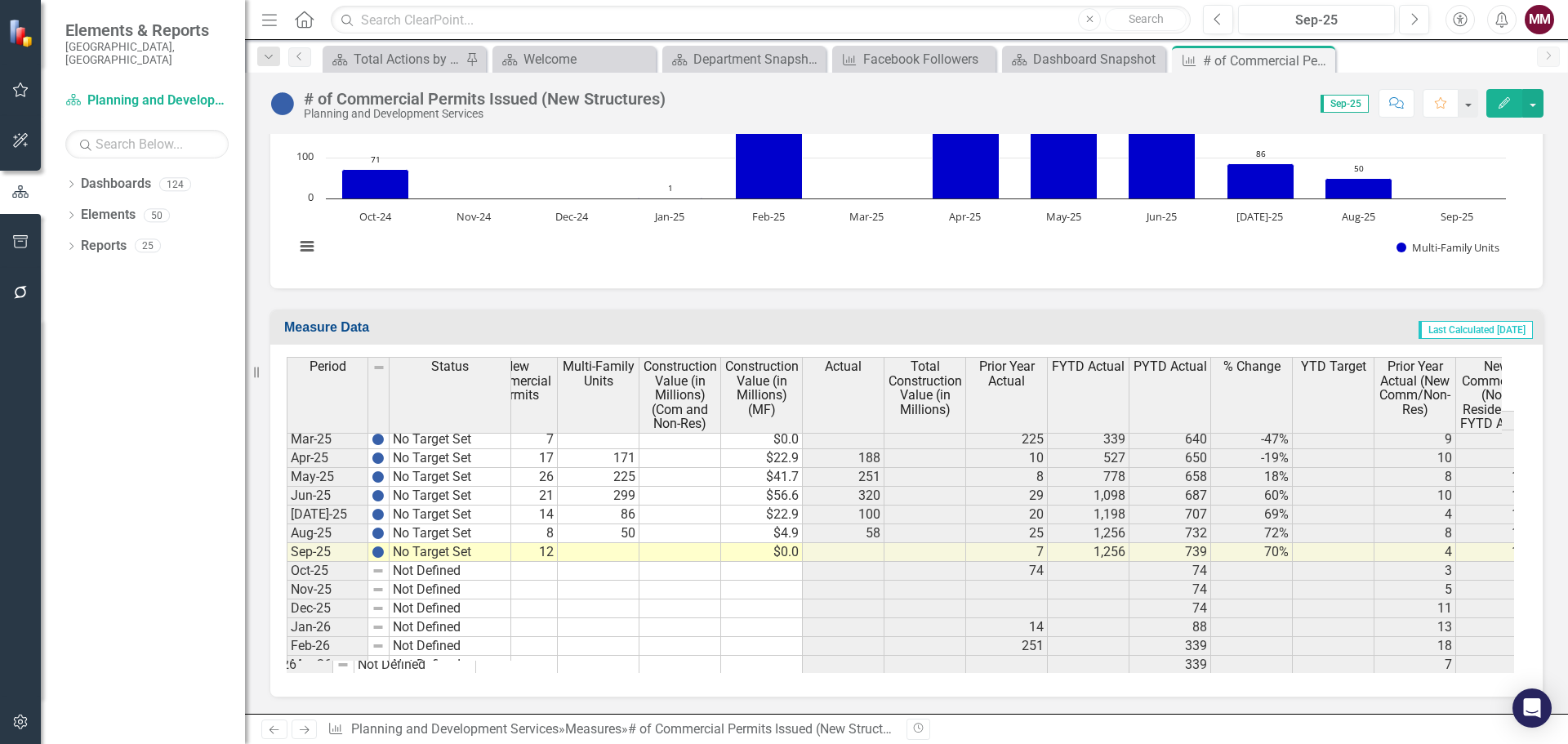
click at [611, 552] on tbody "Feb-25 No Target Set 18 233 $26.3 251 120 339 415 -18% 16 50 56 -12.00% 305 359…" at bounding box center [1099, 740] width 1695 height 658
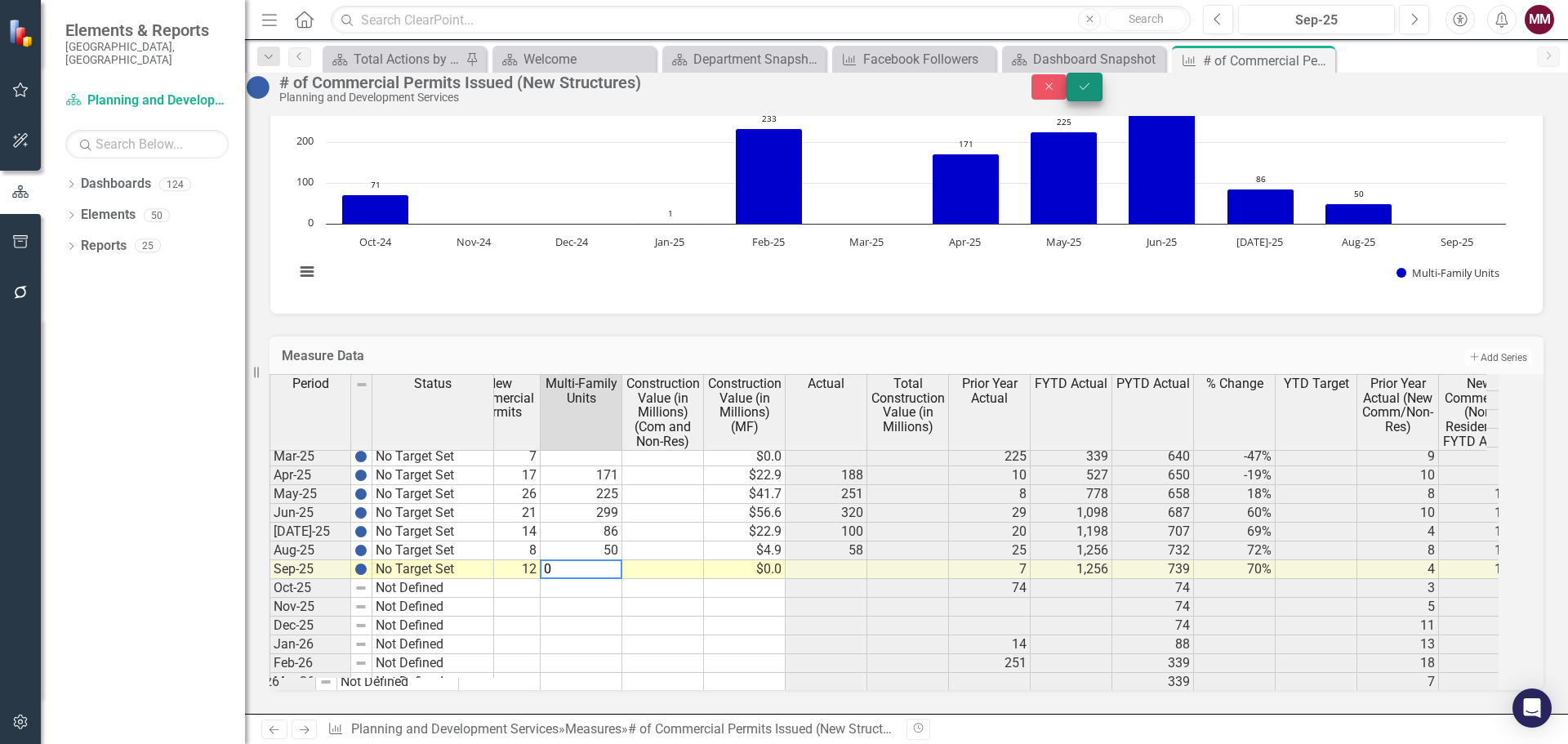
type textarea "0"
click at [1092, 92] on icon "Save" at bounding box center [1085, 86] width 15 height 12
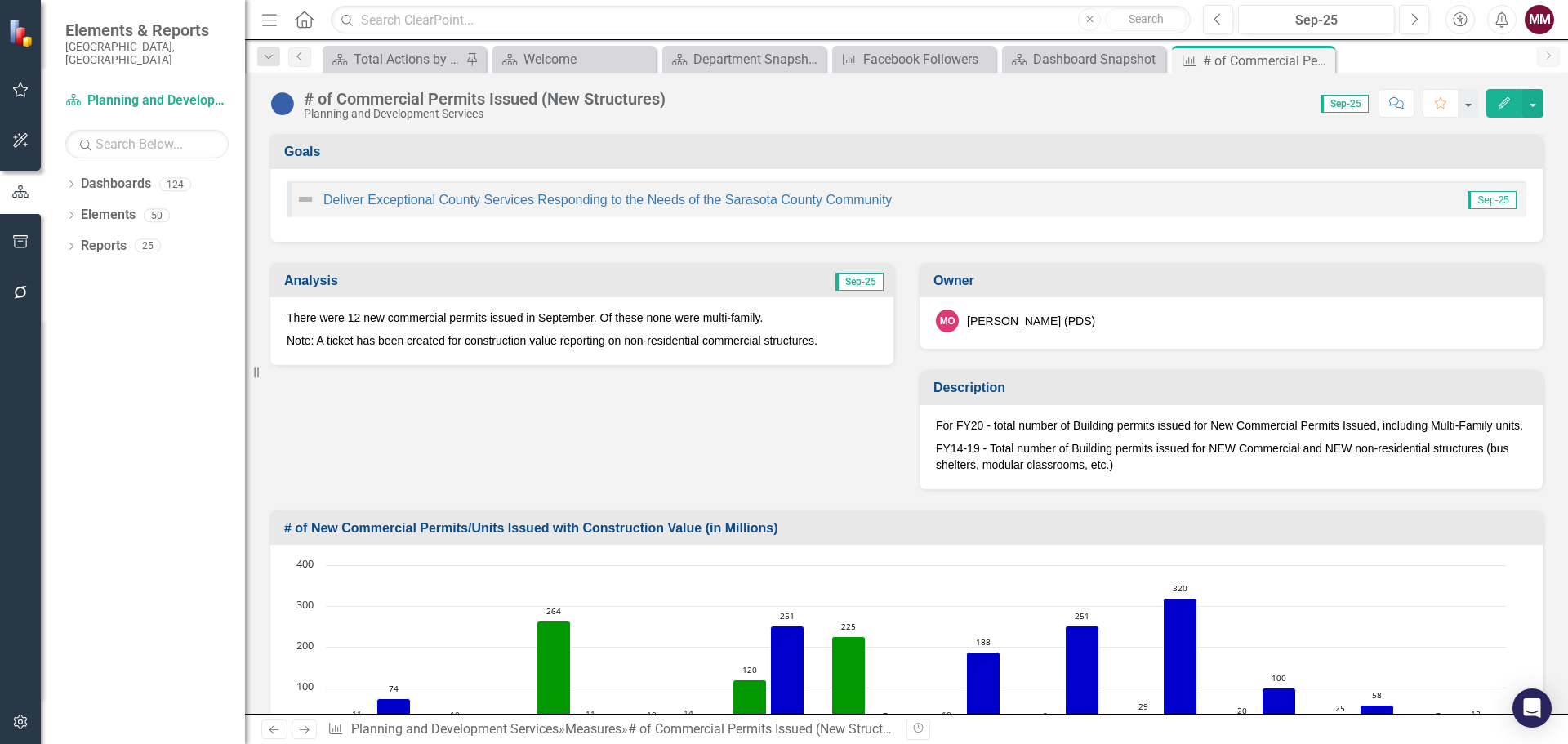
scroll to position [3104, 0]
